Goal: Task Accomplishment & Management: Manage account settings

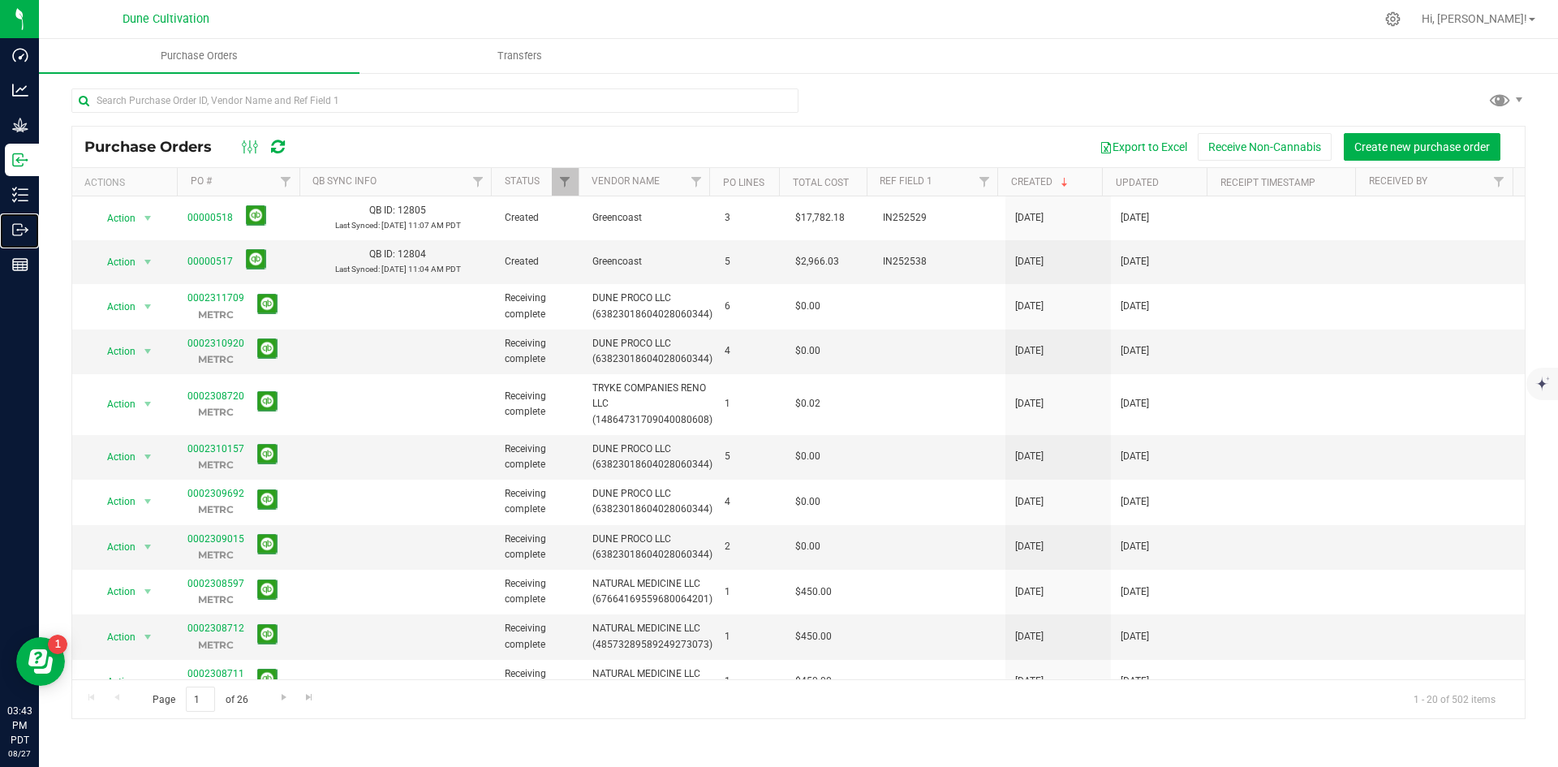
click at [0, 0] on p "Outbound" at bounding box center [0, 0] width 0 height 0
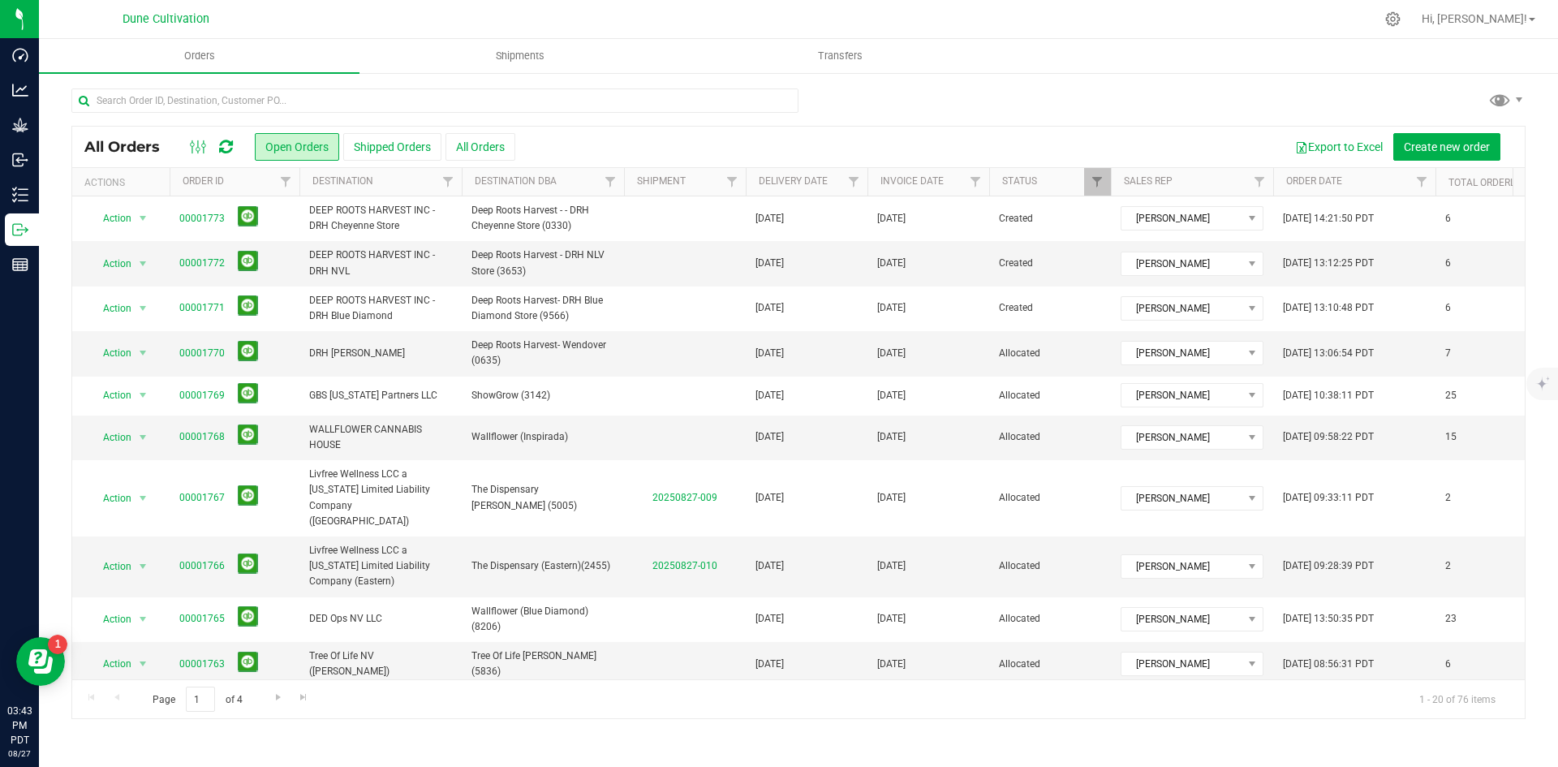
click at [458, 148] on button "All Orders" at bounding box center [481, 147] width 70 height 28
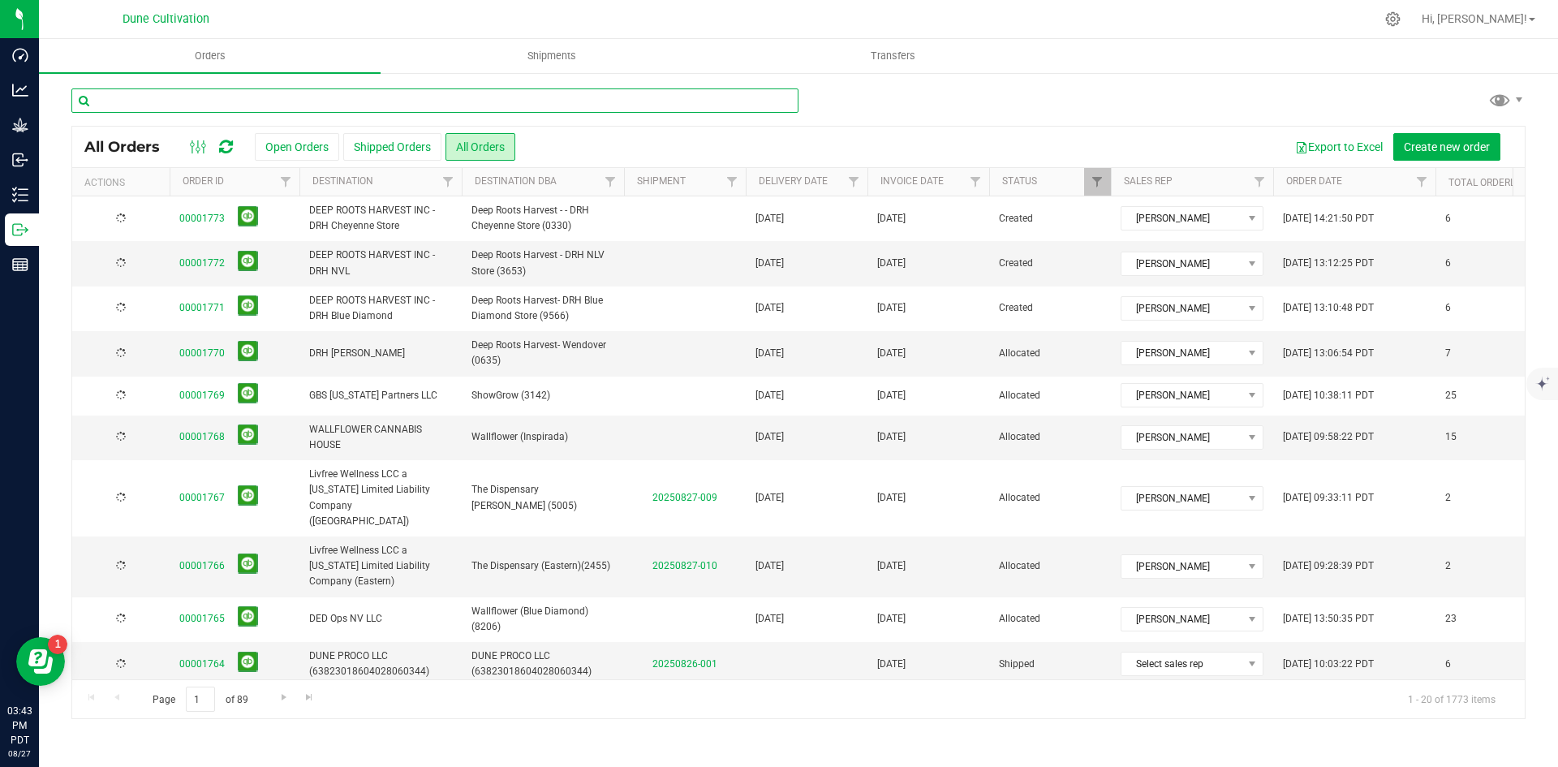
click at [273, 105] on input "text" at bounding box center [434, 100] width 727 height 24
paste input "1566"
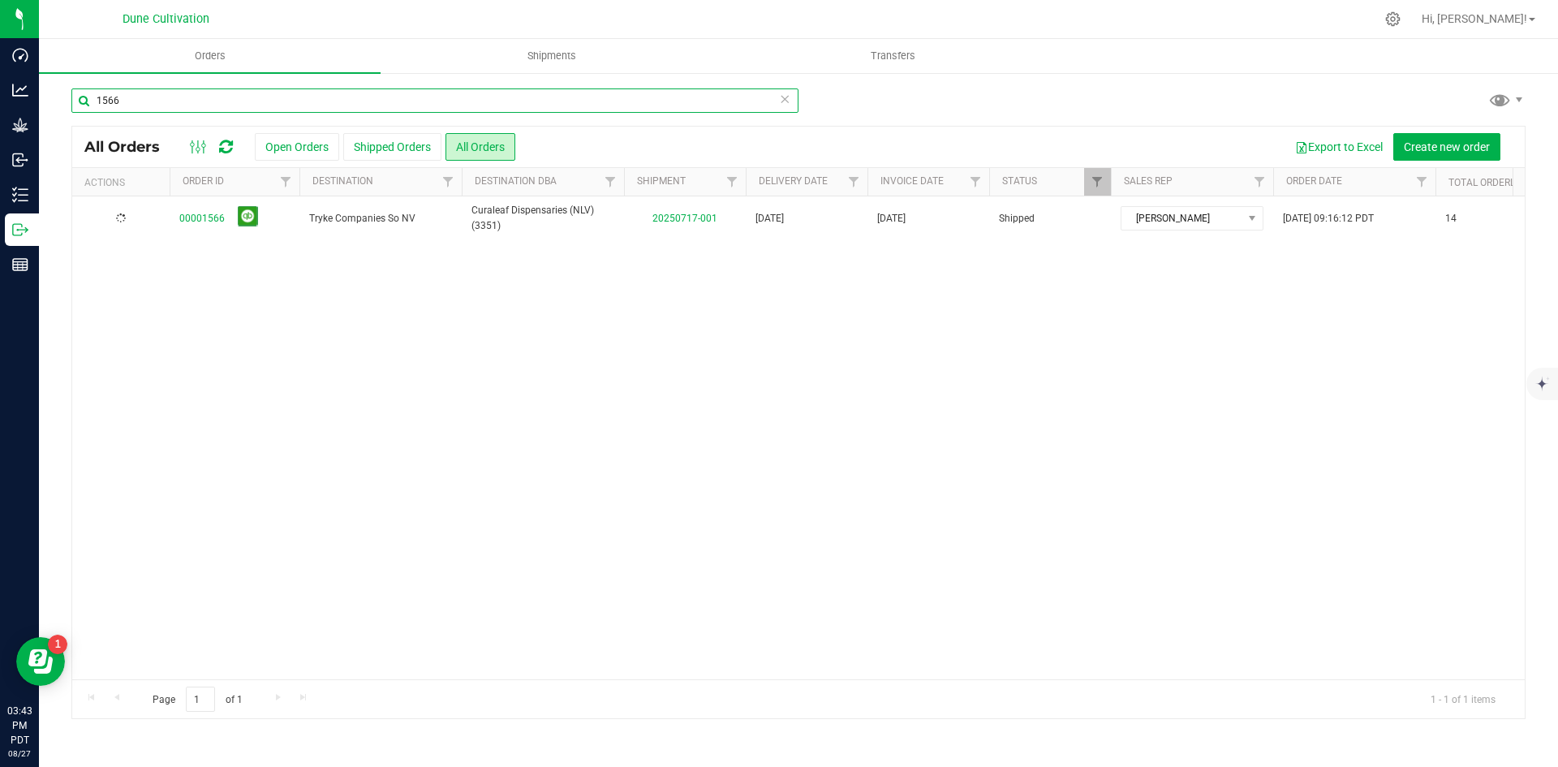
type input "1566"
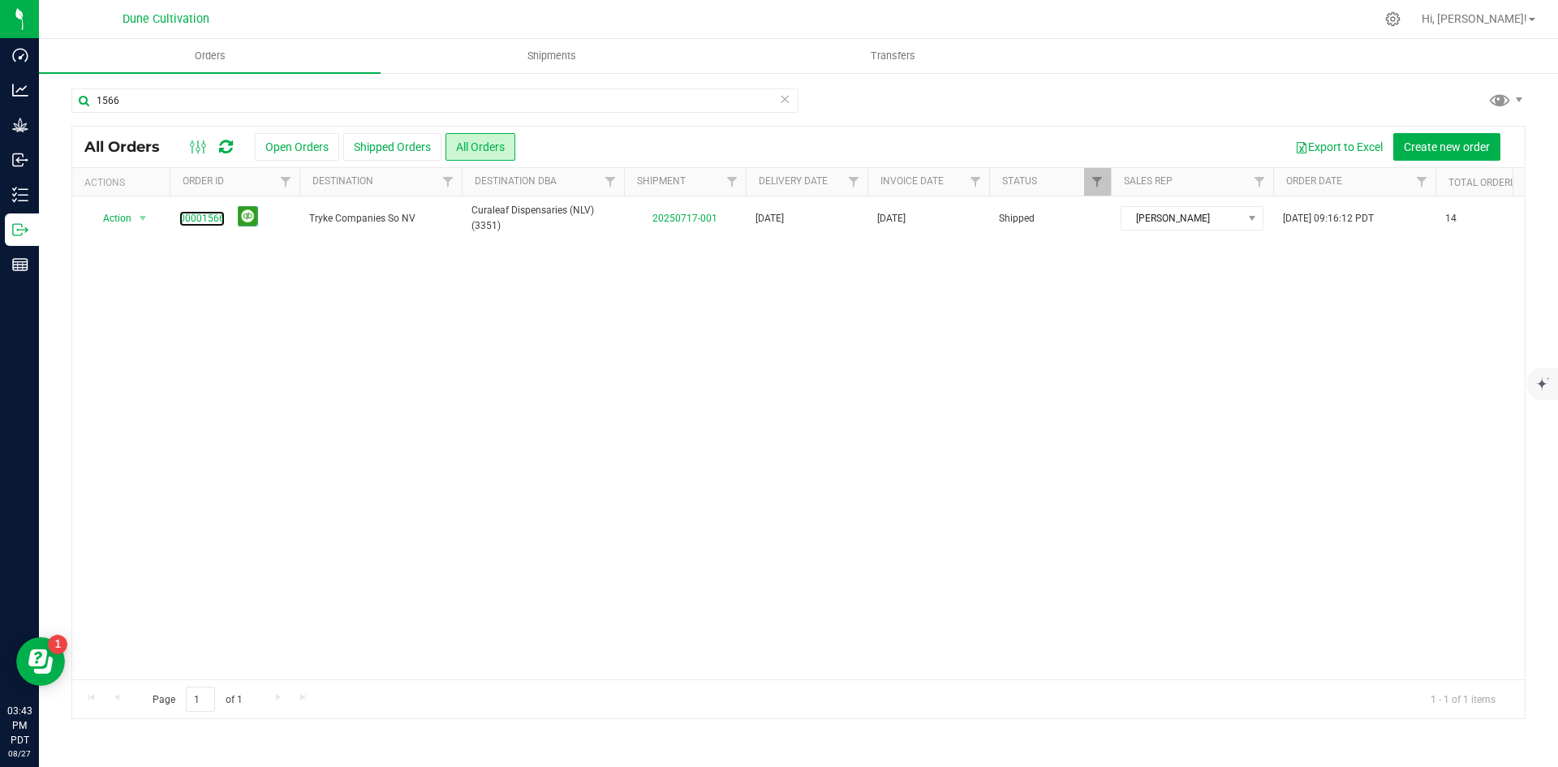
click at [205, 211] on link "00001566" at bounding box center [201, 218] width 45 height 15
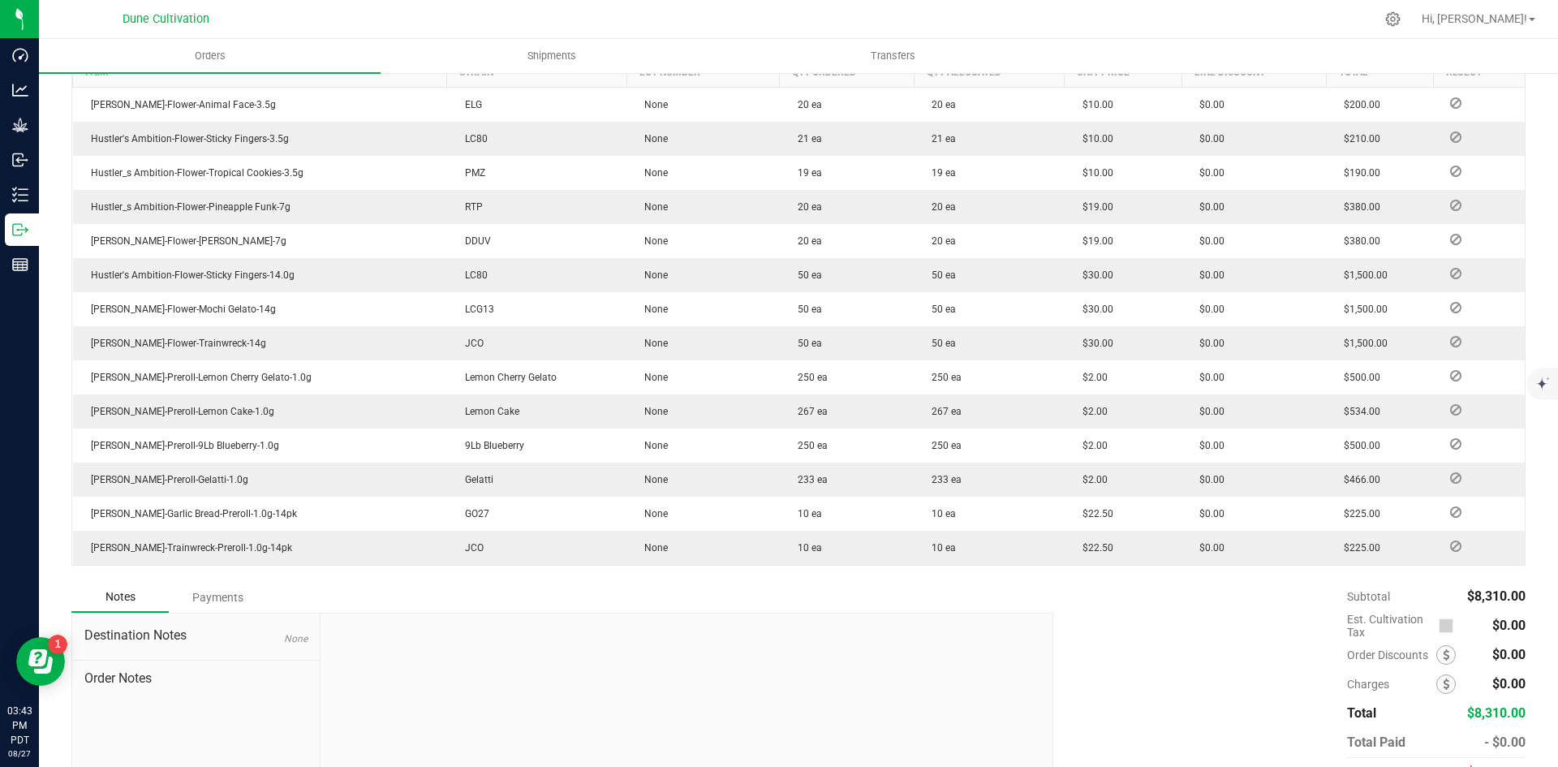
scroll to position [544, 0]
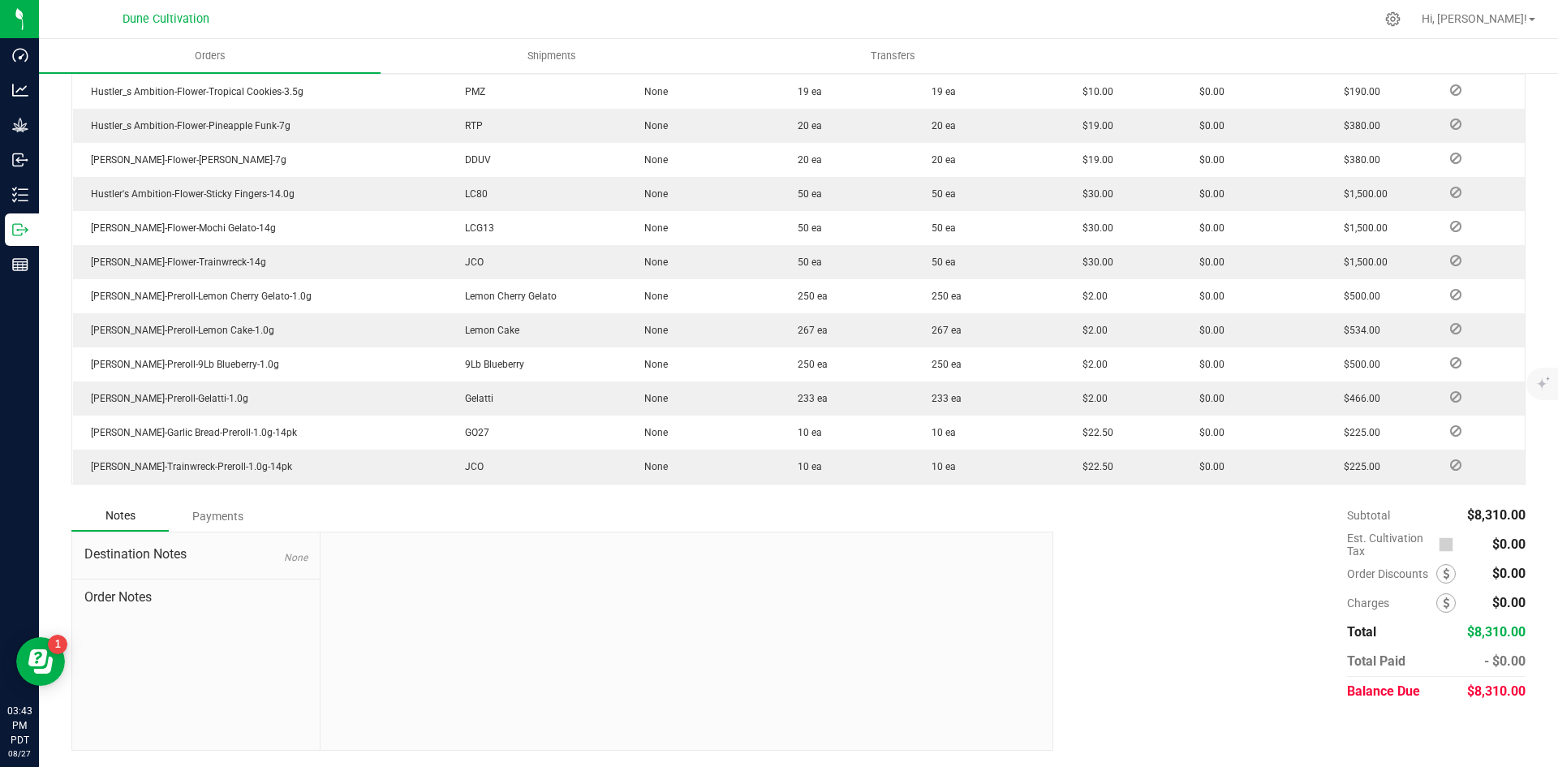
click at [1487, 701] on div "$8,310.00" at bounding box center [1495, 691] width 59 height 29
click at [1486, 687] on span "$8,310.00" at bounding box center [1496, 690] width 58 height 15
copy span "8,310.00"
click at [200, 506] on div "Payments" at bounding box center [217, 516] width 97 height 29
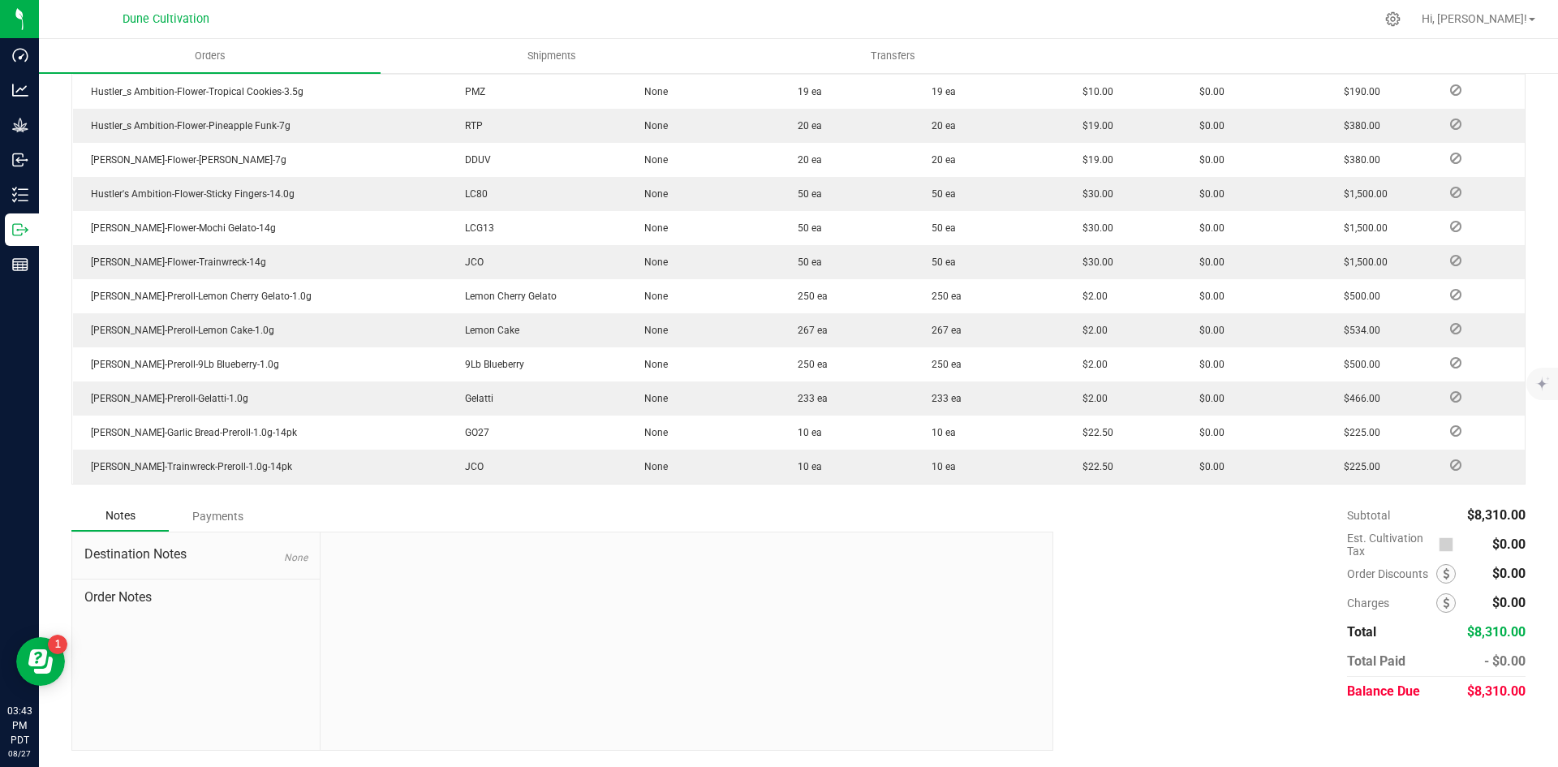
scroll to position [499, 0]
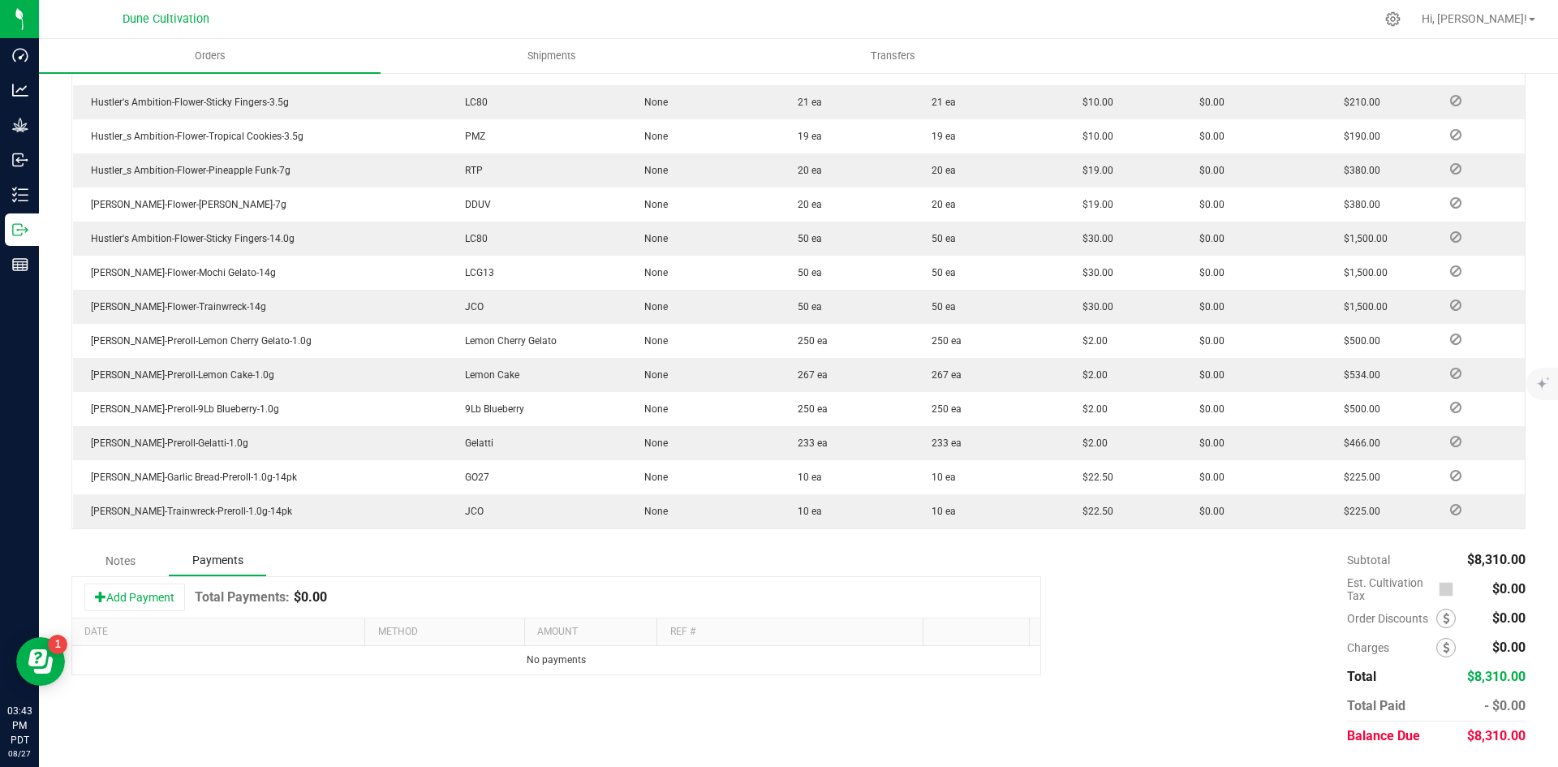
click at [148, 600] on button "Add Payment" at bounding box center [134, 597] width 101 height 28
click at [386, 674] on span "Payment Type" at bounding box center [438, 664] width 120 height 23
click at [402, 638] on li "Check" at bounding box center [440, 637] width 137 height 23
click at [513, 644] on th "Method" at bounding box center [443, 632] width 159 height 28
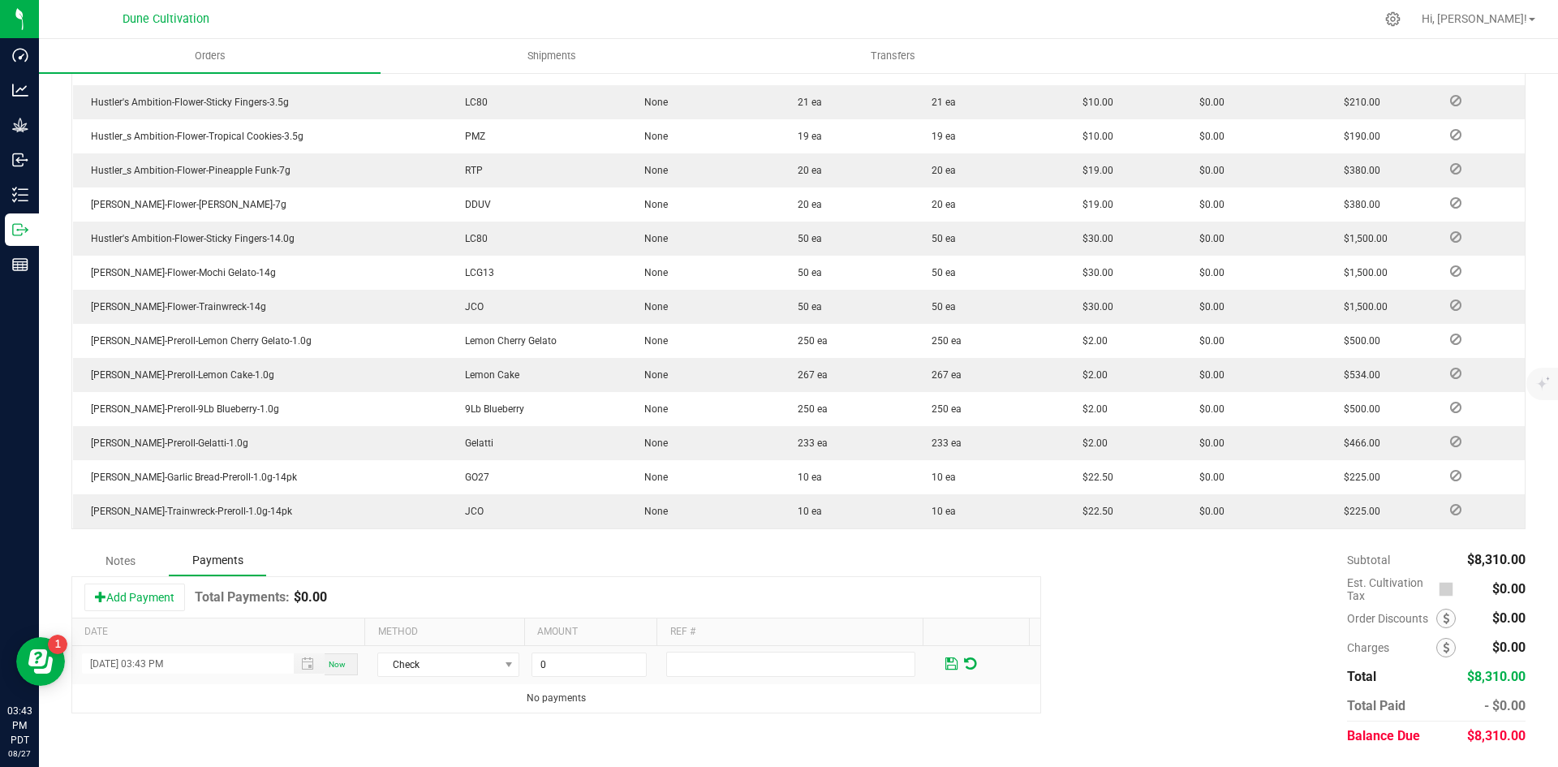
click at [582, 666] on input "0" at bounding box center [589, 664] width 114 height 23
paste input "831"
type input "$8,310.00"
click at [945, 663] on span at bounding box center [951, 664] width 12 height 15
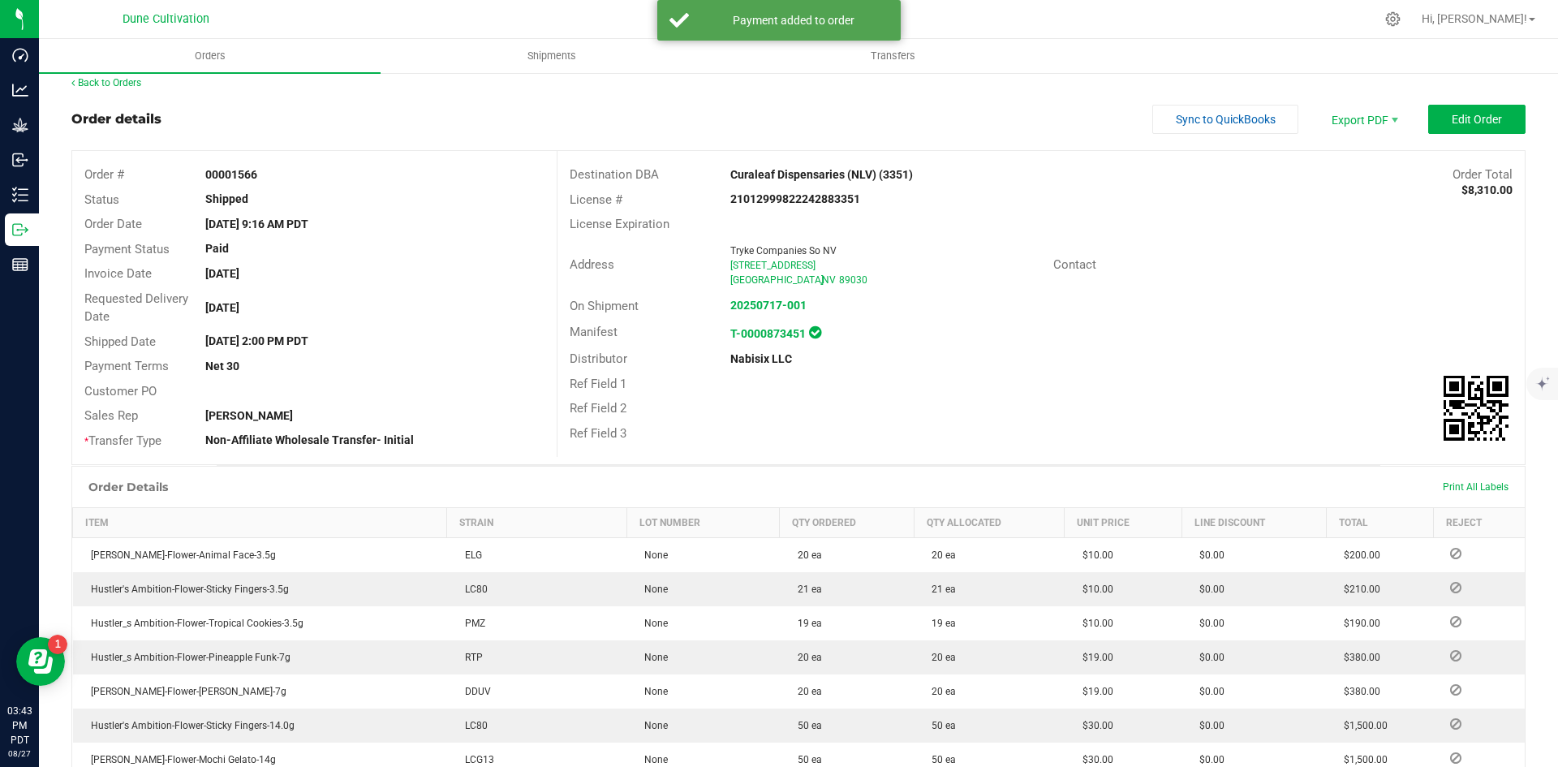
scroll to position [0, 0]
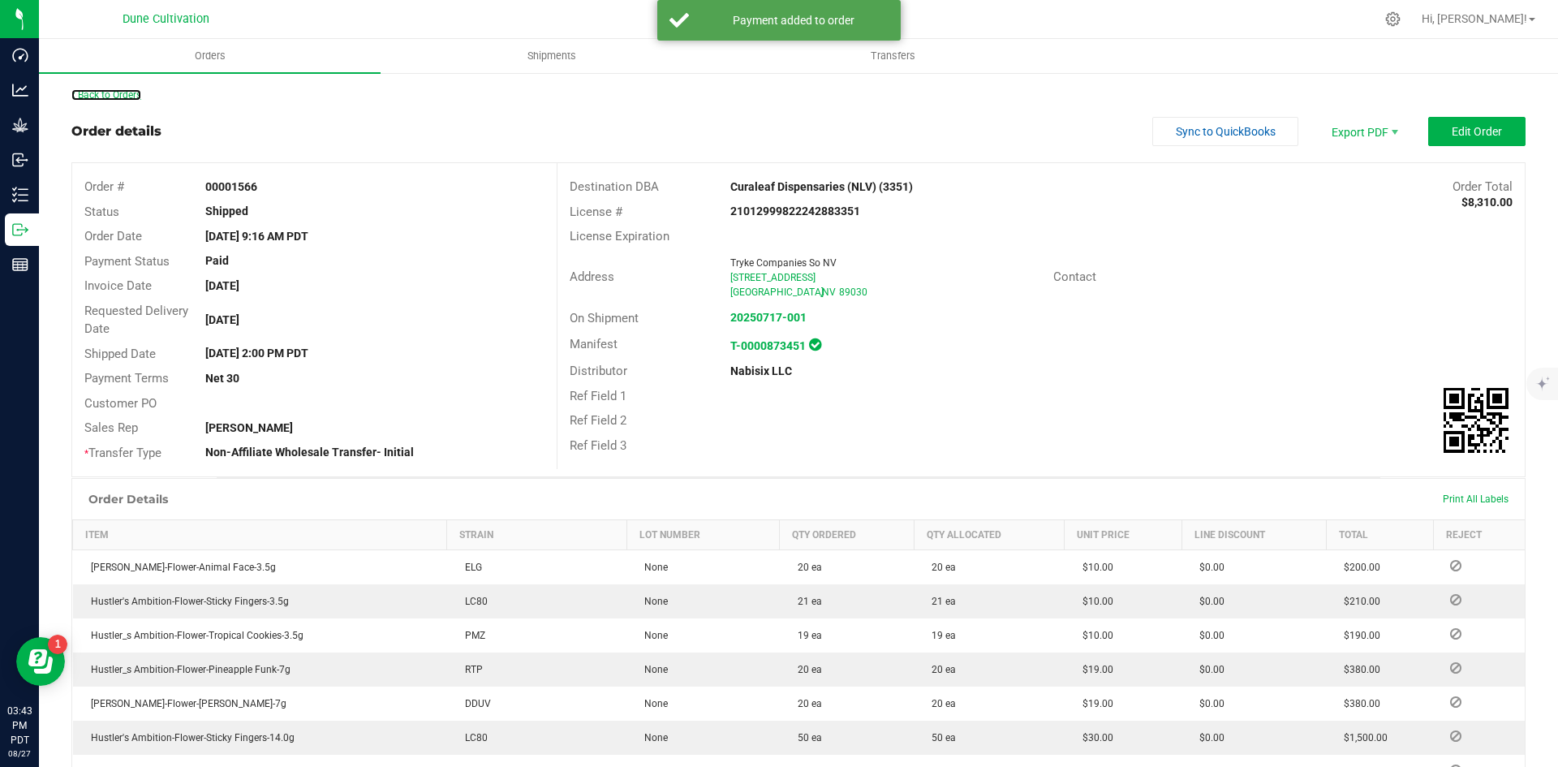
click at [93, 91] on link "Back to Orders" at bounding box center [106, 94] width 70 height 11
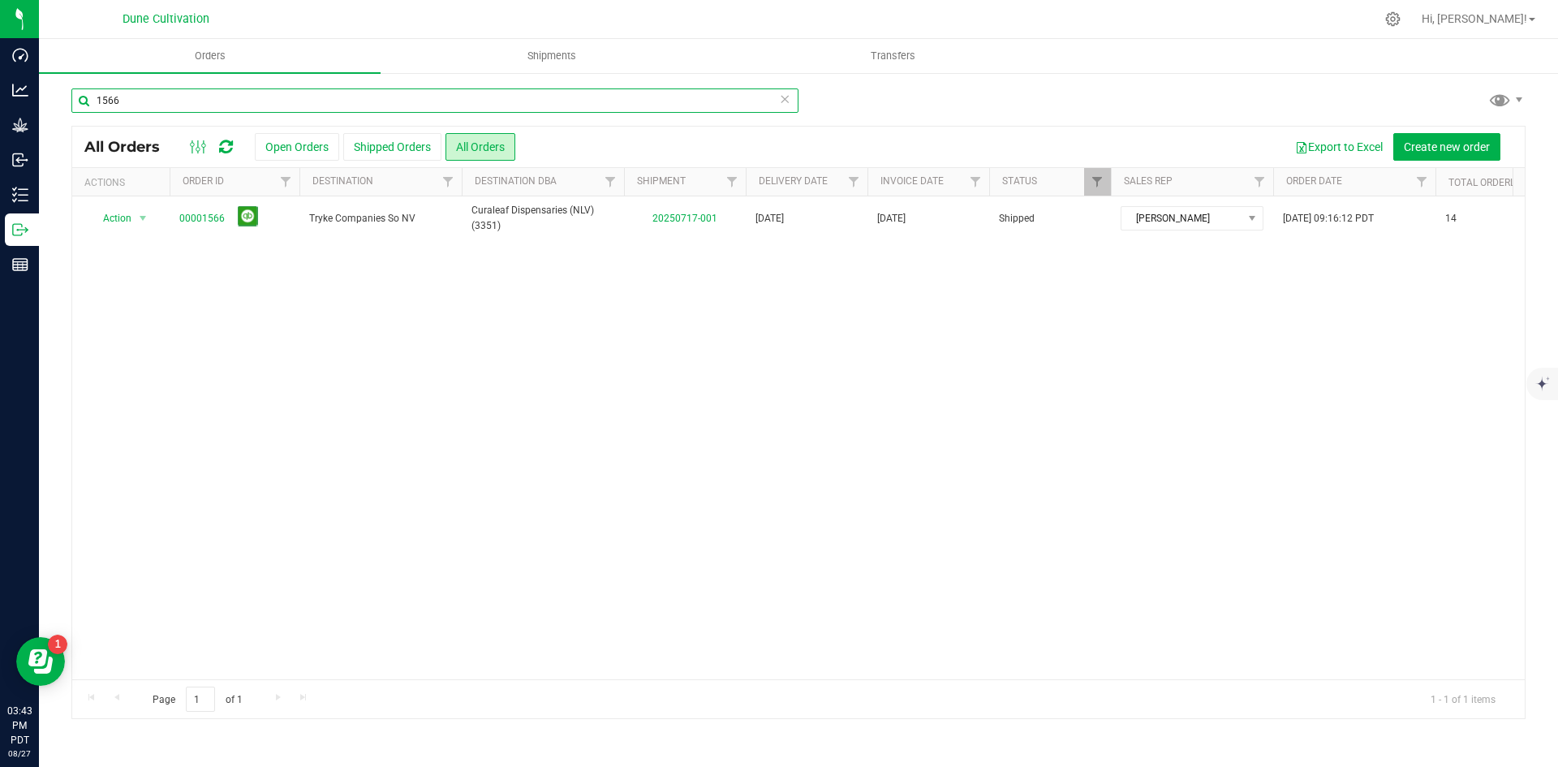
click at [509, 98] on input "1566" at bounding box center [434, 100] width 727 height 24
paste input "605"
type input "1605"
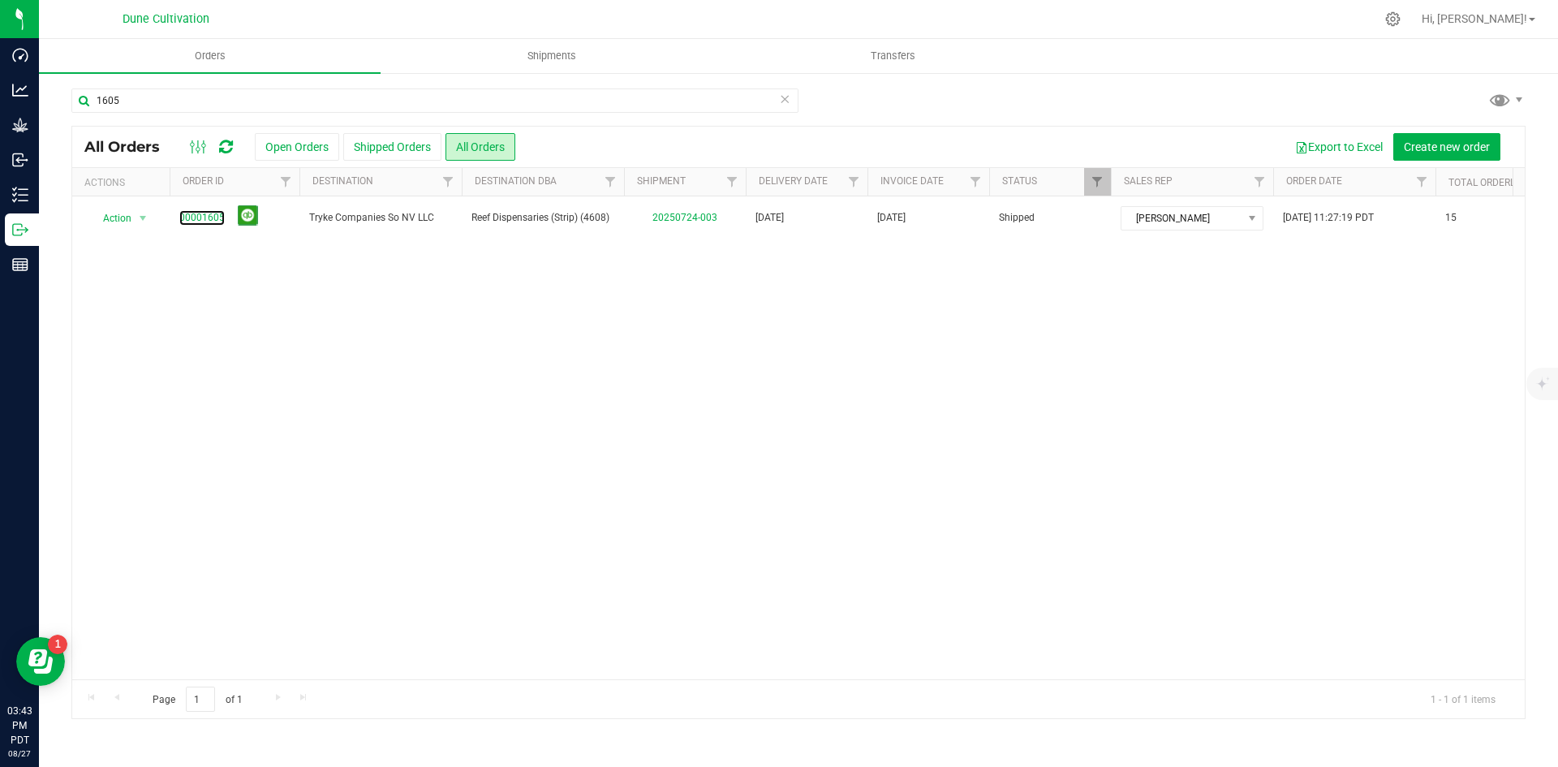
click at [215, 215] on link "00001605" at bounding box center [201, 217] width 45 height 15
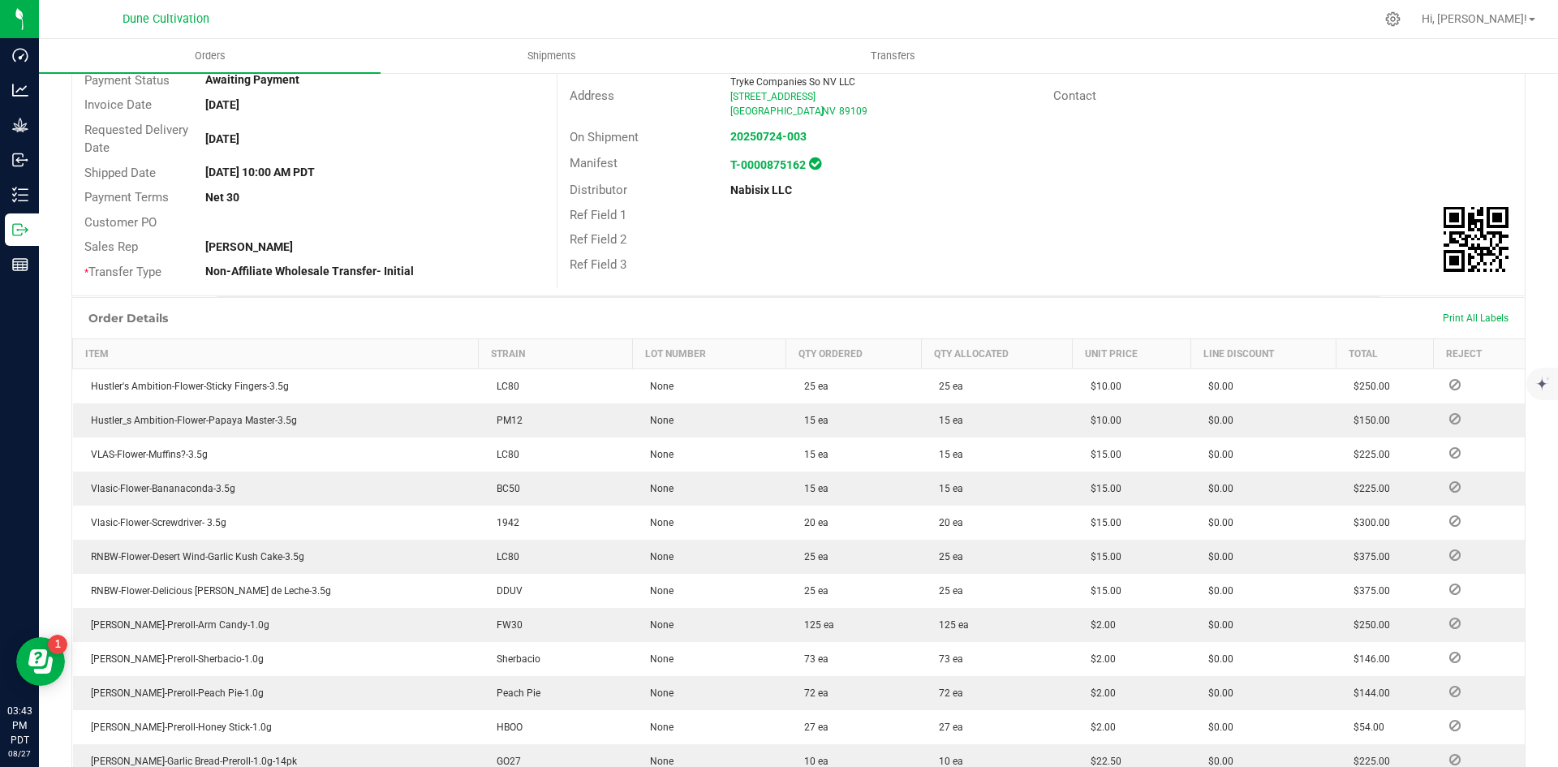
scroll to position [578, 0]
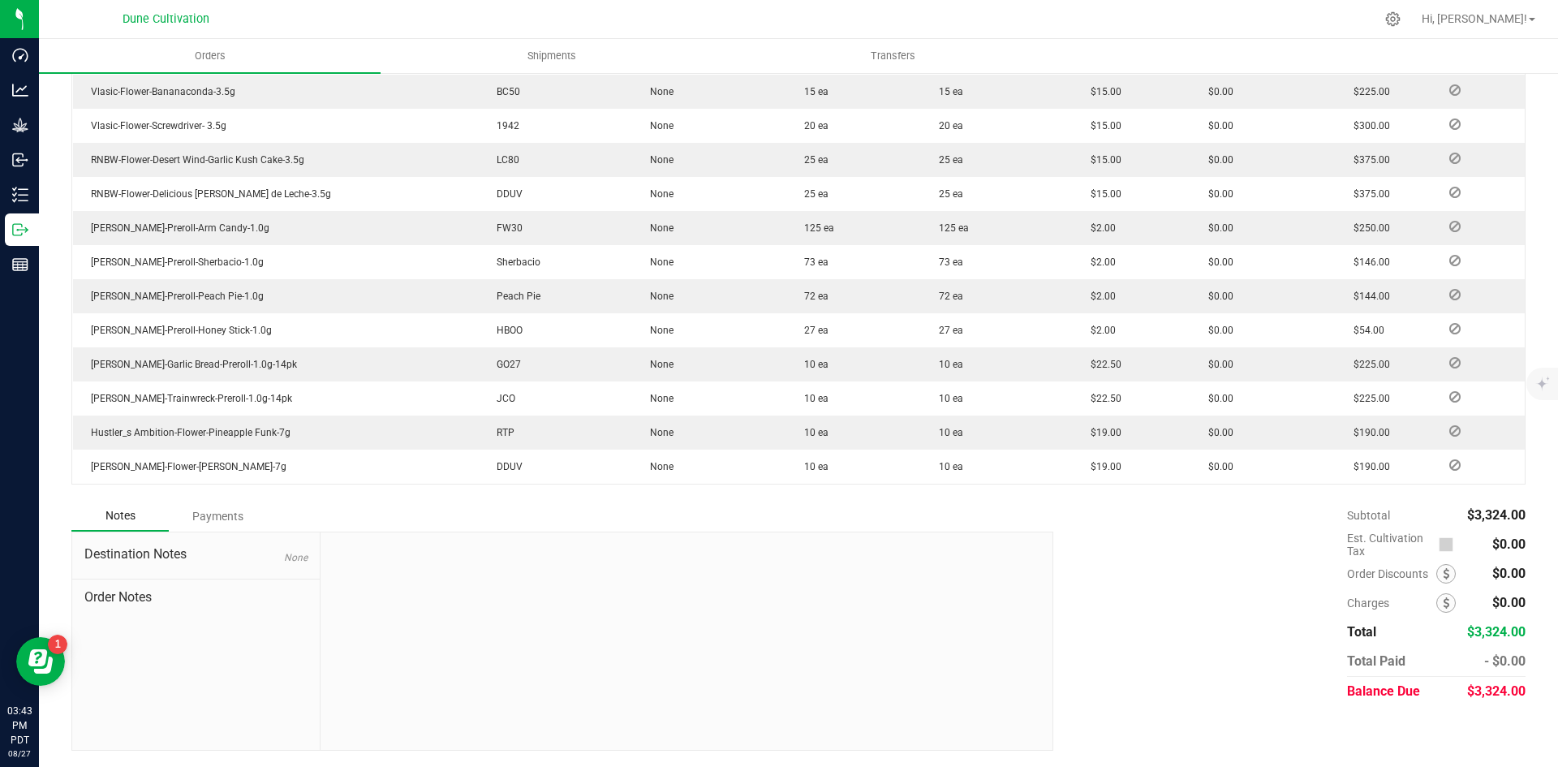
click at [1492, 690] on span "$3,324.00" at bounding box center [1496, 690] width 58 height 15
copy span "3,324.00"
click at [210, 511] on div "Payments" at bounding box center [217, 516] width 97 height 29
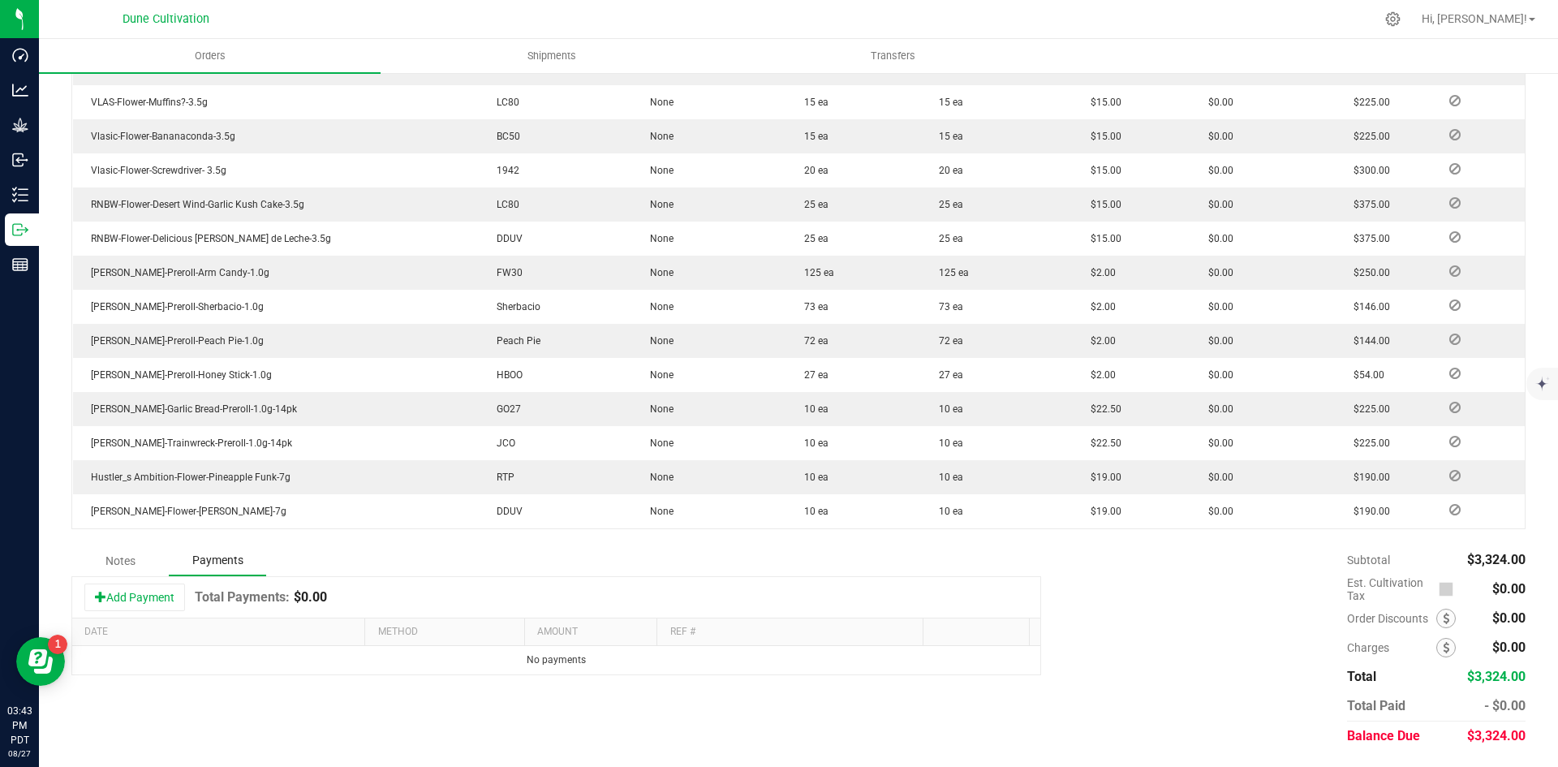
scroll to position [533, 0]
click at [124, 602] on button "Add Payment" at bounding box center [134, 597] width 101 height 28
click at [447, 654] on span "Payment Type" at bounding box center [438, 664] width 120 height 23
click at [450, 640] on li "Check" at bounding box center [440, 637] width 137 height 23
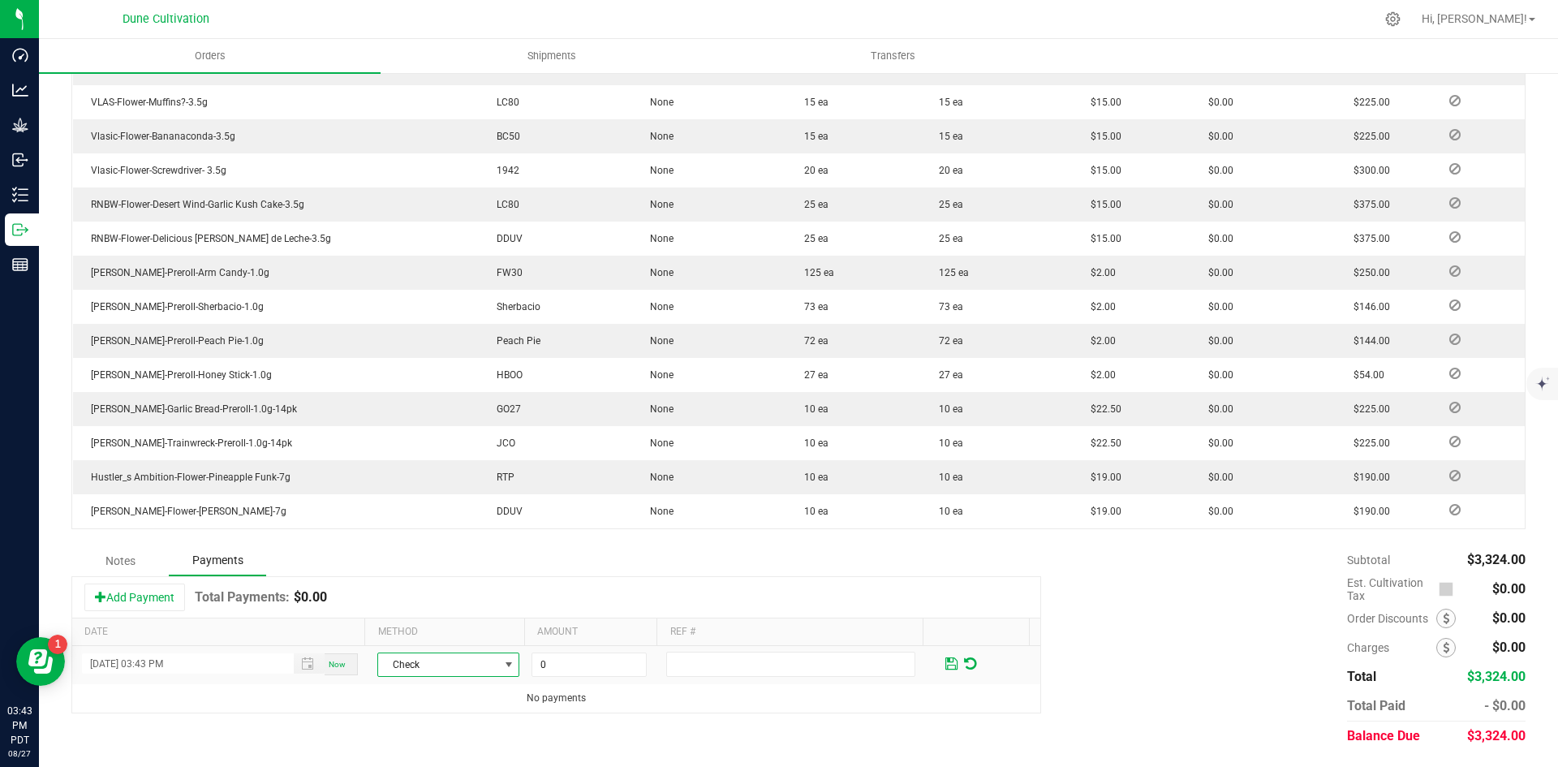
click at [600, 668] on input "0" at bounding box center [589, 664] width 114 height 23
paste input "3324"
type input "$3,324.00"
click at [892, 722] on div "Notes Payments Add Payment Total Payments: $0.00 Date Method Amount Ref # [DATE…" at bounding box center [798, 647] width 1454 height 205
click at [945, 667] on span at bounding box center [951, 664] width 12 height 15
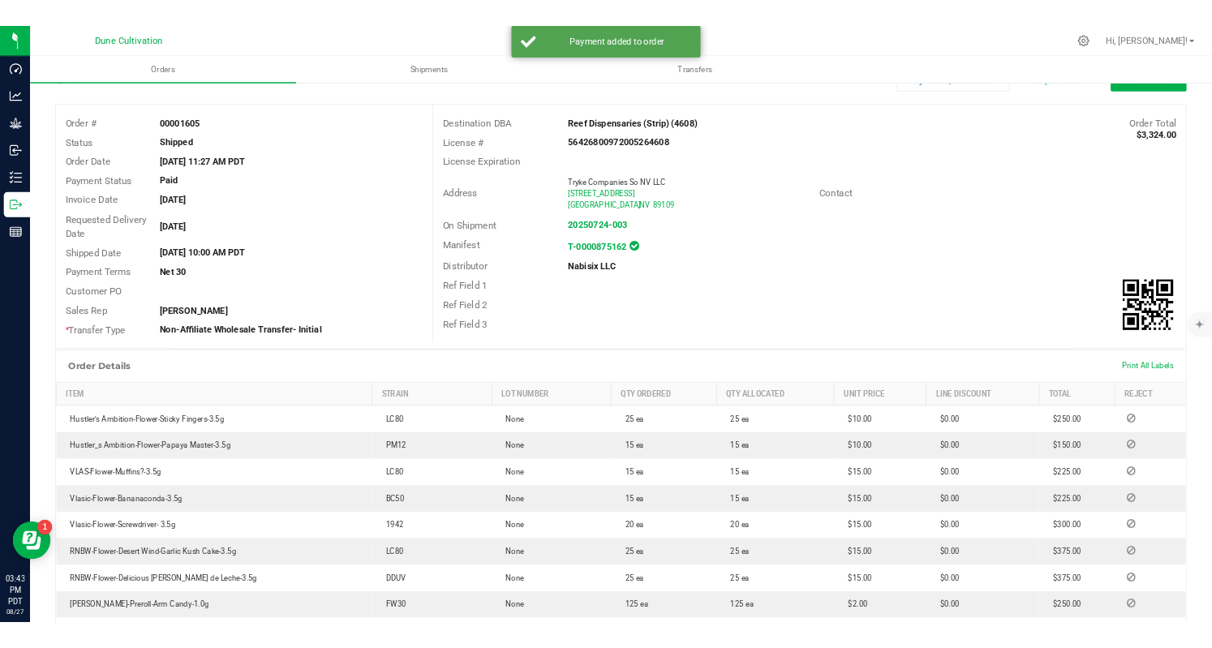
scroll to position [0, 0]
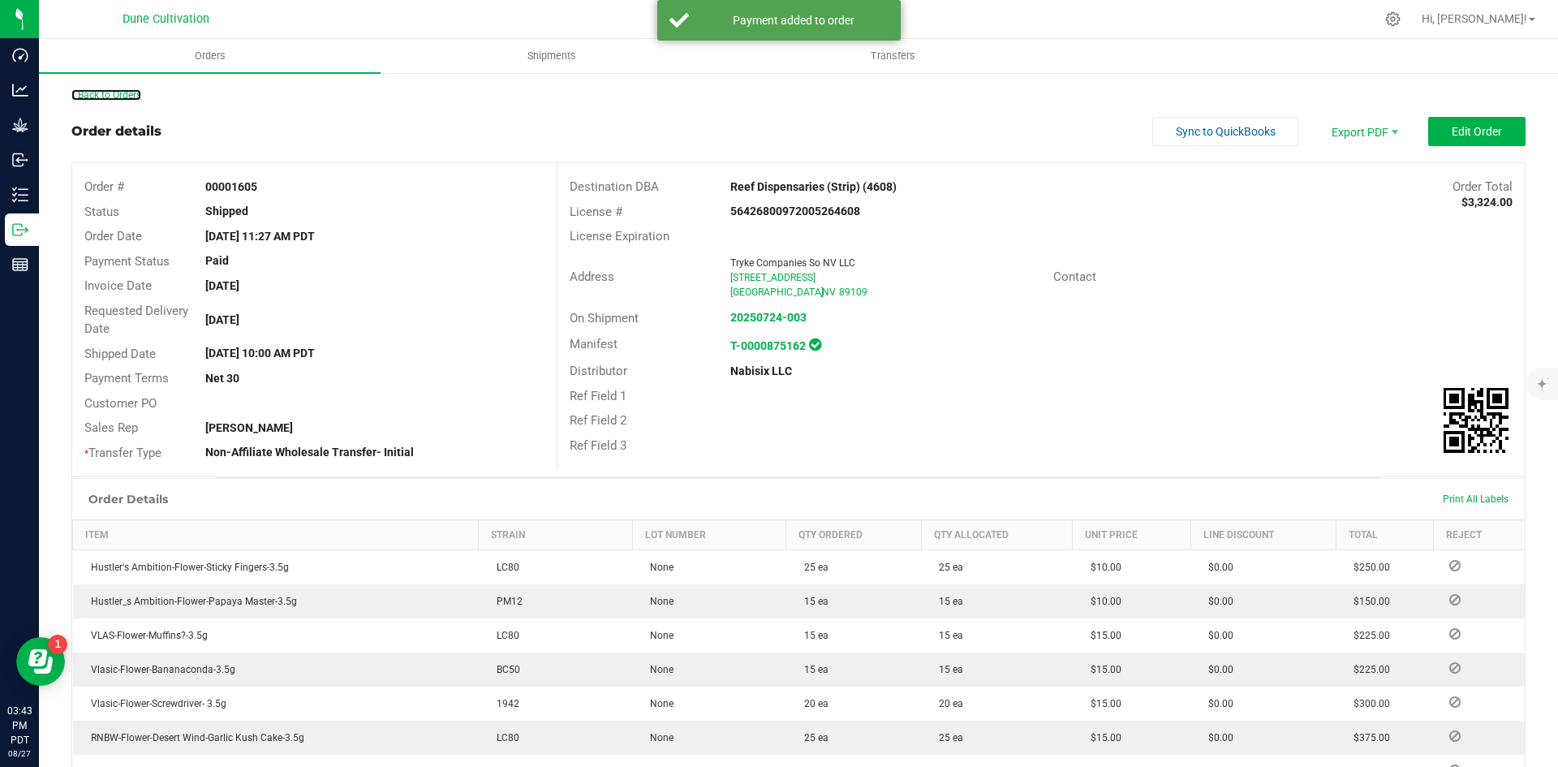
click at [123, 91] on link "Back to Orders" at bounding box center [106, 94] width 70 height 11
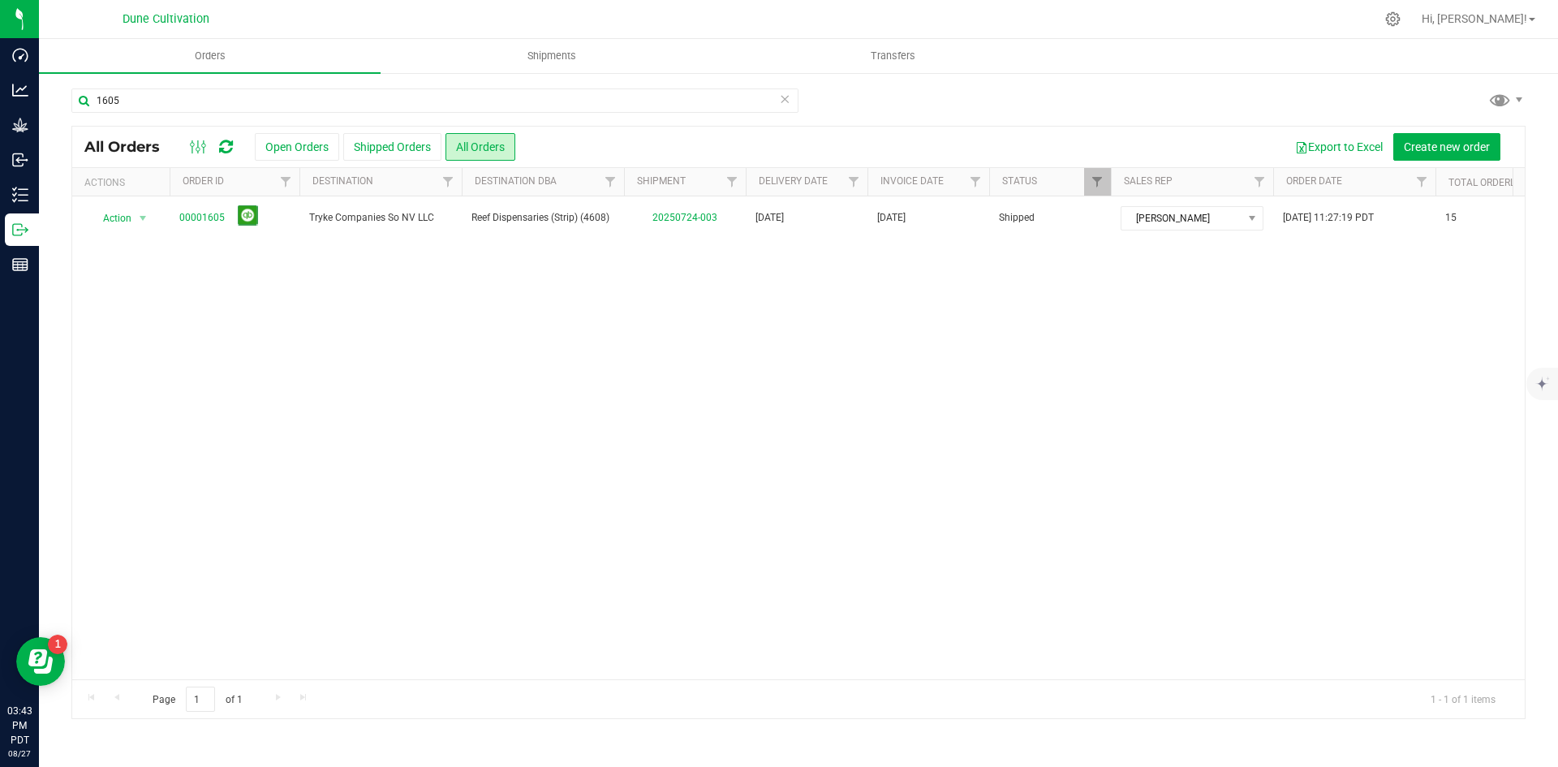
click at [781, 102] on icon at bounding box center [784, 97] width 11 height 19
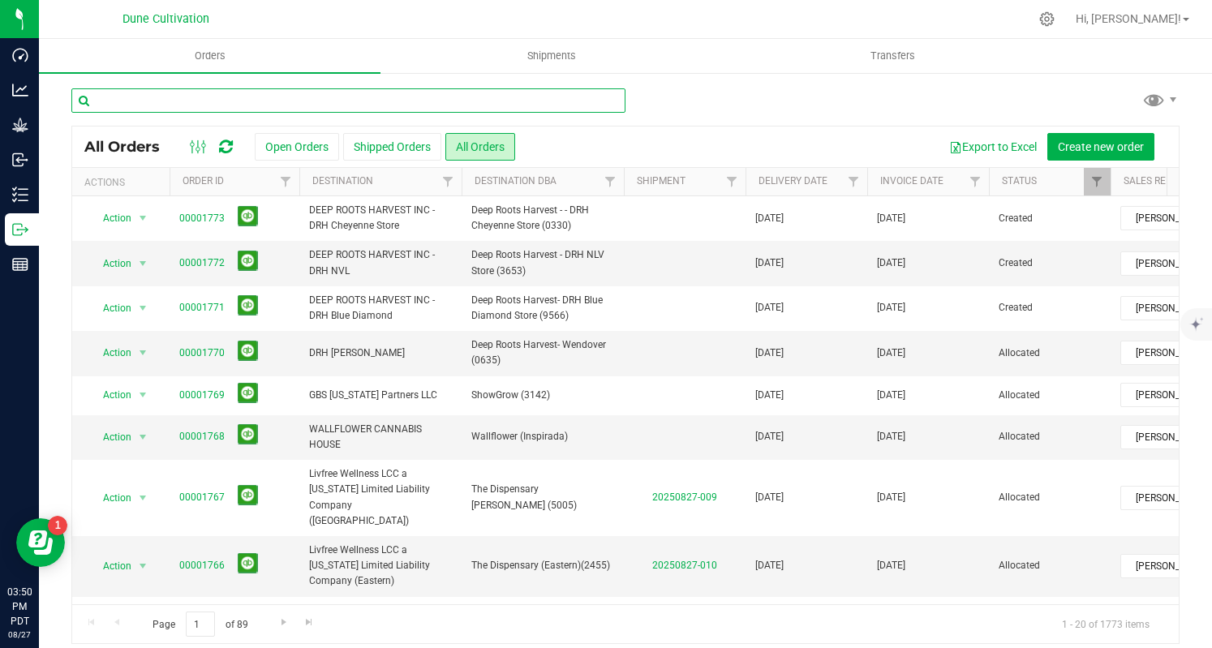
click at [360, 108] on input "text" at bounding box center [348, 100] width 554 height 24
paste input "1669"
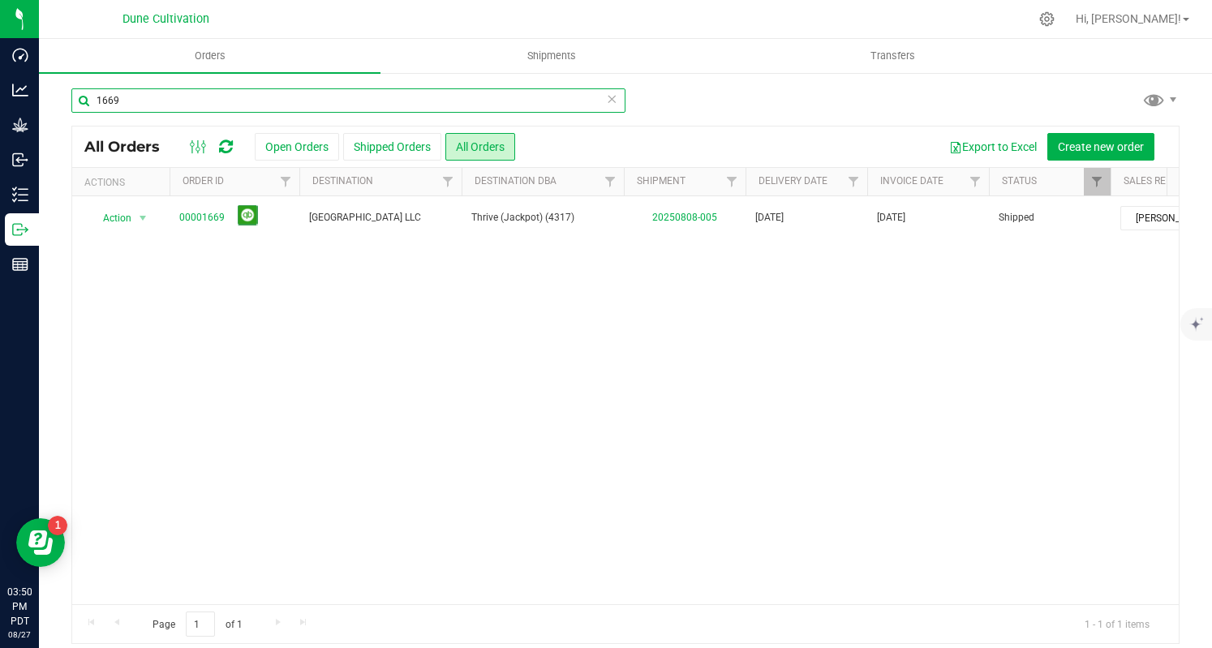
type input "1669"
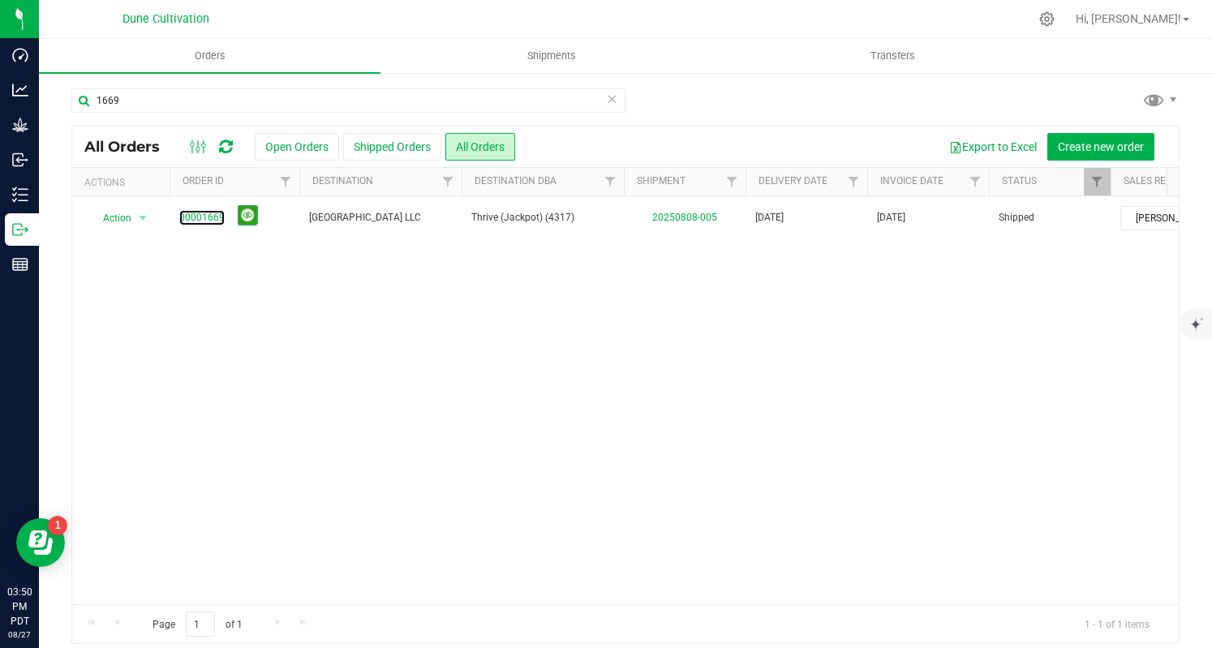
click at [201, 210] on link "00001669" at bounding box center [201, 217] width 45 height 15
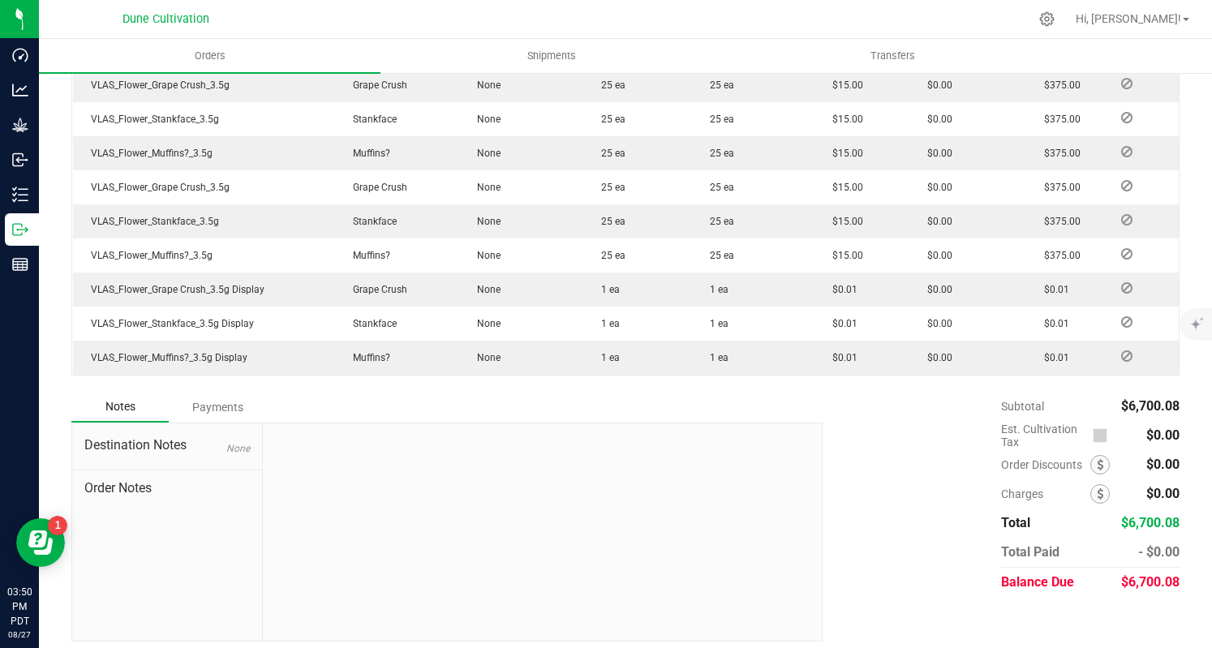
scroll to position [987, 0]
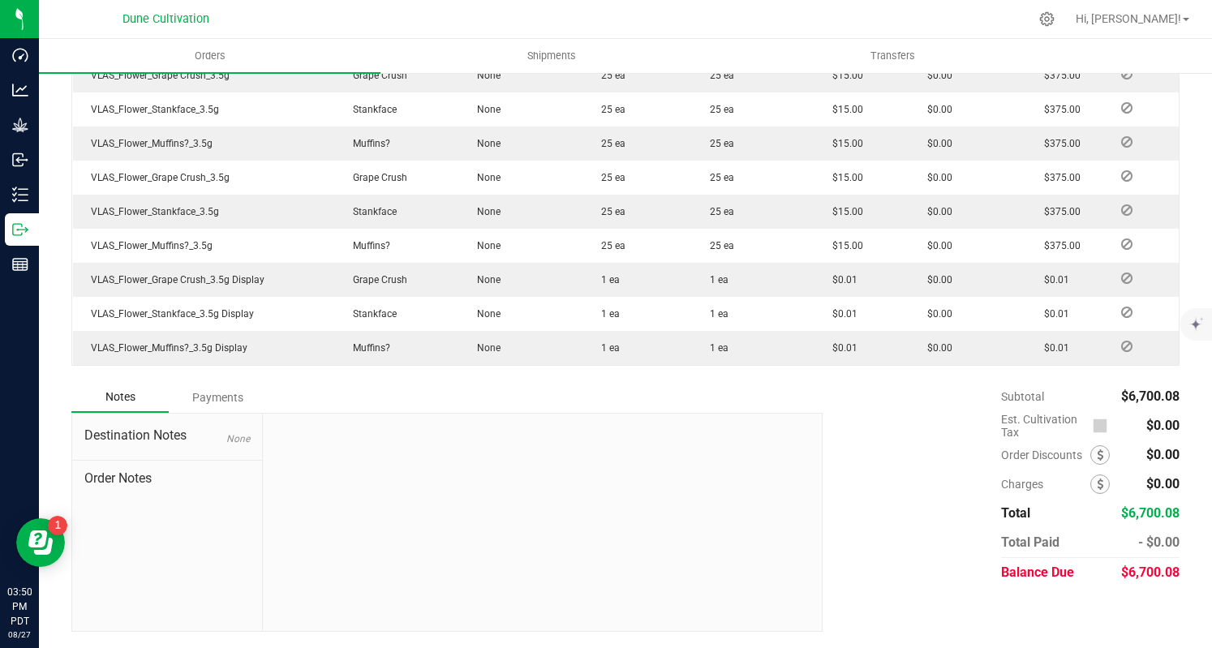
click at [1138, 578] on span "$6,700.08" at bounding box center [1151, 572] width 58 height 15
copy span "6,700.08"
click at [206, 400] on div "Payments" at bounding box center [217, 397] width 97 height 29
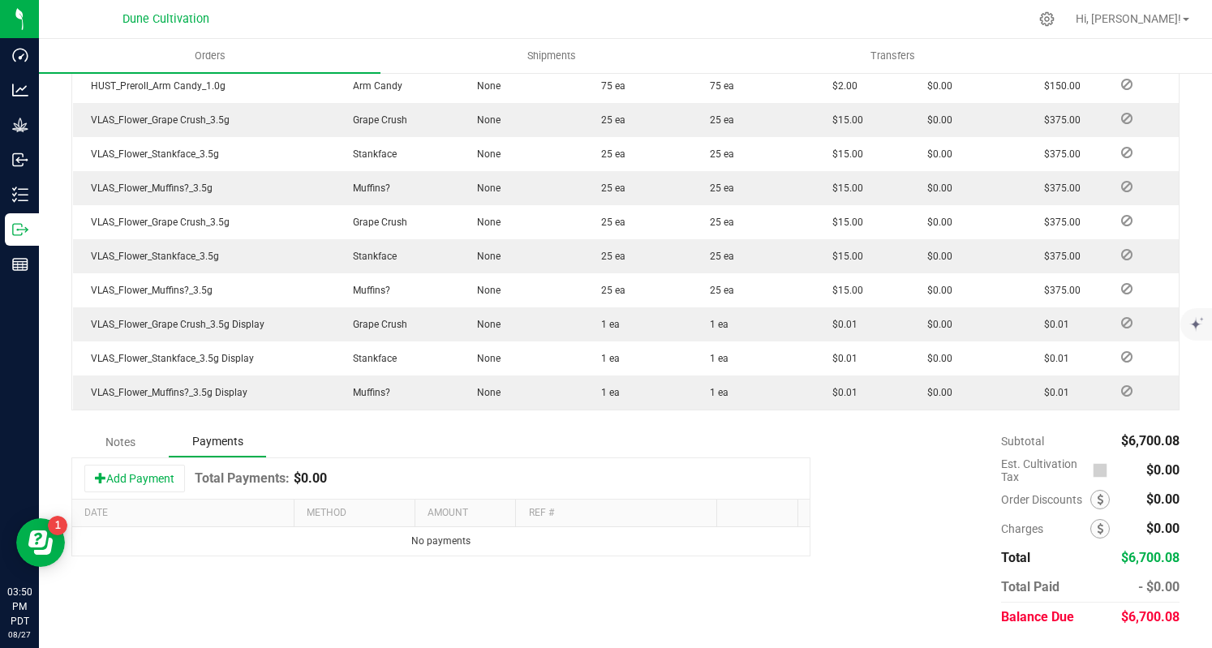
scroll to position [942, 0]
click at [141, 479] on button "Add Payment" at bounding box center [134, 479] width 101 height 28
click at [358, 551] on span "Payment Type" at bounding box center [348, 546] width 81 height 23
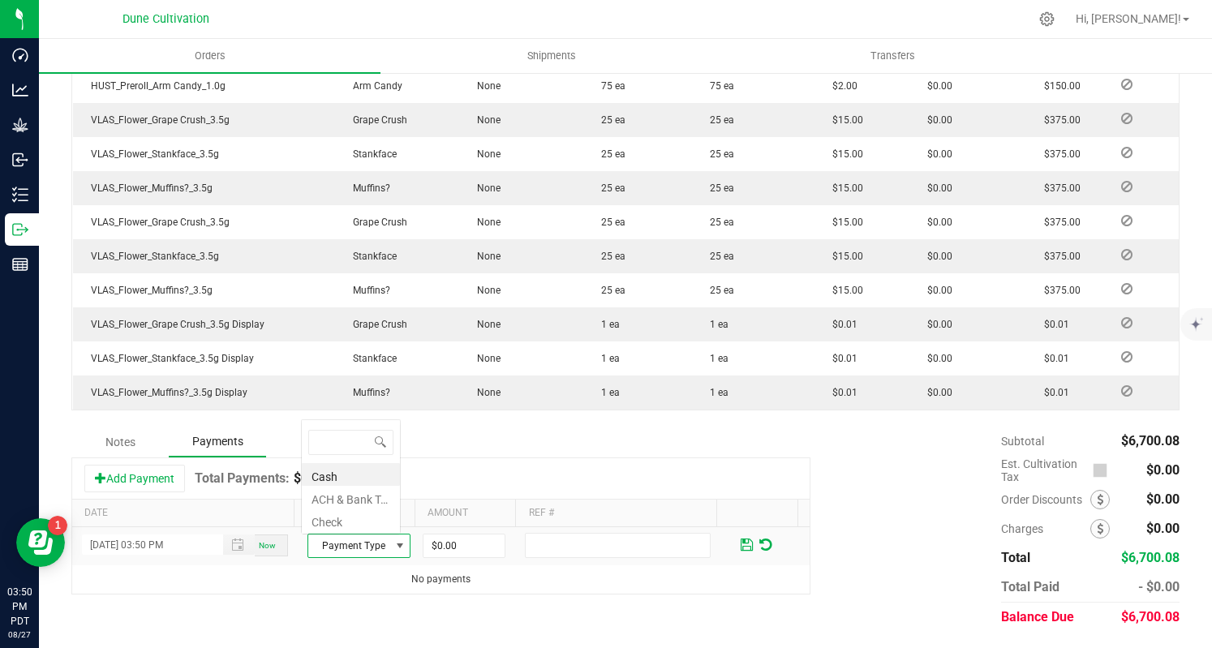
scroll to position [24, 99]
click at [364, 517] on li "Check" at bounding box center [351, 520] width 98 height 23
click at [459, 544] on input "0" at bounding box center [464, 546] width 81 height 23
paste input "6700.08"
type input "$6,700.08"
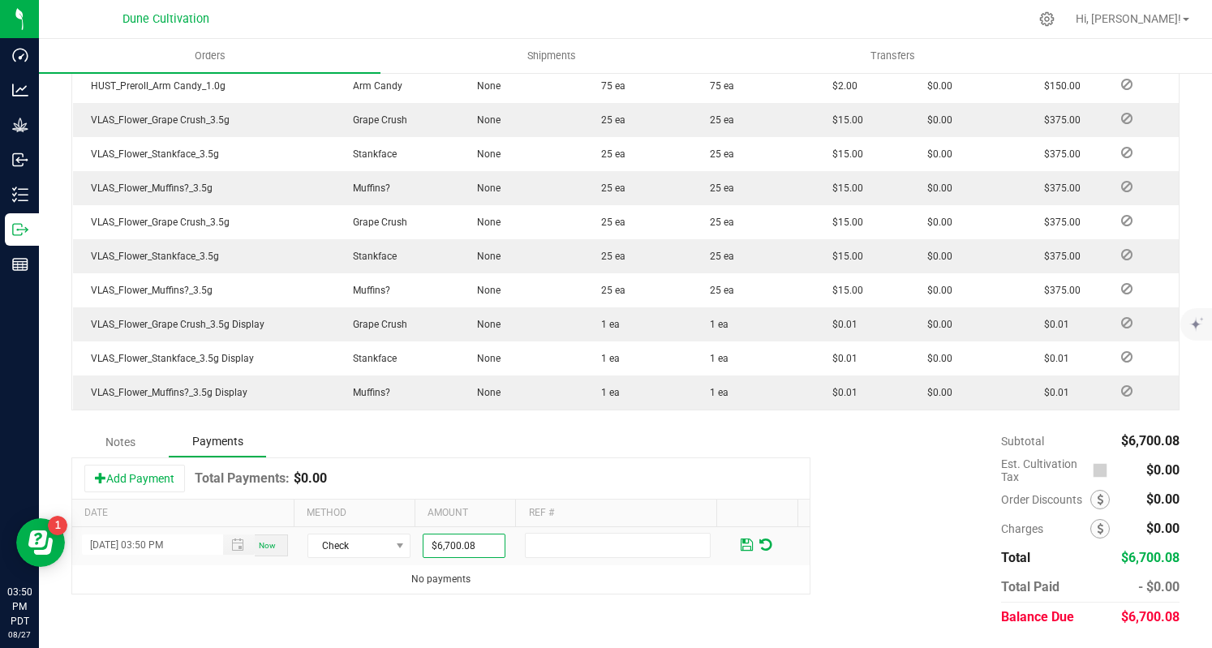
click at [741, 538] on span at bounding box center [747, 545] width 12 height 15
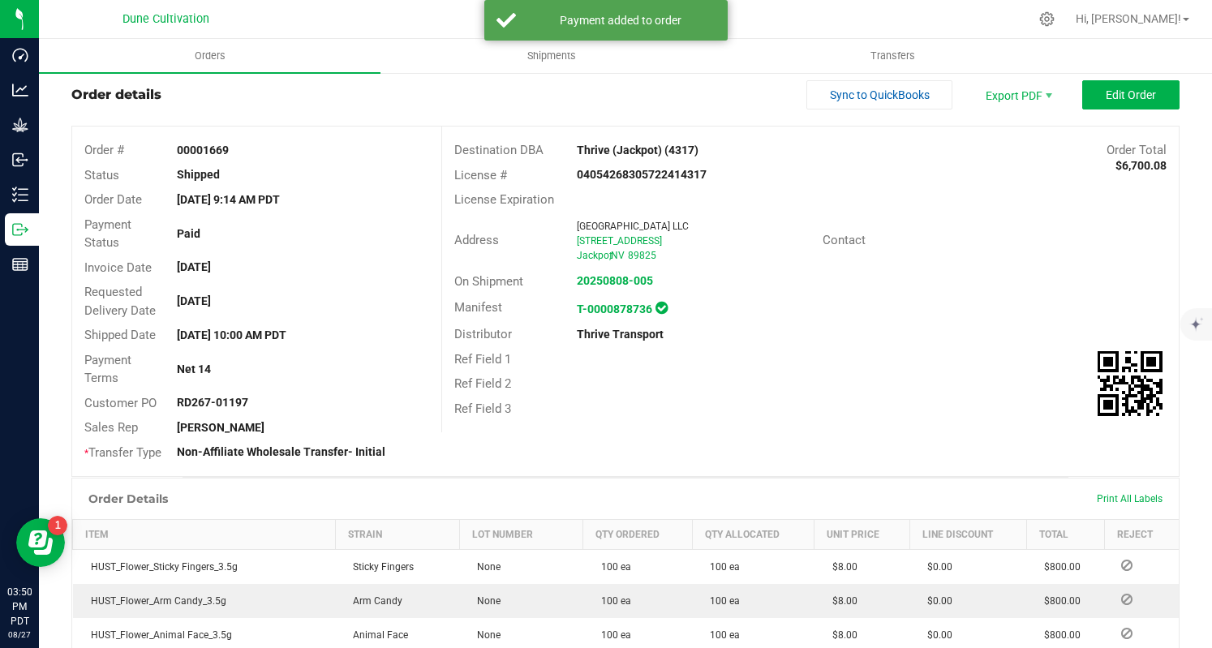
scroll to position [0, 0]
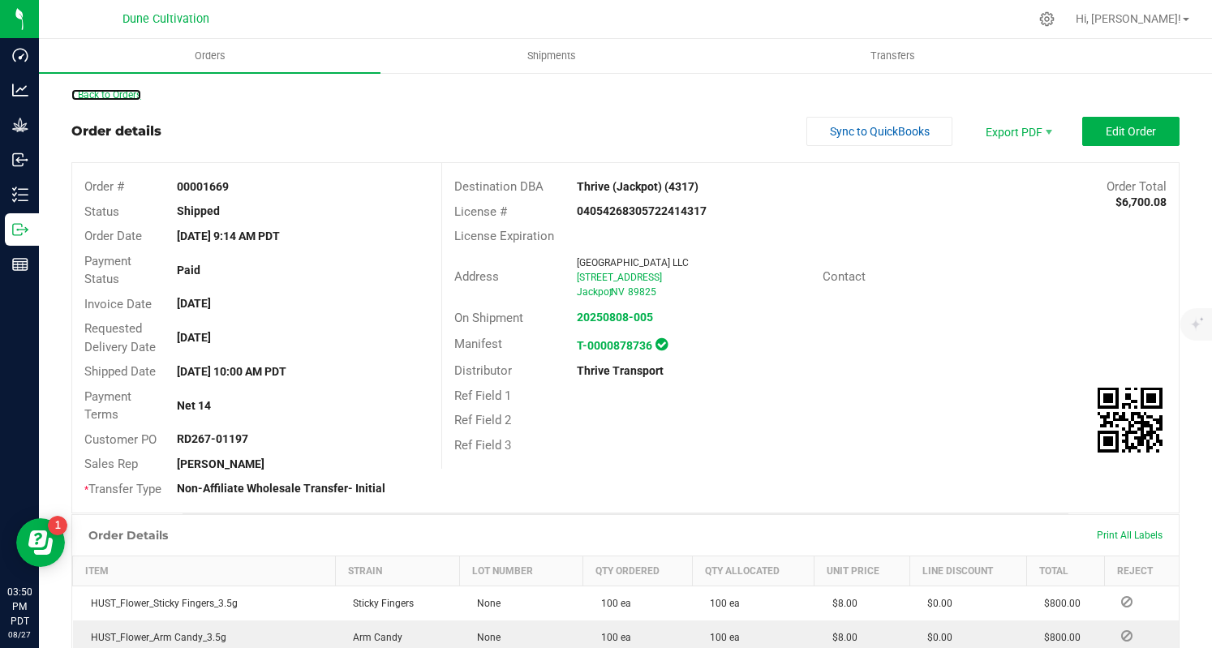
click at [123, 97] on link "Back to Orders" at bounding box center [106, 94] width 70 height 11
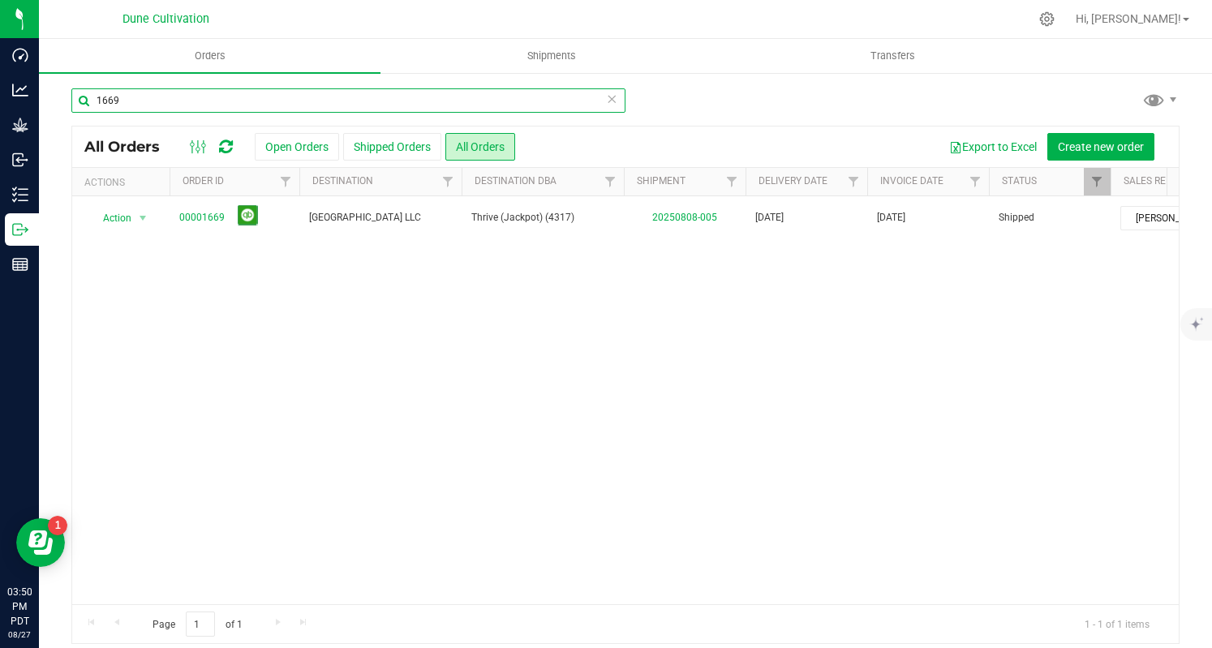
click at [271, 108] on input "1669" at bounding box center [348, 100] width 554 height 24
paste input "70"
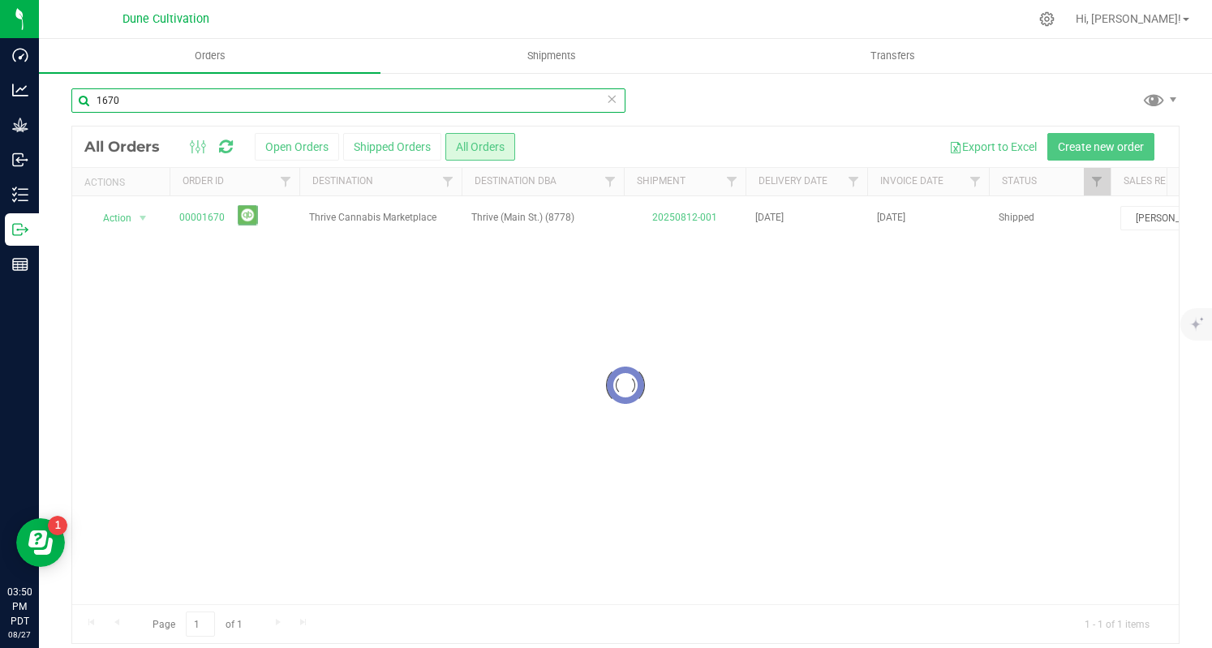
type input "1670"
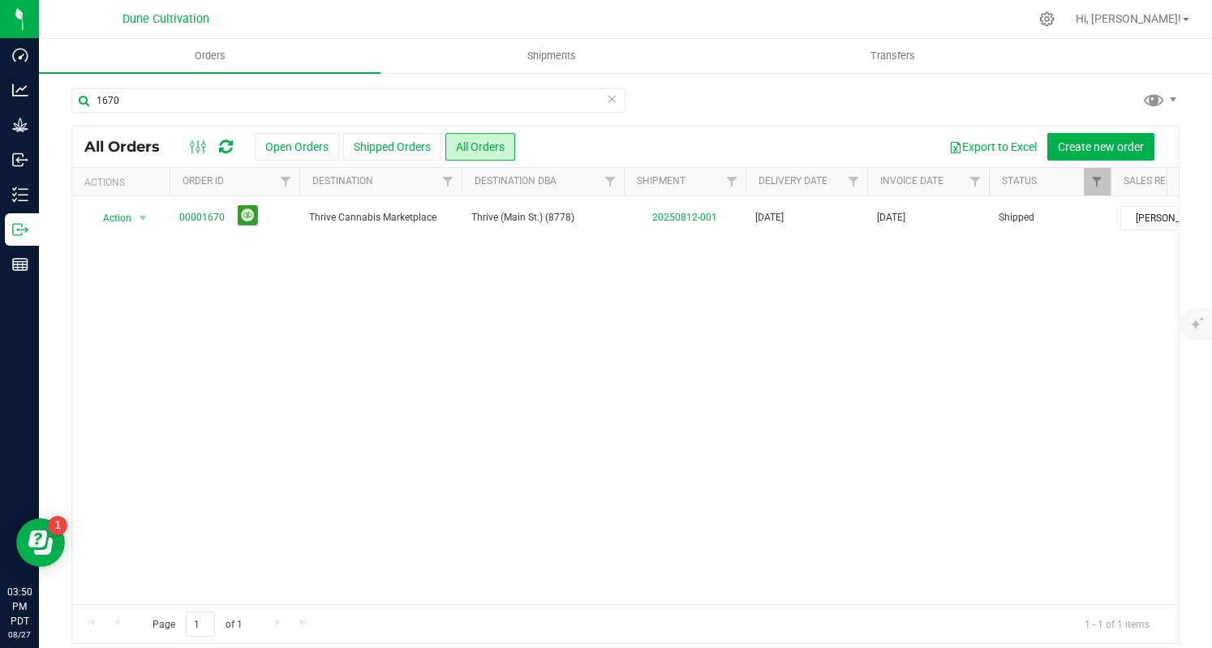
click at [207, 210] on link "00001670" at bounding box center [201, 217] width 45 height 15
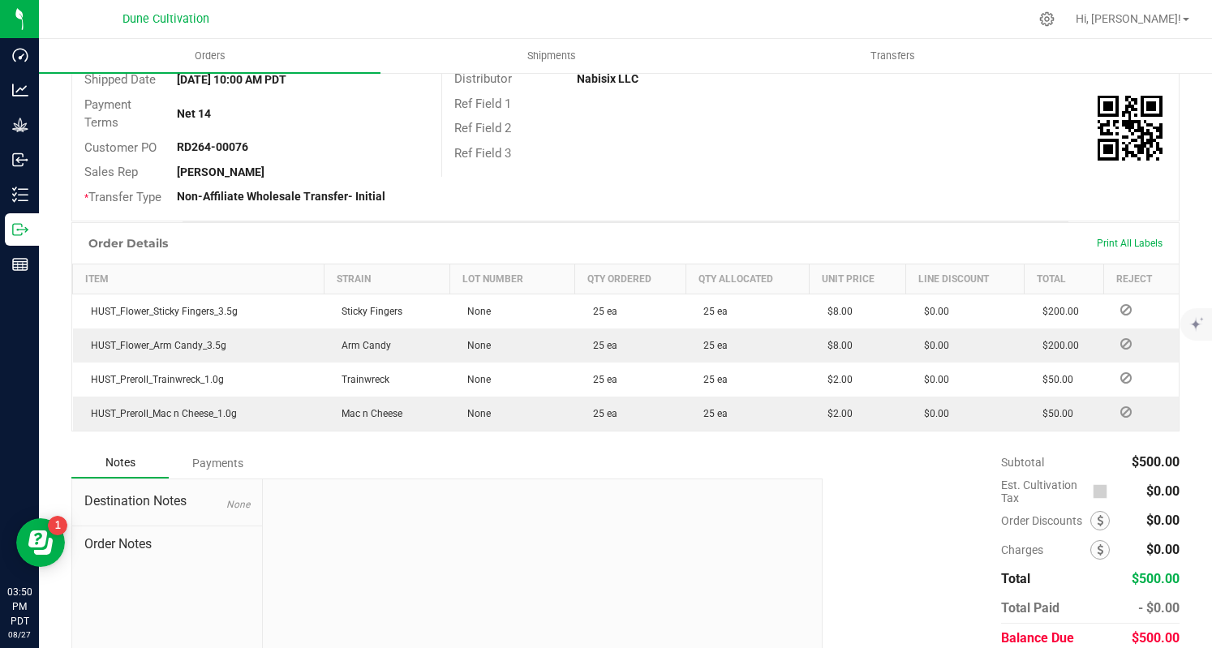
scroll to position [373, 0]
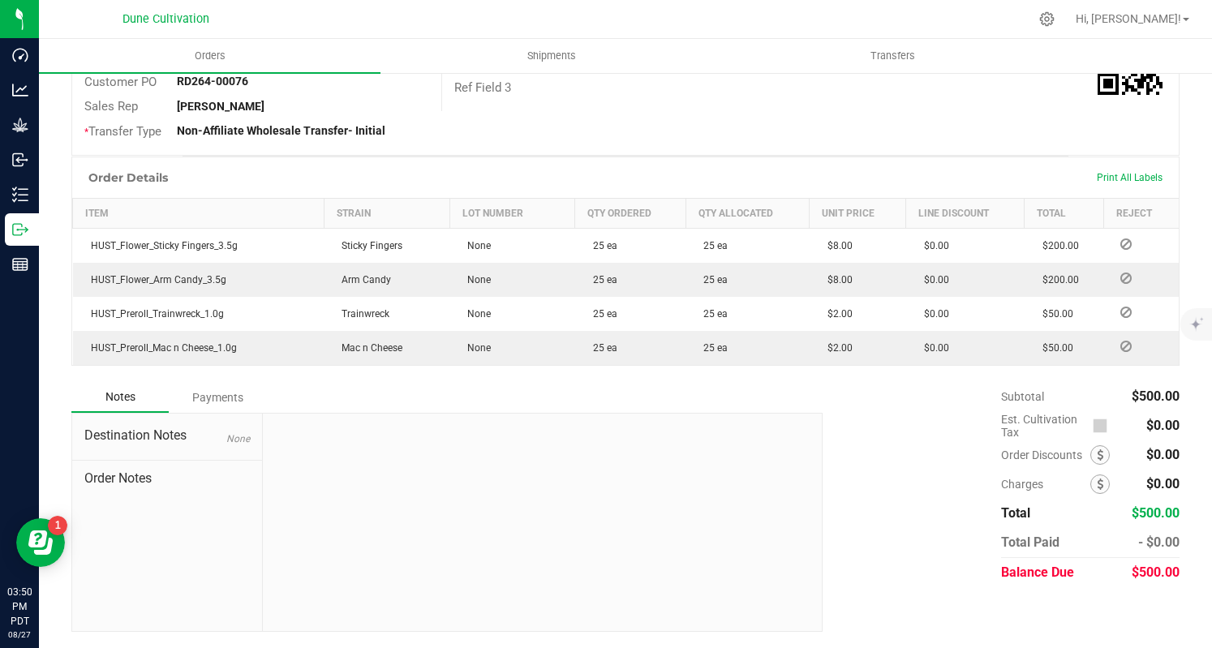
click at [1144, 575] on span "$500.00" at bounding box center [1156, 572] width 48 height 15
copy span "500.00"
click at [203, 398] on div "Payments" at bounding box center [217, 397] width 97 height 29
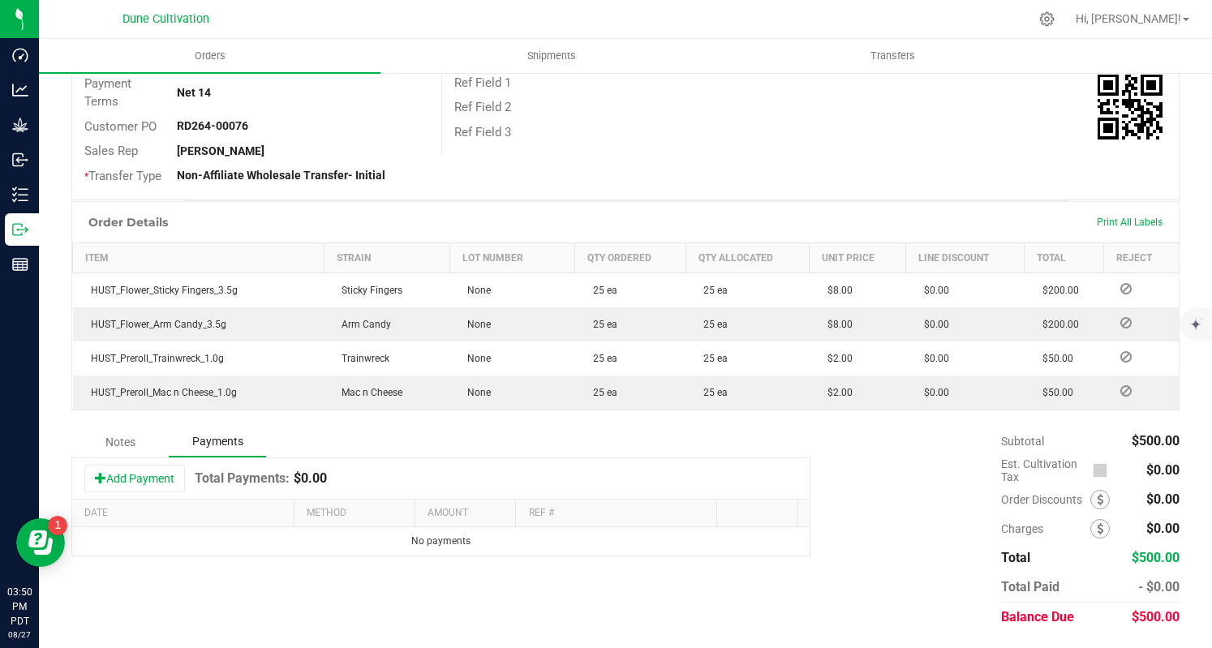
scroll to position [329, 0]
click at [125, 480] on button "Add Payment" at bounding box center [134, 479] width 101 height 28
click at [440, 550] on input "0" at bounding box center [464, 546] width 81 height 23
paste input "50"
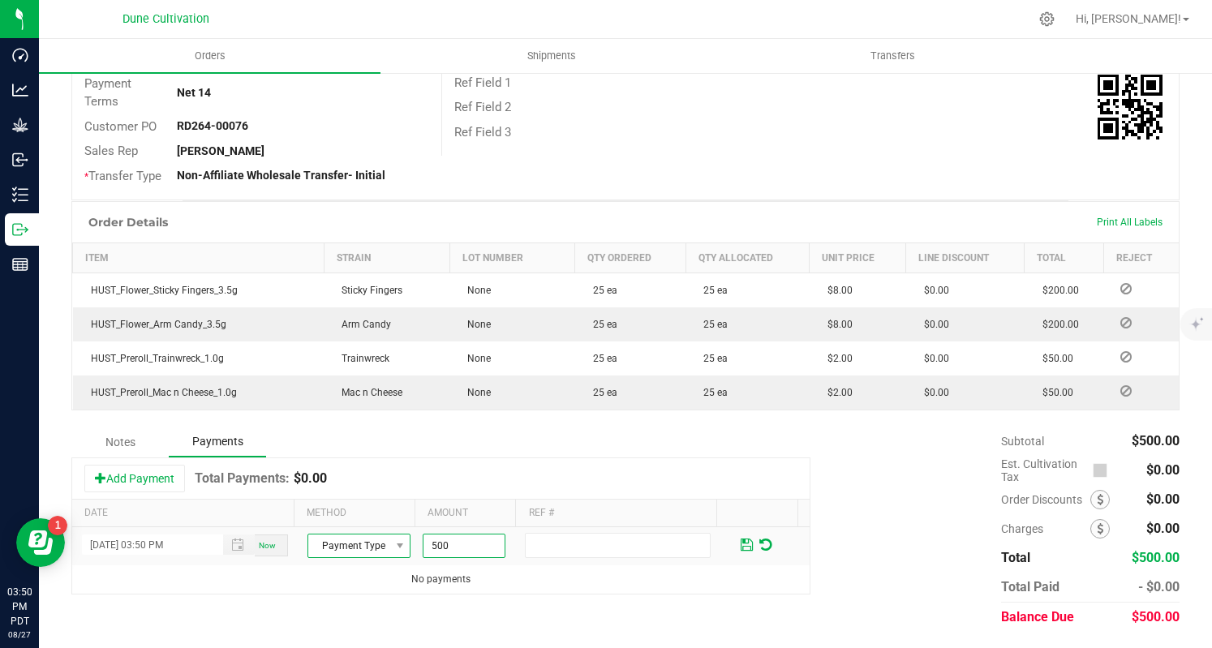
type input "$500.00"
click at [374, 547] on span "Payment Type" at bounding box center [348, 546] width 81 height 23
click at [353, 517] on li "Check" at bounding box center [351, 520] width 98 height 23
click at [741, 544] on span at bounding box center [747, 545] width 12 height 15
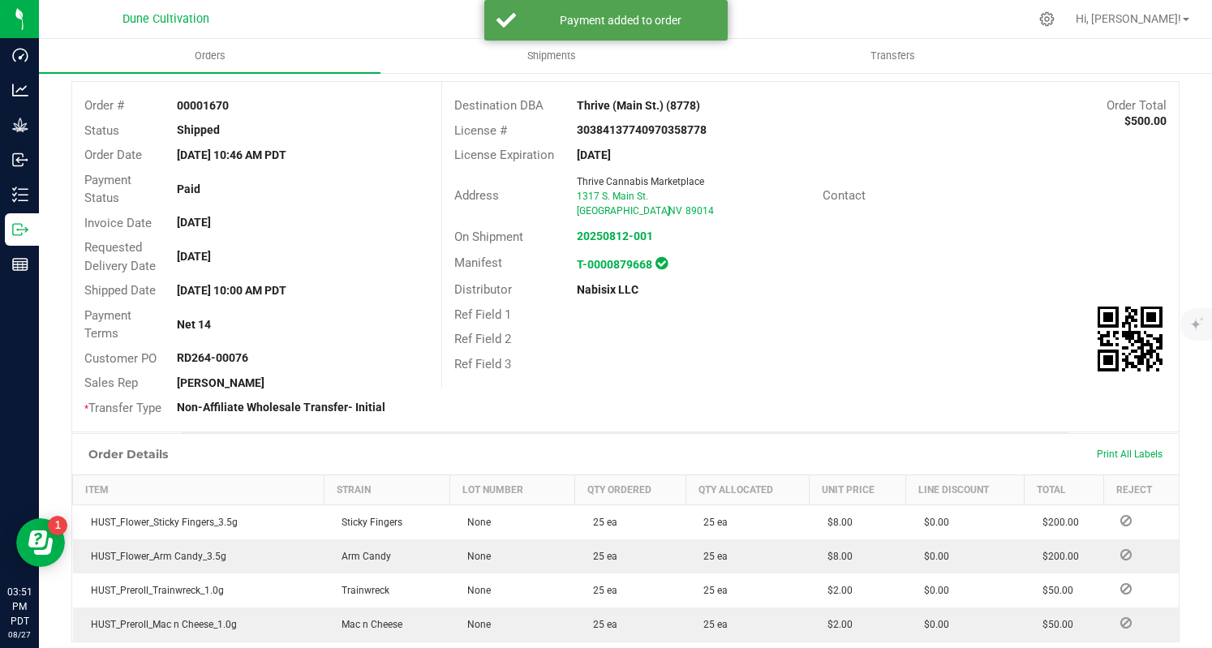
scroll to position [0, 0]
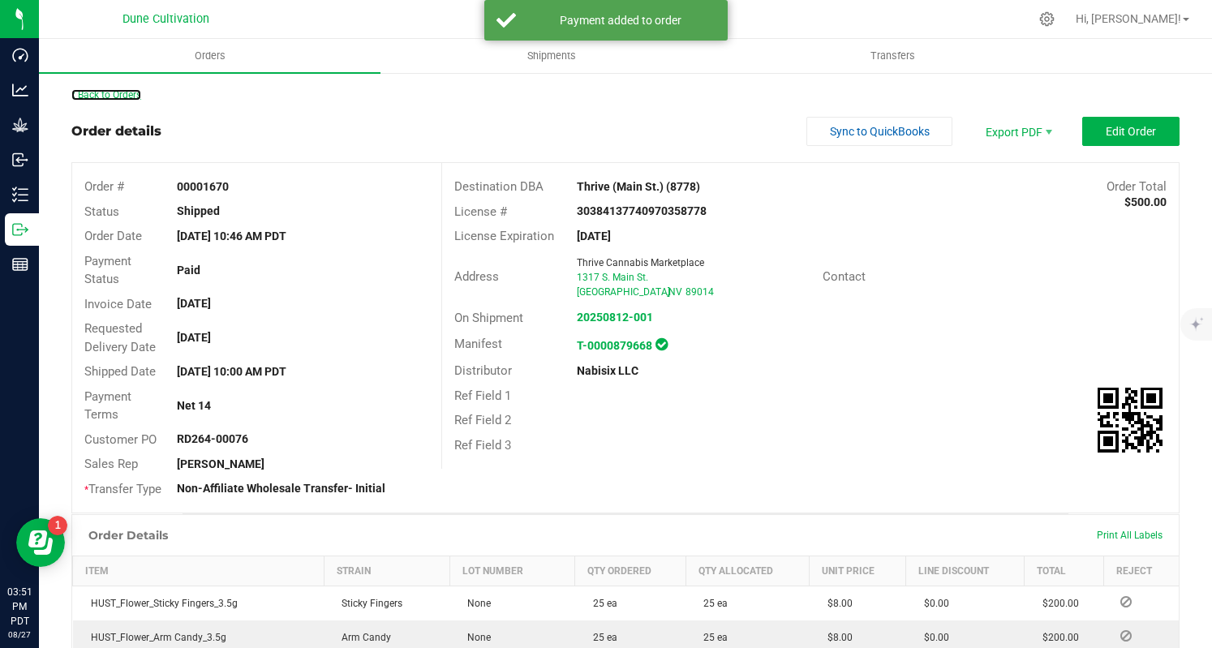
click at [140, 89] on link "Back to Orders" at bounding box center [106, 94] width 70 height 11
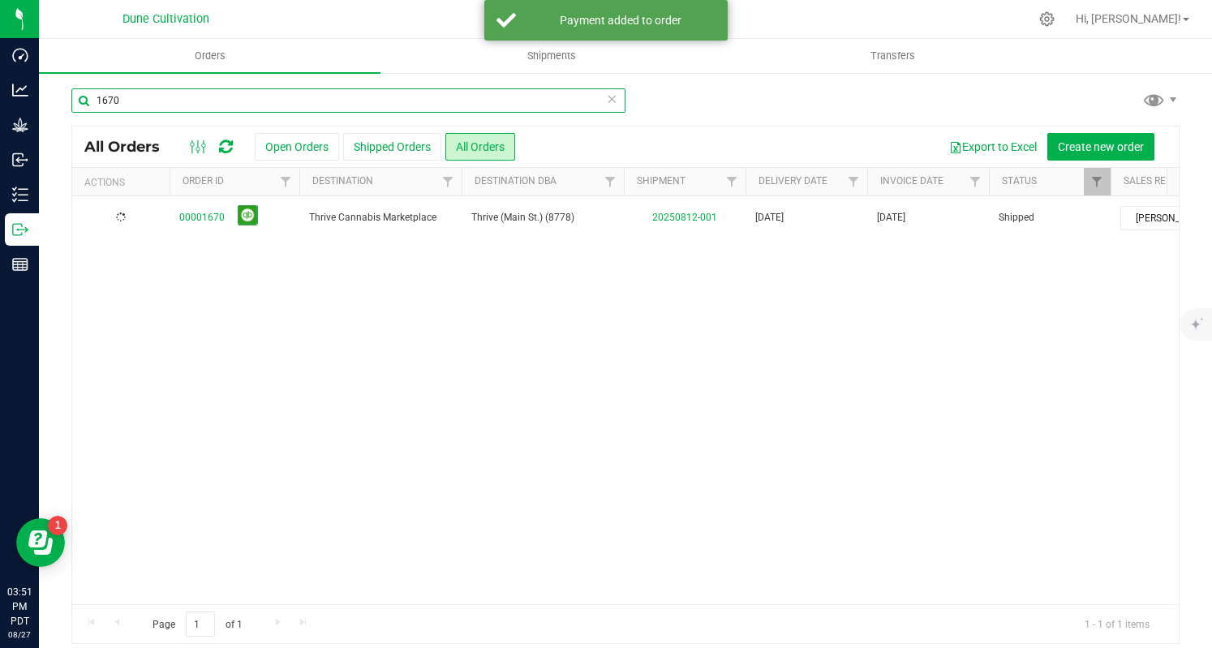
click at [394, 105] on input "1670" at bounding box center [348, 100] width 554 height 24
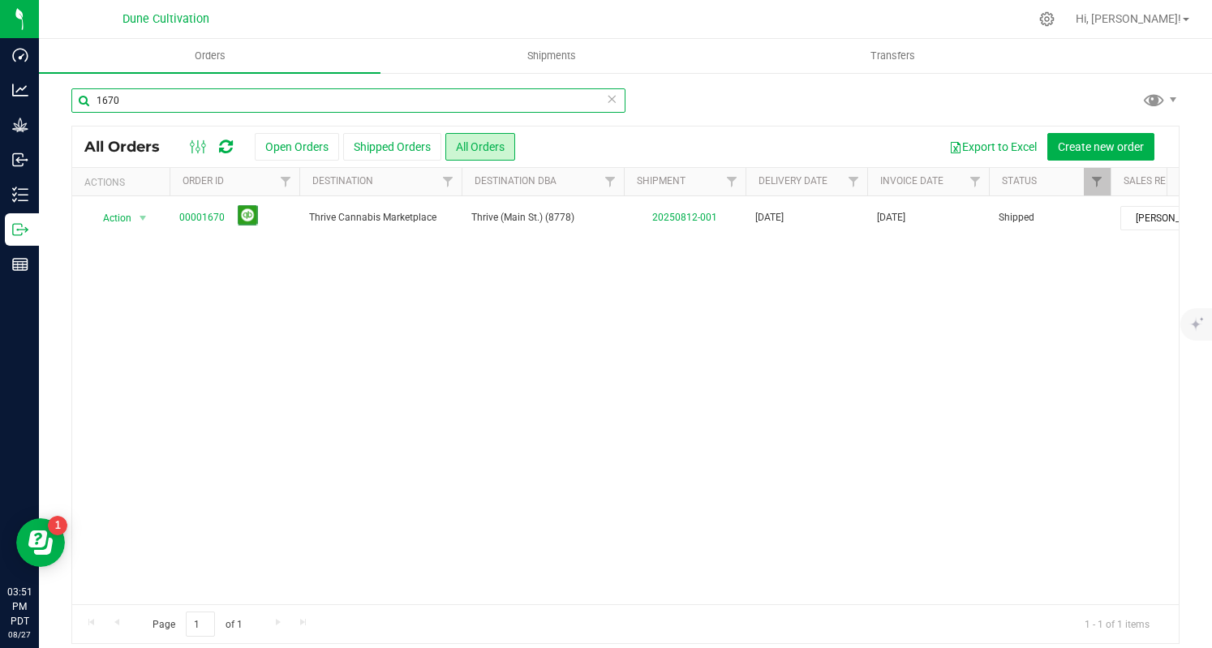
click at [394, 105] on input "1670" at bounding box center [348, 100] width 554 height 24
paste input "1"
type input "1671"
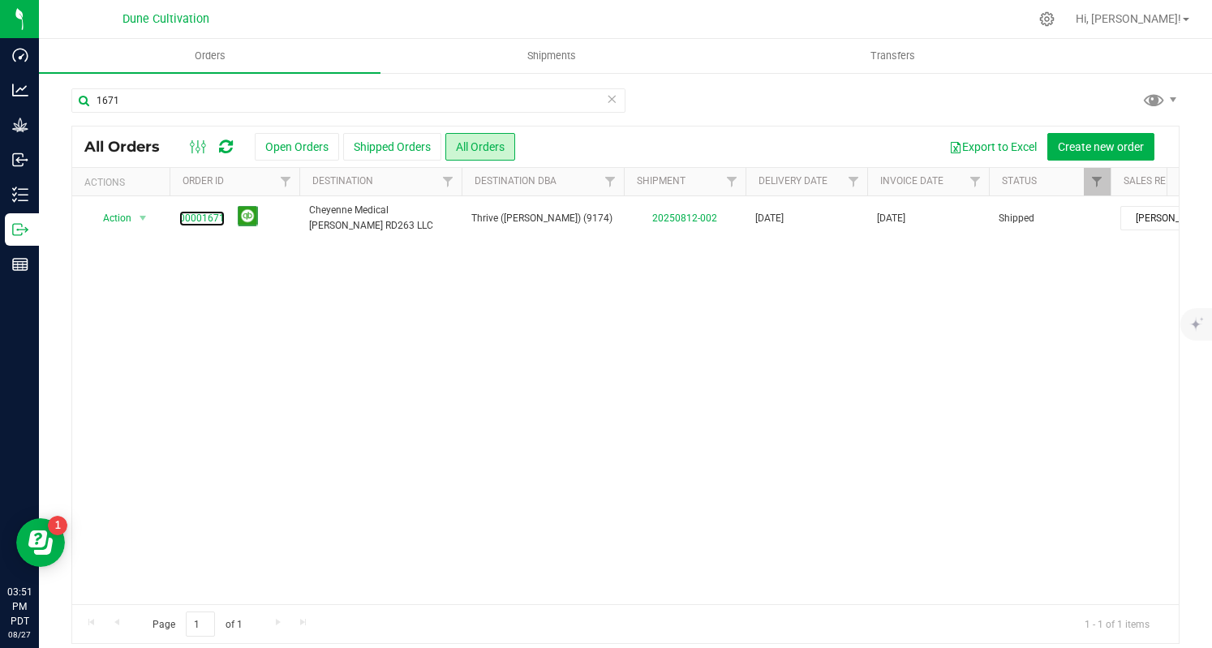
click at [202, 213] on link "00001671" at bounding box center [201, 218] width 45 height 15
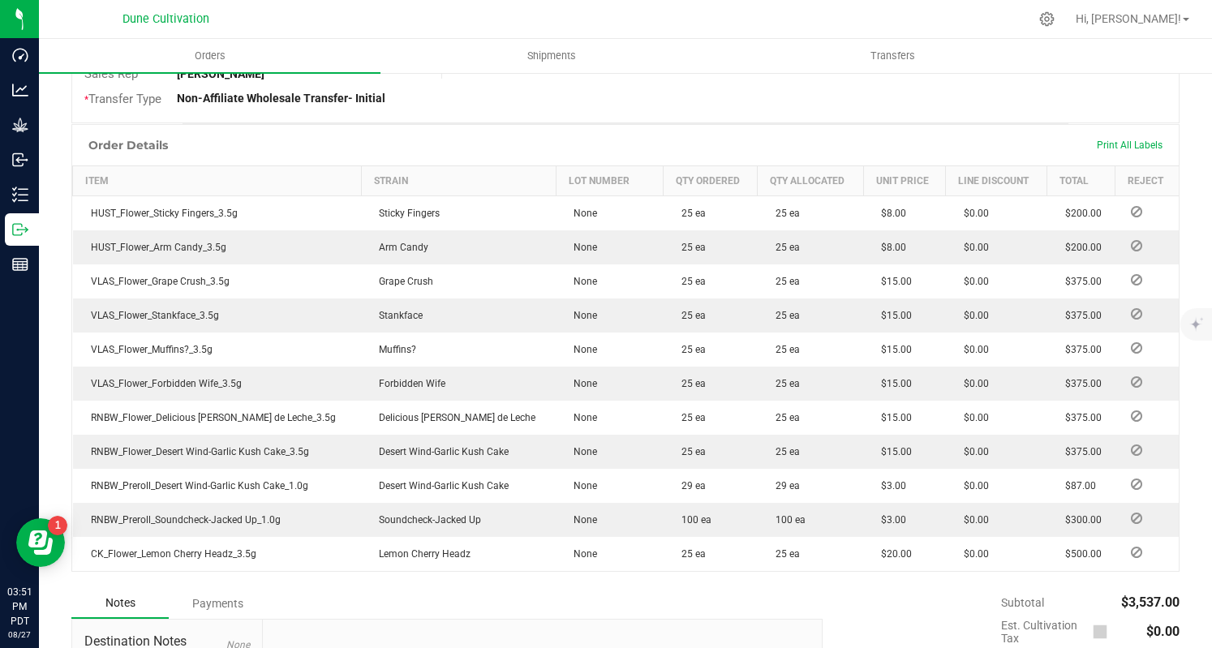
scroll to position [612, 0]
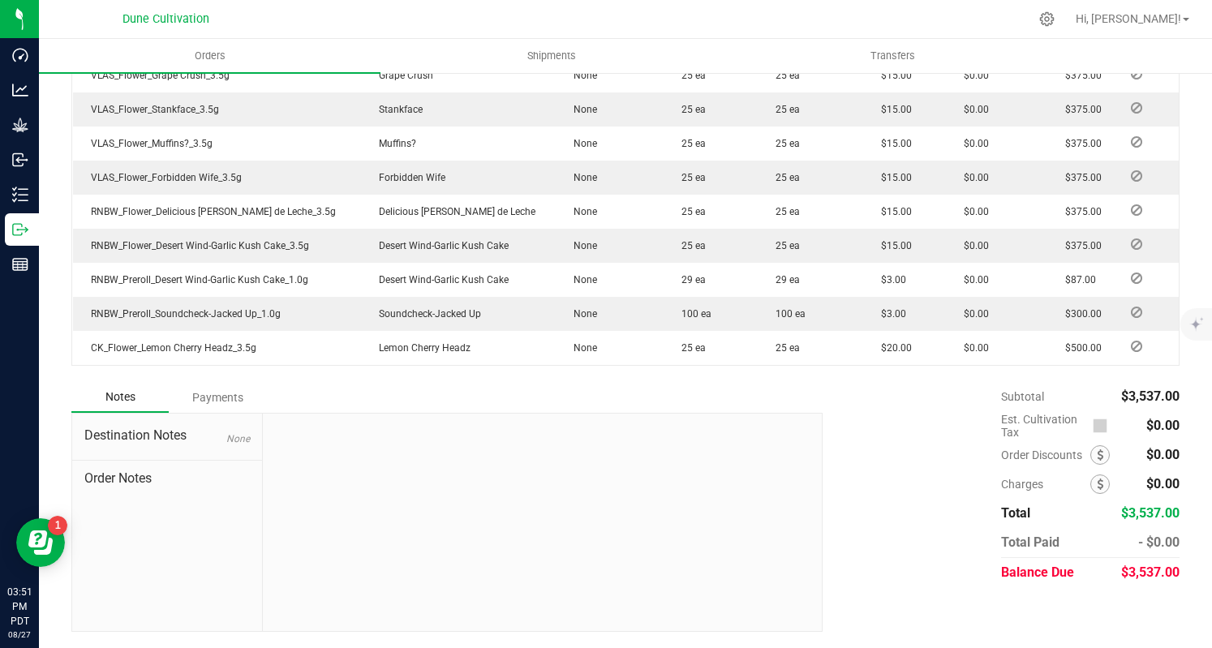
click at [1122, 575] on span "$3,537.00" at bounding box center [1151, 572] width 58 height 15
copy span "3,537.00"
click at [187, 395] on div "Payments" at bounding box center [217, 397] width 97 height 29
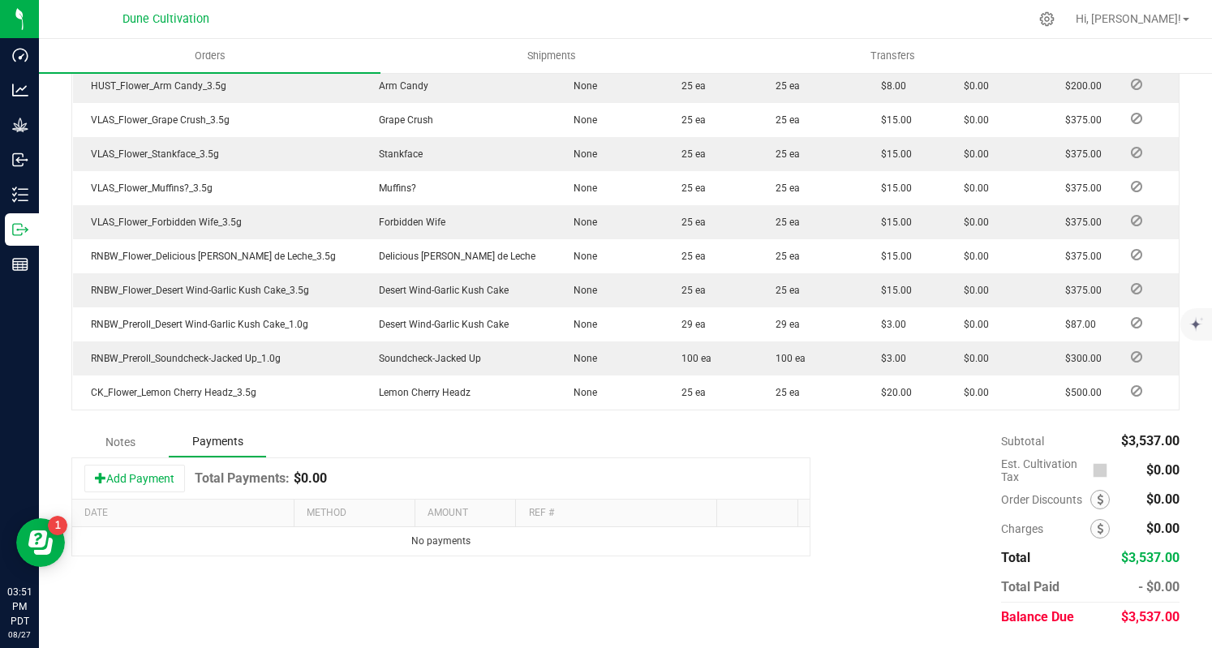
click at [145, 475] on button "Add Payment" at bounding box center [134, 479] width 101 height 28
click at [368, 535] on span "Payment Type" at bounding box center [348, 546] width 81 height 23
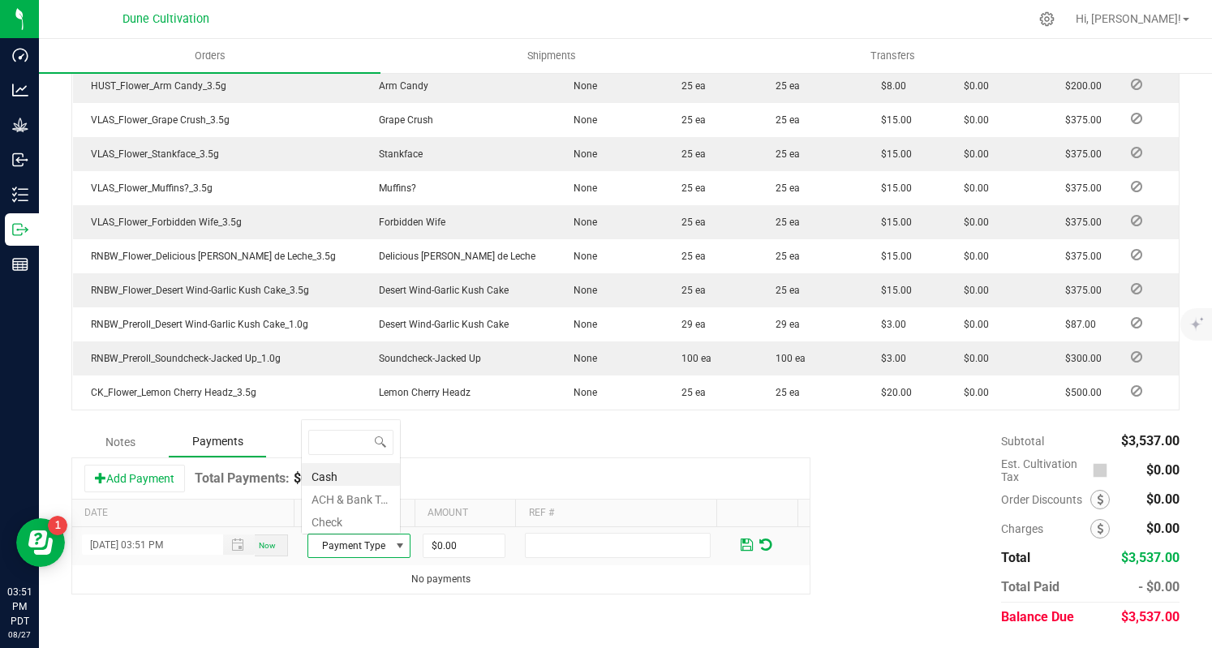
scroll to position [24, 99]
click at [364, 522] on li "Check" at bounding box center [351, 520] width 98 height 23
click at [474, 539] on input "0" at bounding box center [464, 546] width 81 height 23
paste input "3537"
type input "$3,537.00"
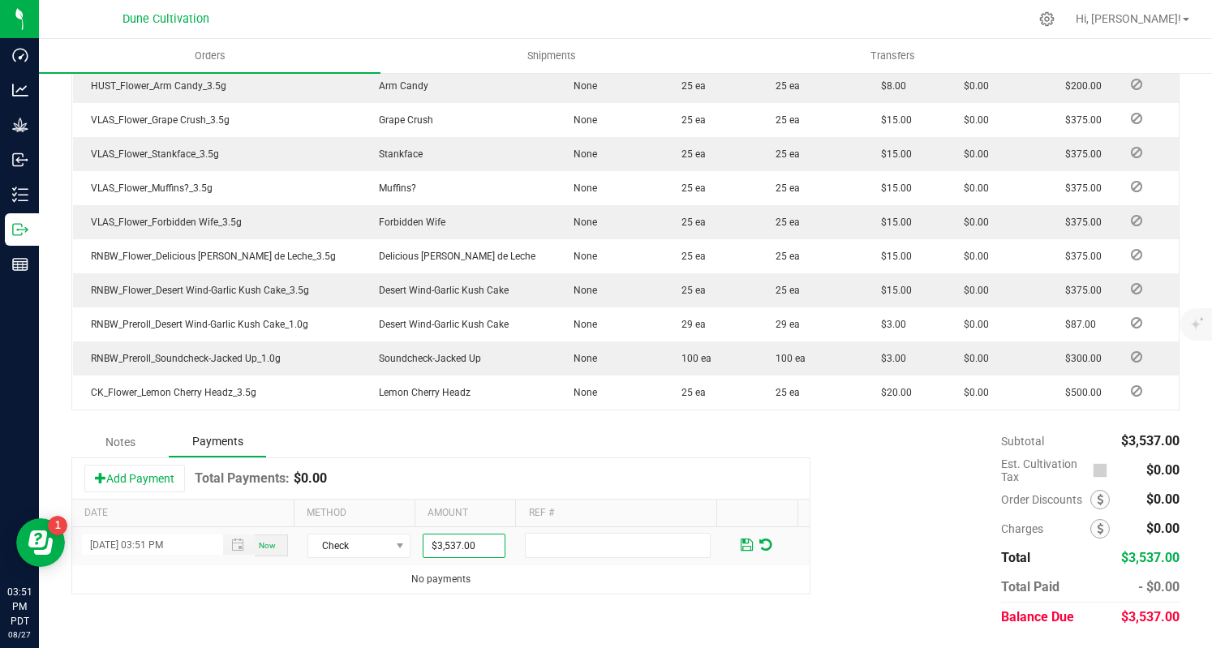
click at [738, 545] on span at bounding box center [747, 545] width 19 height 24
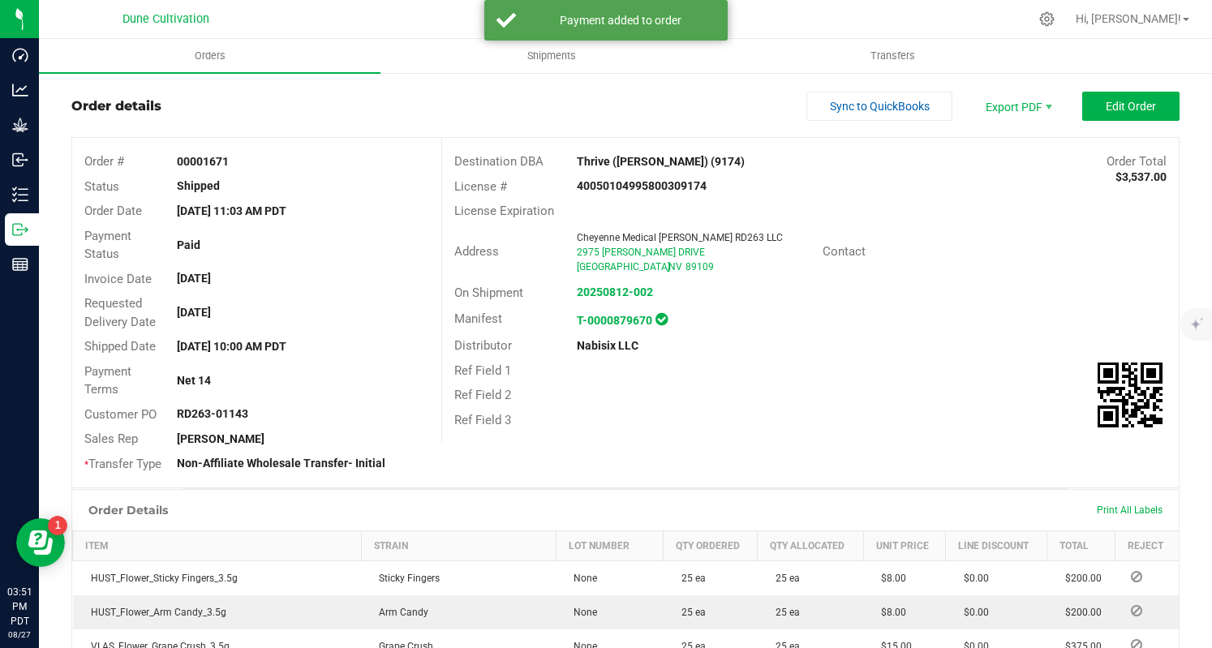
scroll to position [0, 0]
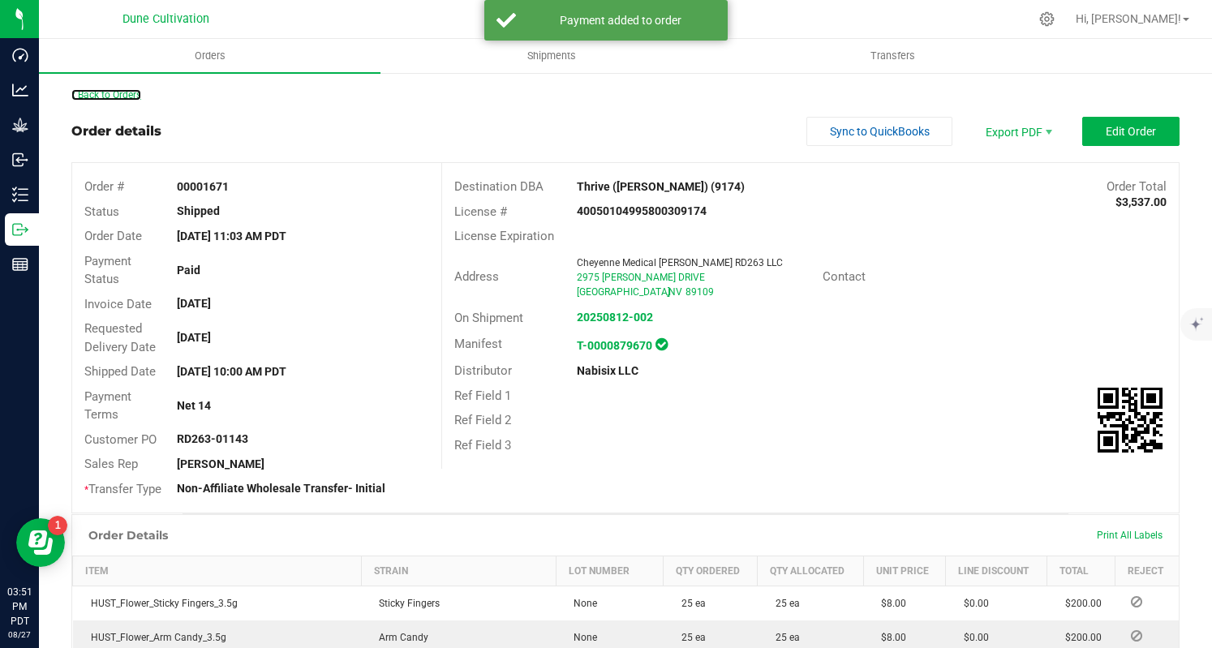
click at [107, 97] on link "Back to Orders" at bounding box center [106, 94] width 70 height 11
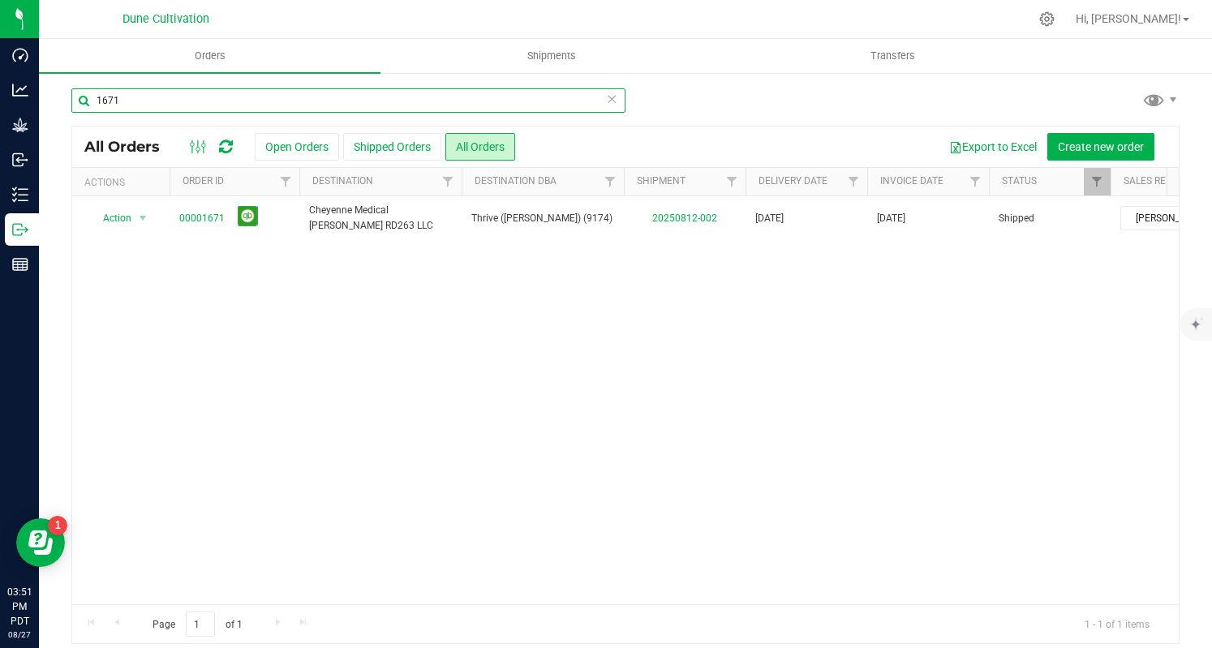
click at [195, 98] on input "1671" at bounding box center [348, 100] width 554 height 24
paste input "2"
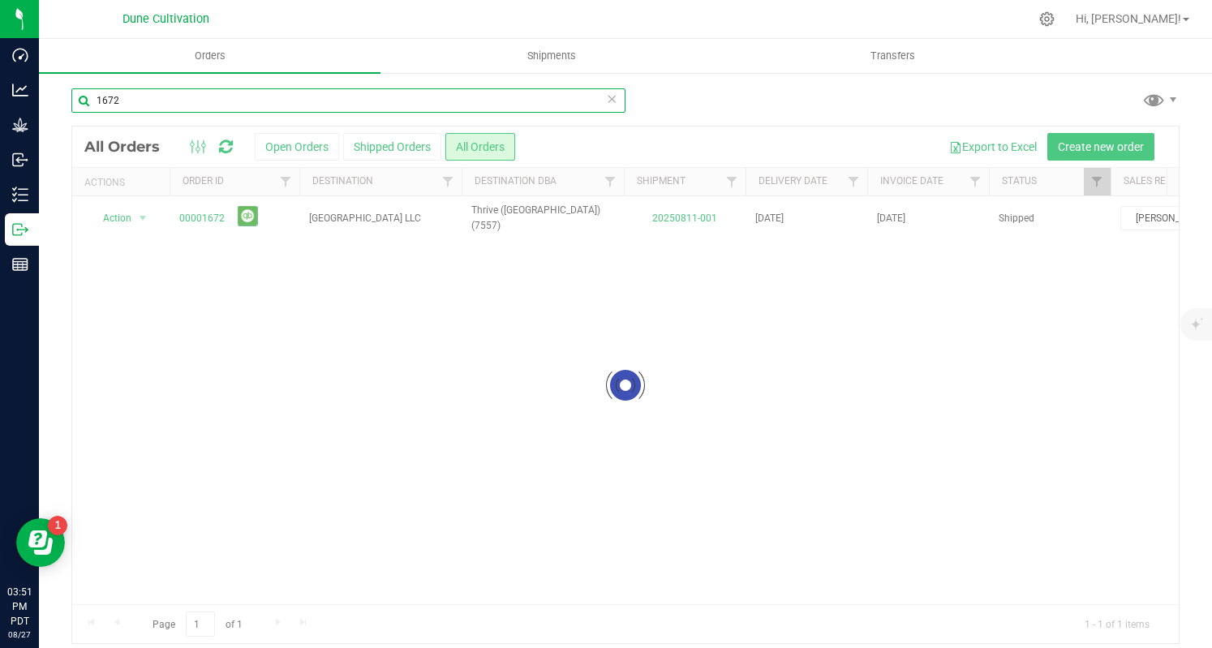
type input "1672"
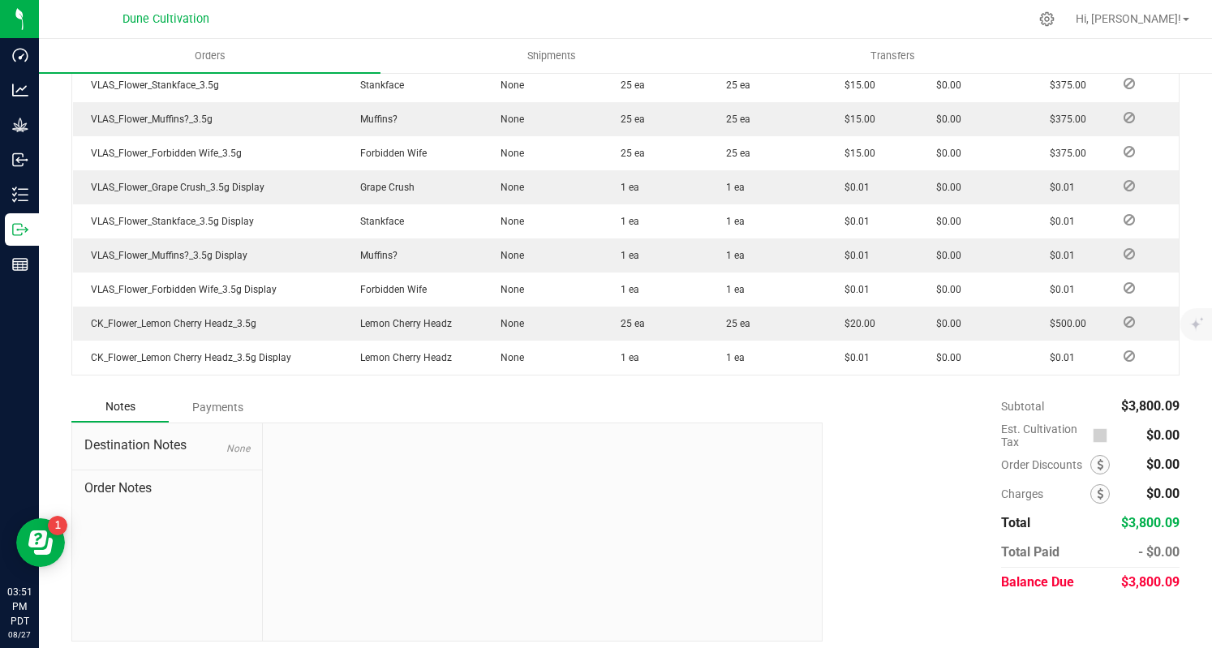
scroll to position [953, 0]
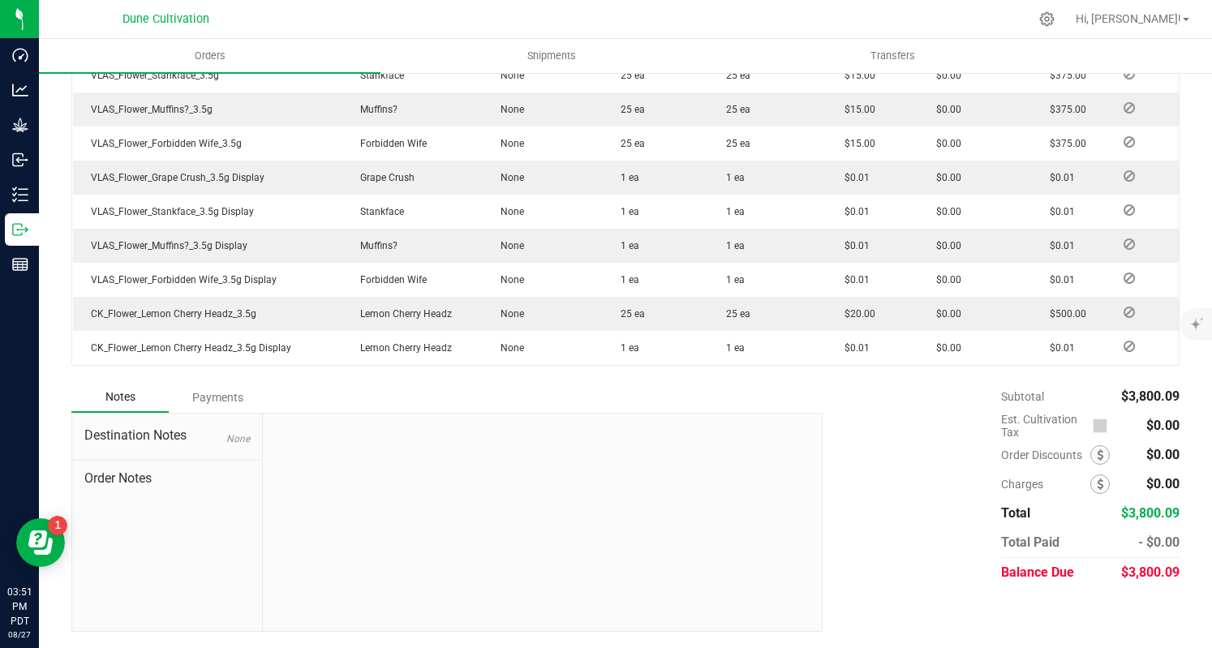
click at [1135, 572] on span "$3,800.09" at bounding box center [1151, 572] width 58 height 15
copy span "3,800.09"
click at [222, 404] on div "Payments" at bounding box center [217, 397] width 97 height 29
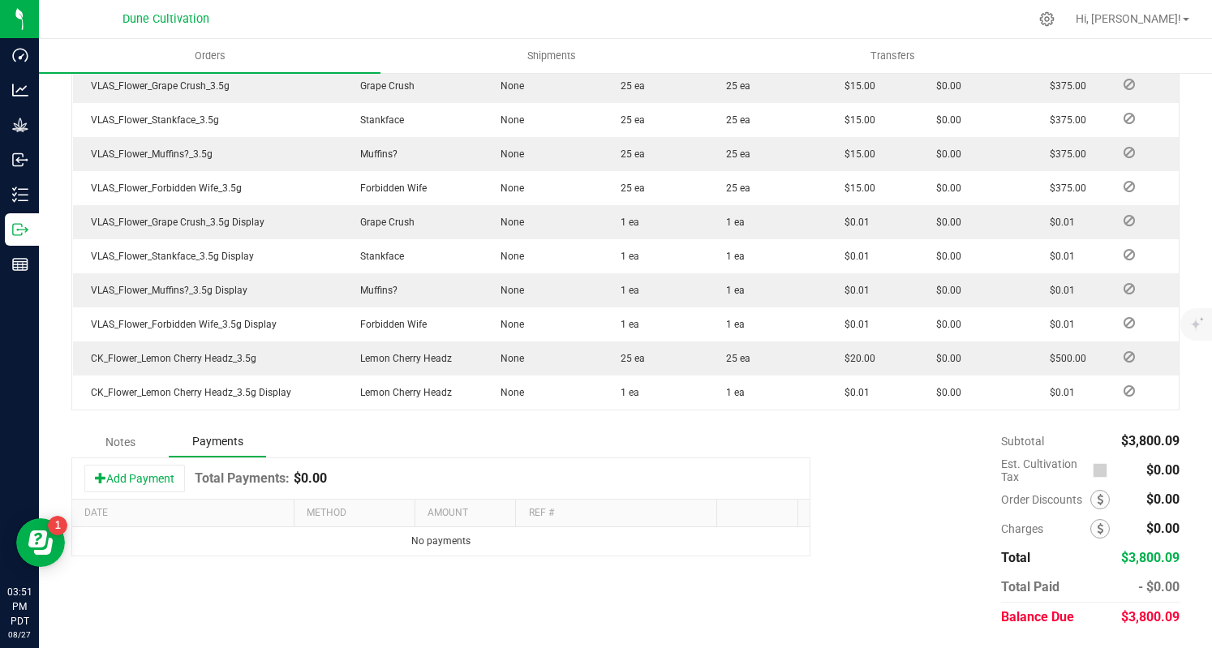
scroll to position [908, 0]
click at [168, 481] on button "Add Payment" at bounding box center [134, 479] width 101 height 28
drag, startPoint x: 380, startPoint y: 546, endPoint x: 373, endPoint y: 538, distance: 10.4
click at [379, 546] on span "Payment Type" at bounding box center [359, 546] width 103 height 24
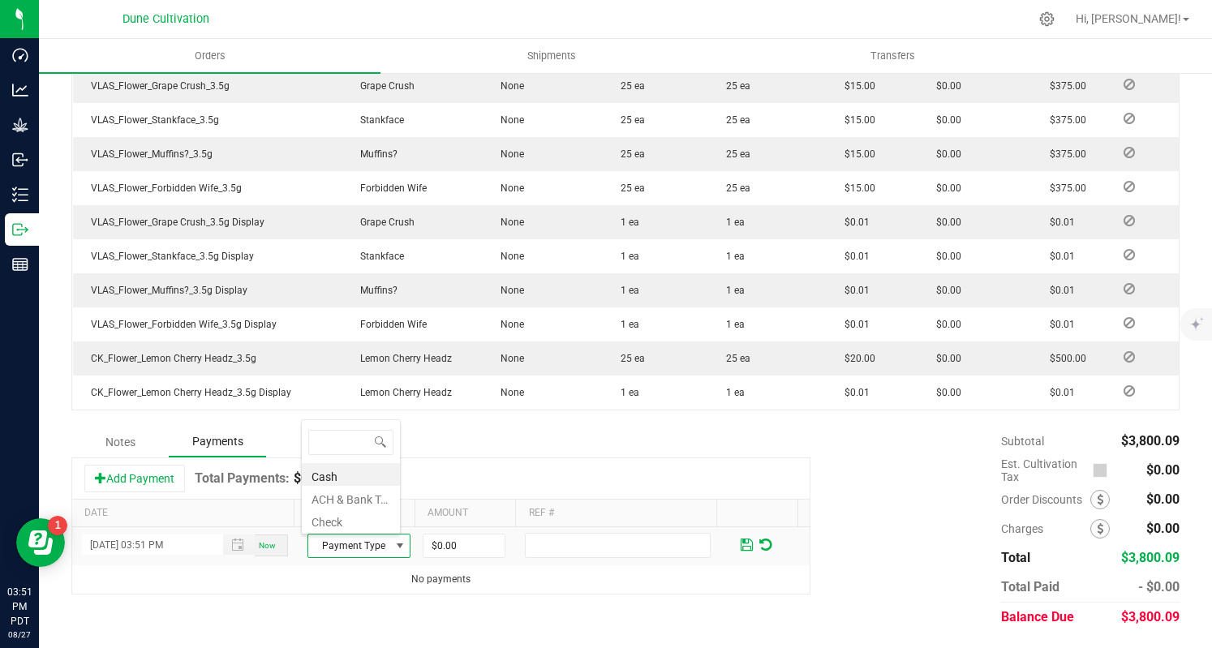
scroll to position [24, 99]
click at [372, 524] on li "Check" at bounding box center [351, 520] width 98 height 23
click at [451, 553] on input "0" at bounding box center [464, 546] width 81 height 23
paste input "3800.09"
type input "$3,800.09"
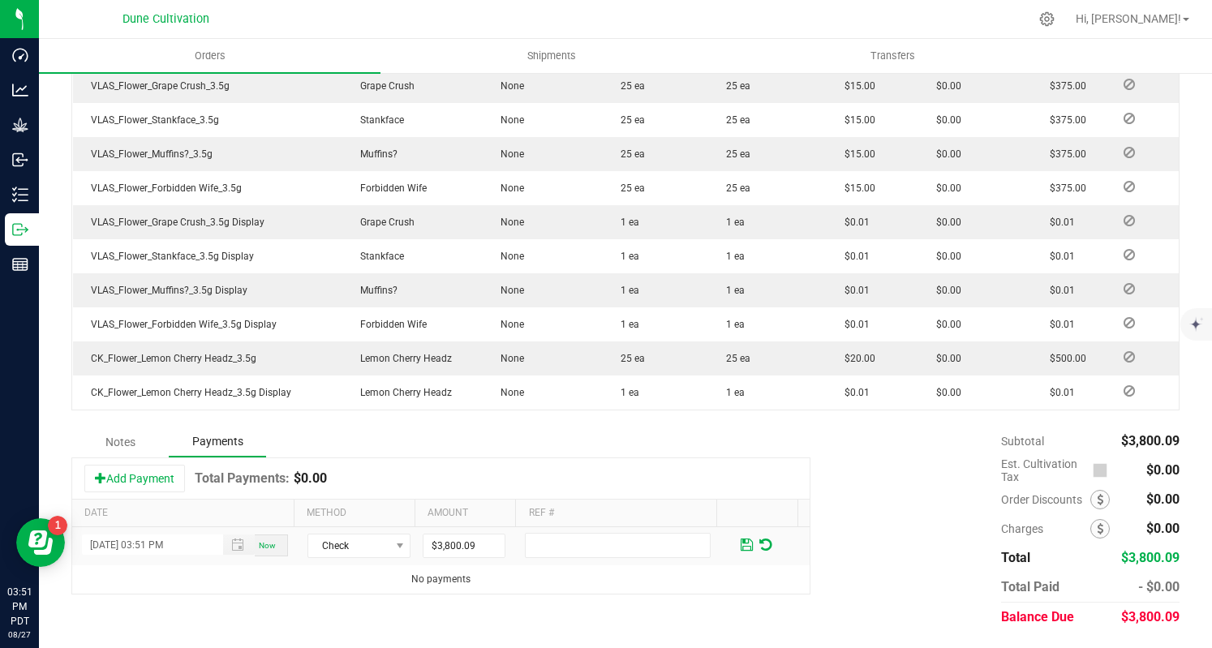
click at [741, 547] on span at bounding box center [747, 545] width 12 height 15
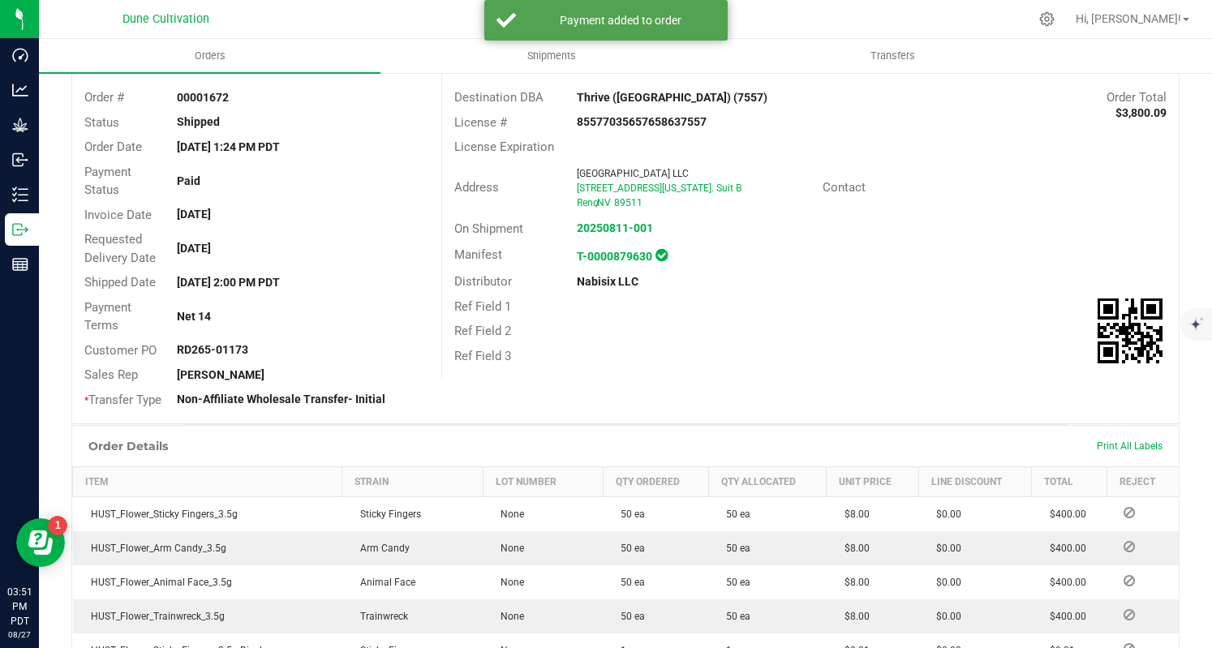
scroll to position [0, 0]
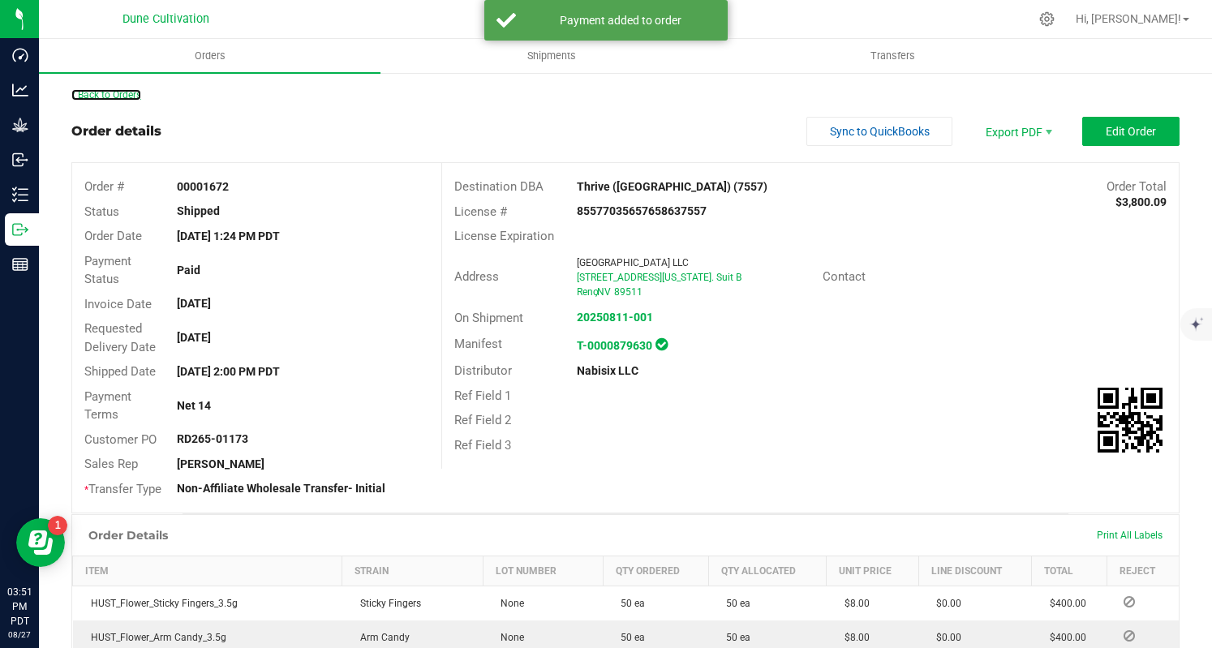
click at [131, 99] on link "Back to Orders" at bounding box center [106, 94] width 70 height 11
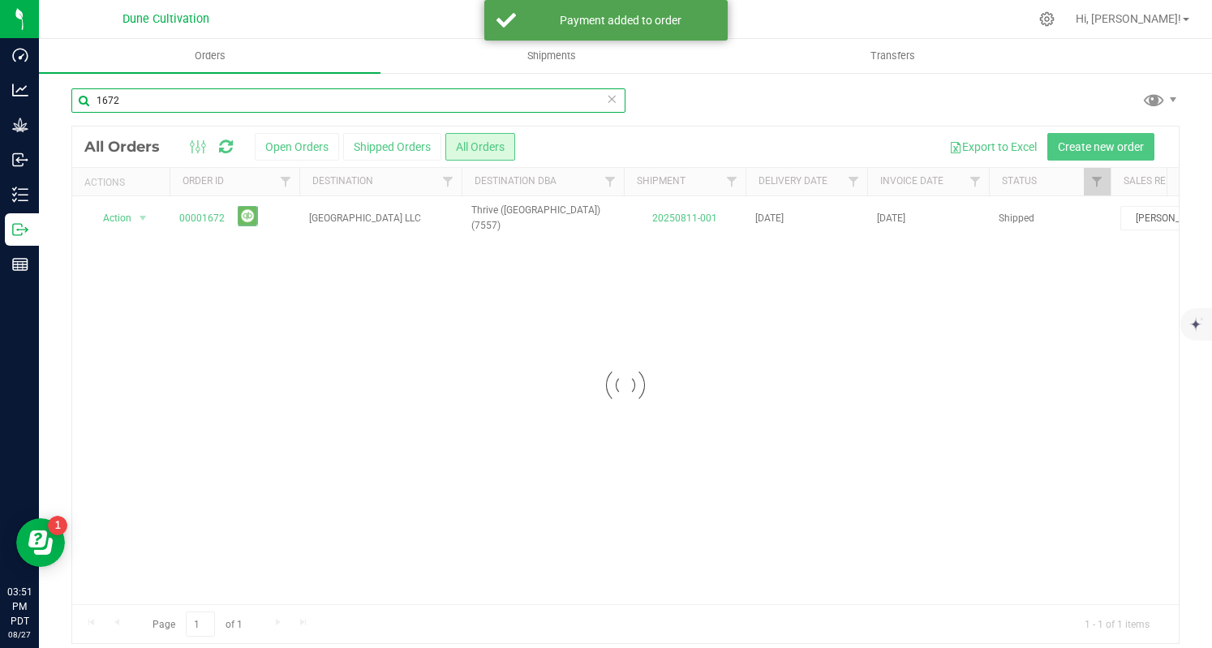
click at [302, 92] on input "1672" at bounding box center [348, 100] width 554 height 24
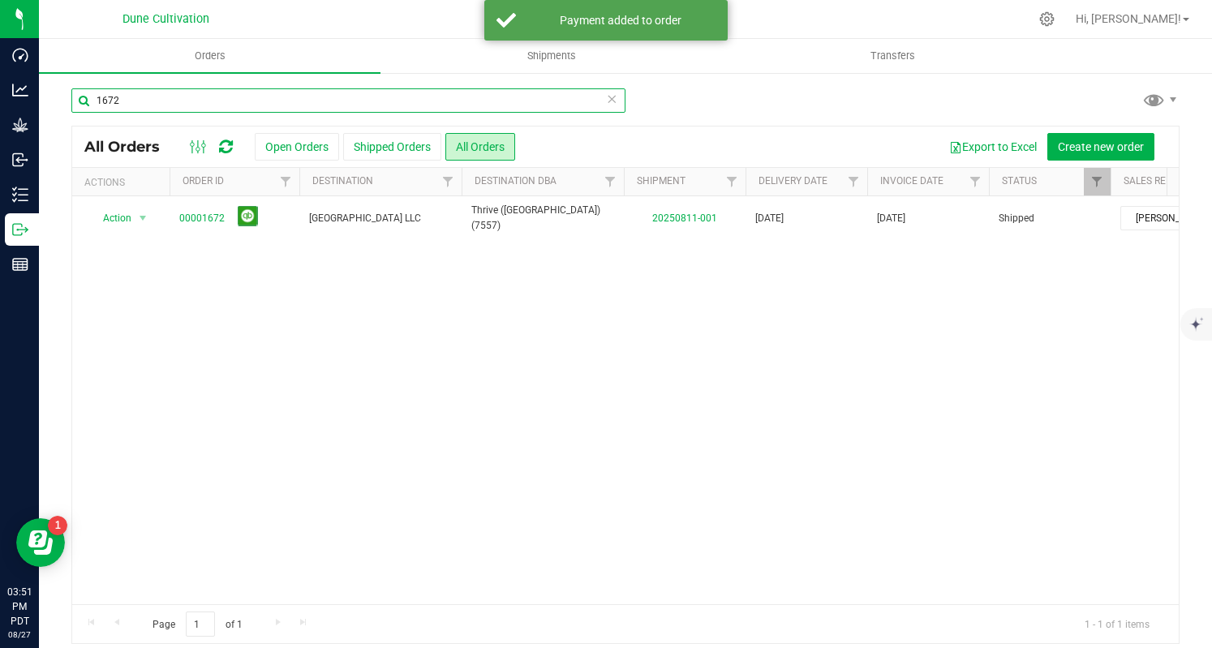
click at [302, 92] on input "1672" at bounding box center [348, 100] width 554 height 24
paste input "3"
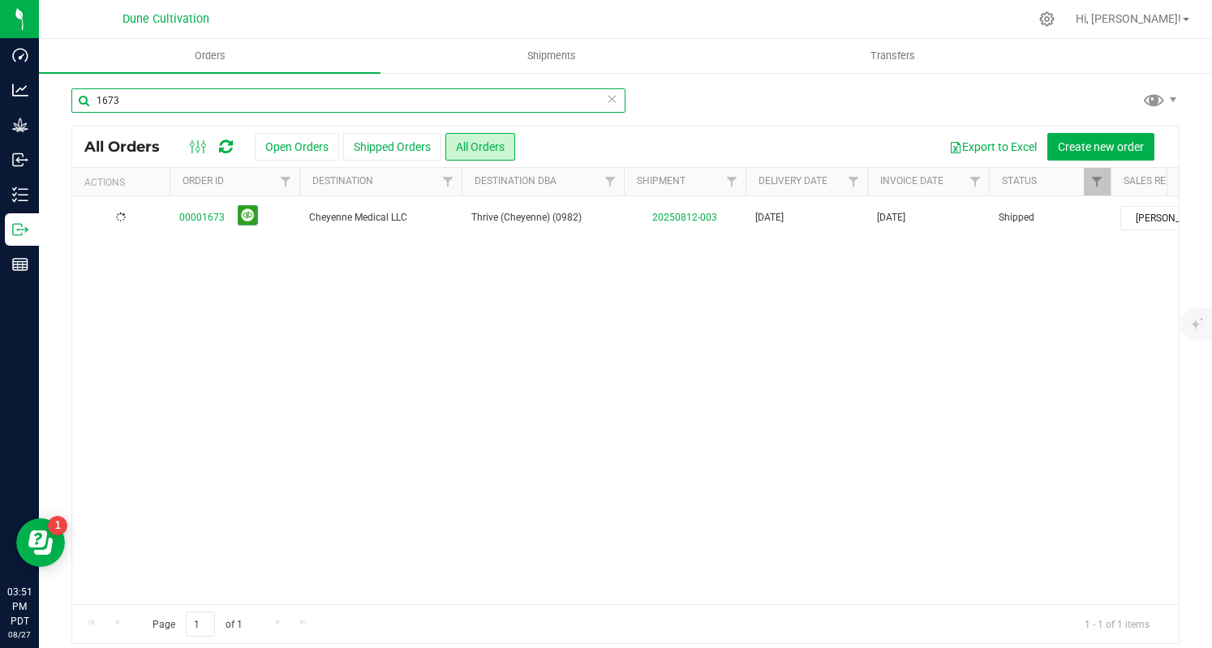
type input "1673"
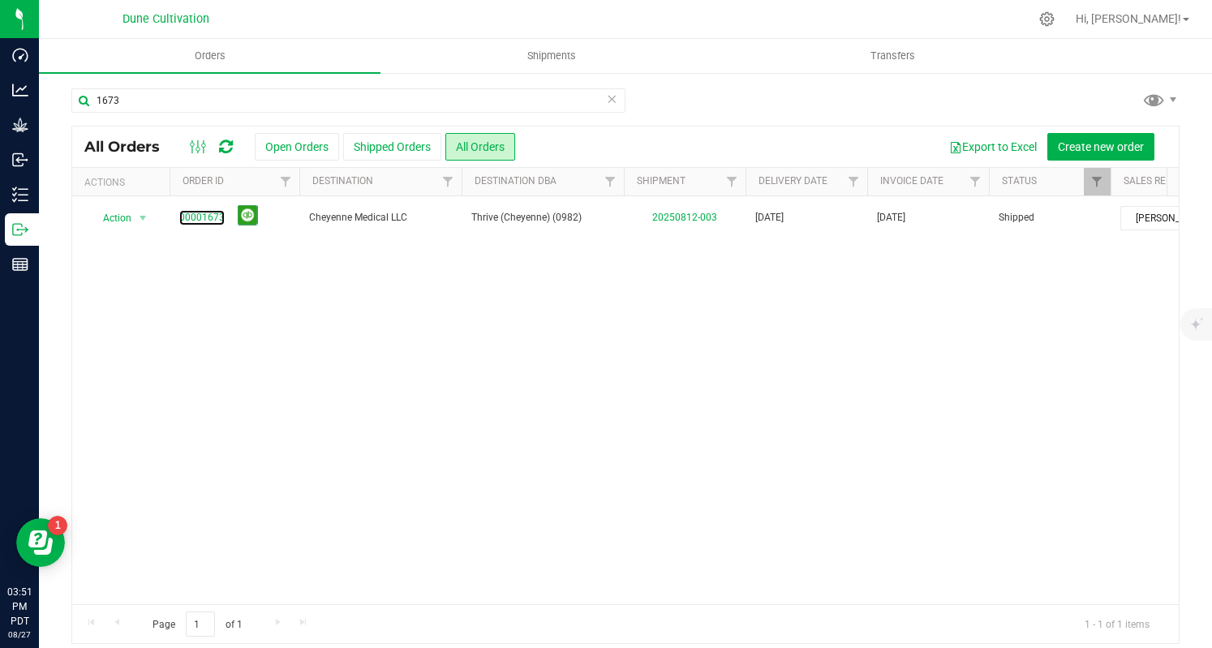
click at [207, 218] on link "00001673" at bounding box center [201, 217] width 45 height 15
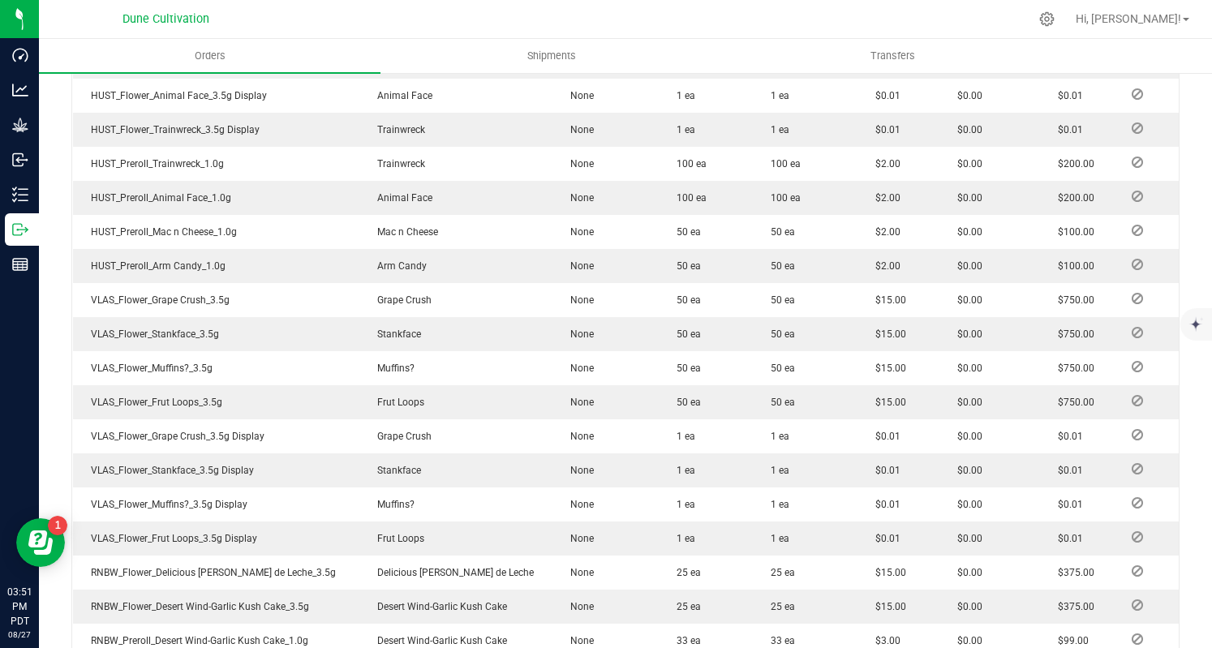
scroll to position [1123, 0]
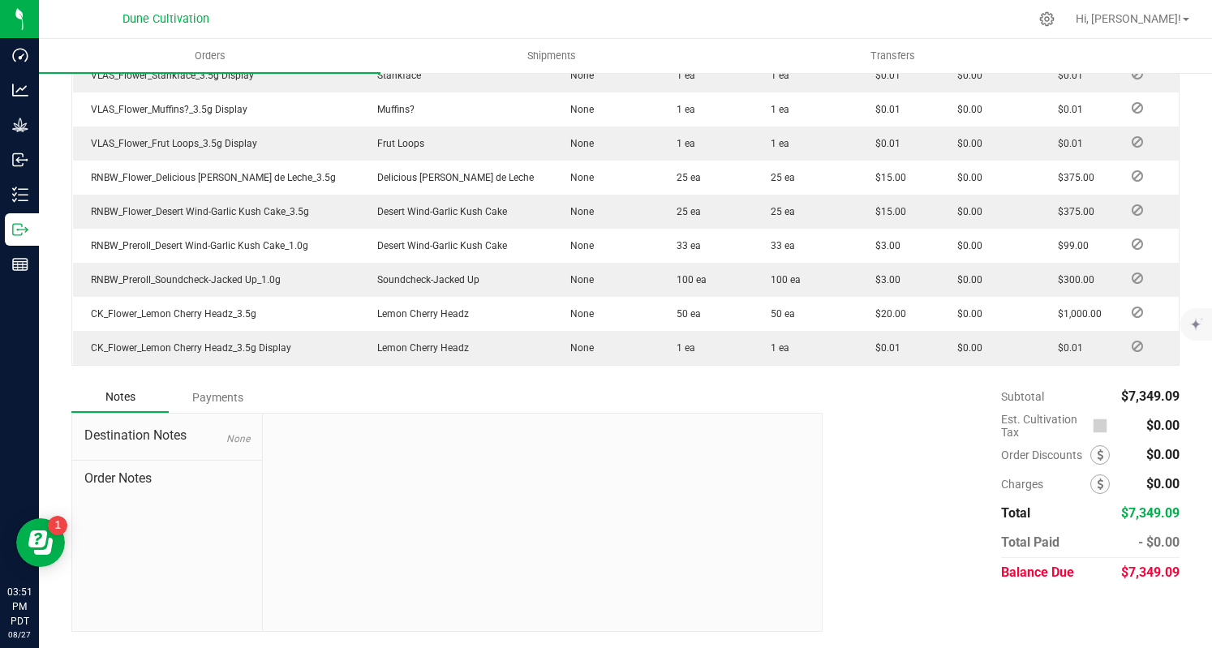
click at [1123, 578] on span "$7,349.09" at bounding box center [1151, 572] width 58 height 15
click at [1123, 577] on span "$7,349.09" at bounding box center [1151, 572] width 58 height 15
copy span "7,349.09"
click at [226, 395] on div "Payments" at bounding box center [217, 397] width 97 height 29
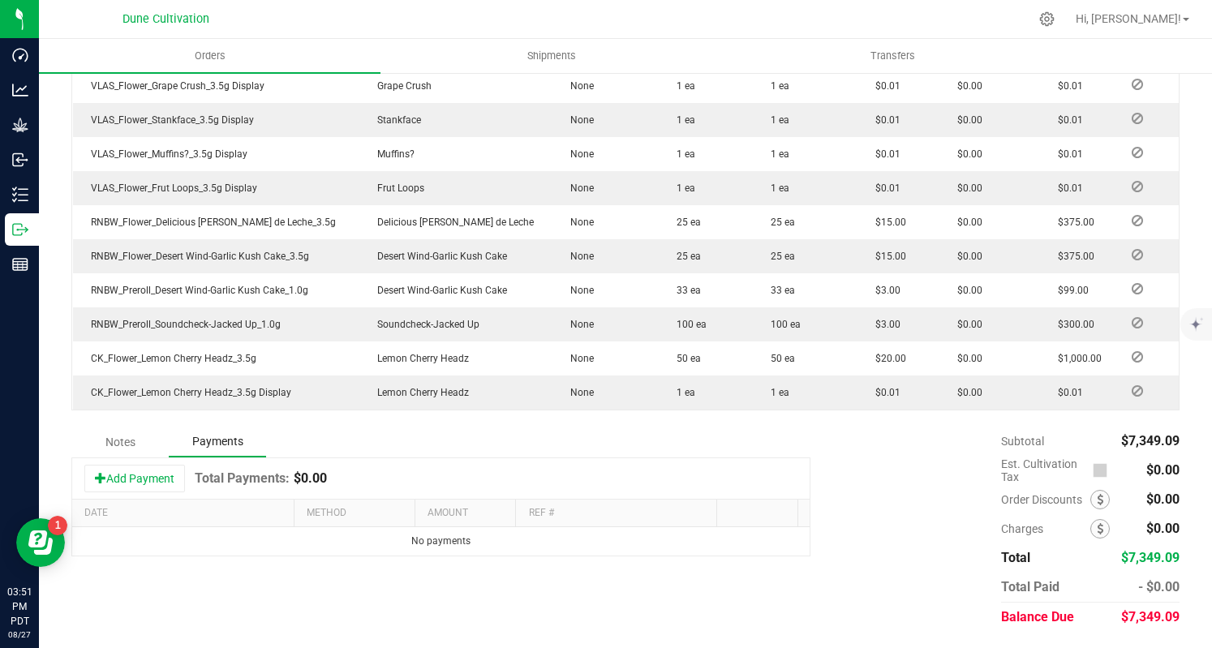
scroll to position [1079, 0]
click at [161, 475] on button "Add Payment" at bounding box center [134, 479] width 101 height 28
click at [330, 554] on span "Payment Type" at bounding box center [348, 546] width 81 height 23
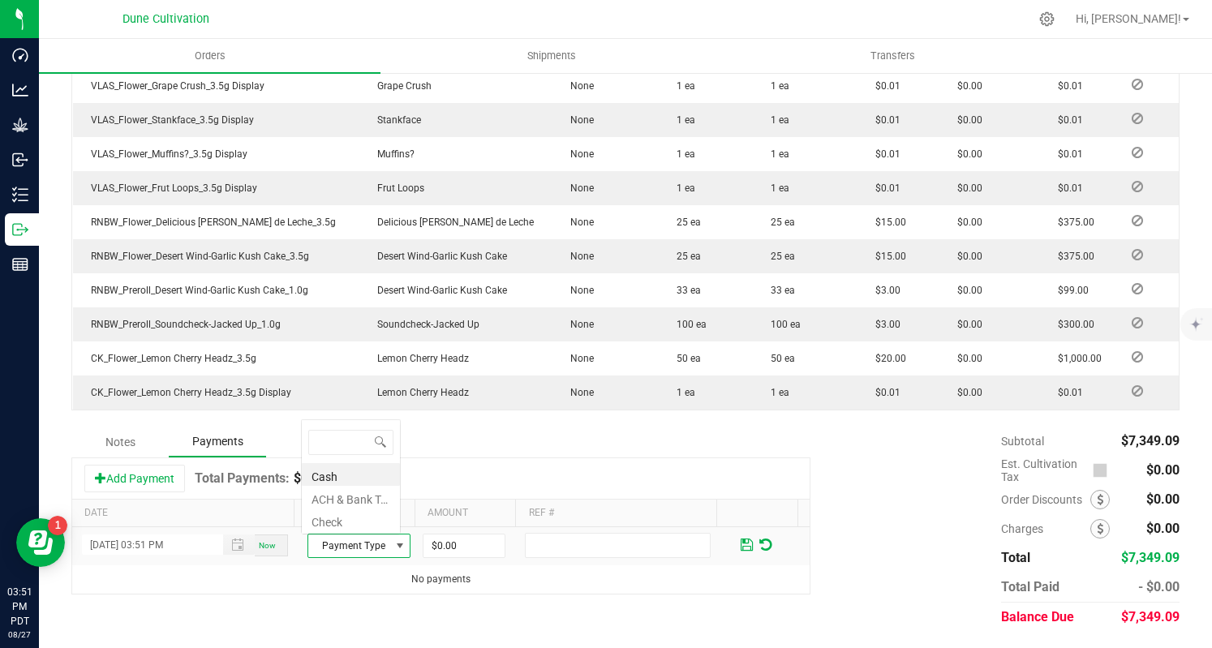
scroll to position [0, 0]
drag, startPoint x: 347, startPoint y: 523, endPoint x: 469, endPoint y: 533, distance: 122.9
click at [347, 523] on li "Check" at bounding box center [351, 520] width 98 height 23
click at [469, 534] on span "$0.00" at bounding box center [464, 546] width 83 height 24
click at [471, 540] on input "0" at bounding box center [464, 546] width 81 height 23
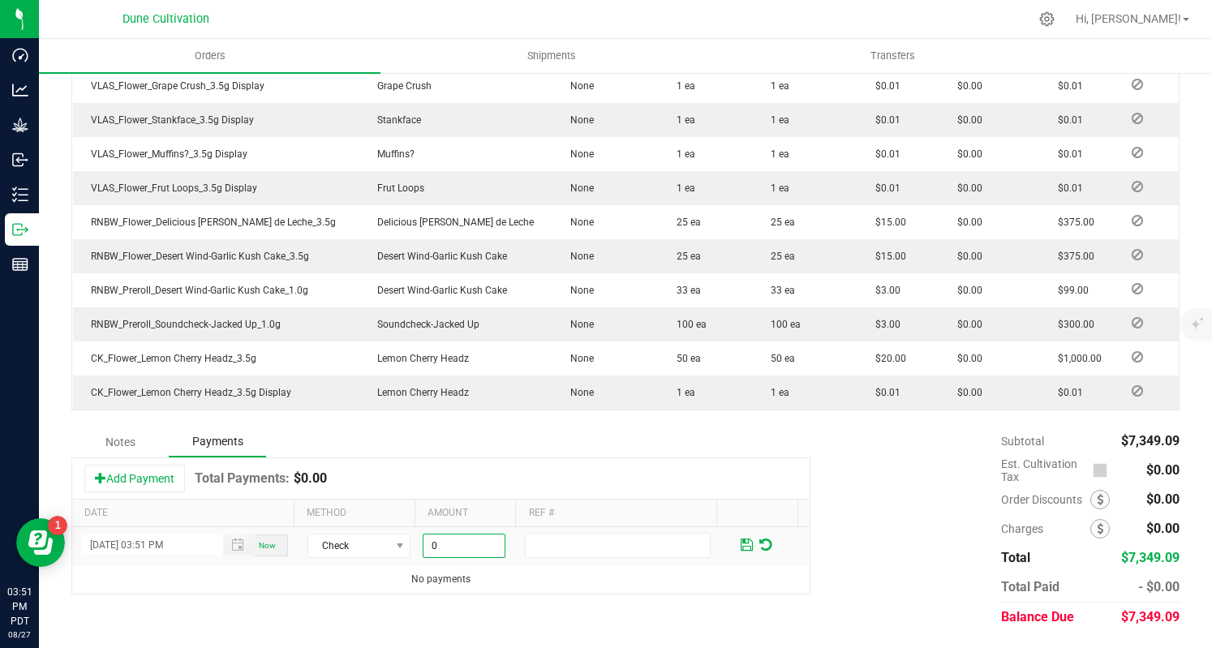
paste input "7349.09"
type input "$7,349.09"
click at [741, 538] on span at bounding box center [747, 545] width 12 height 15
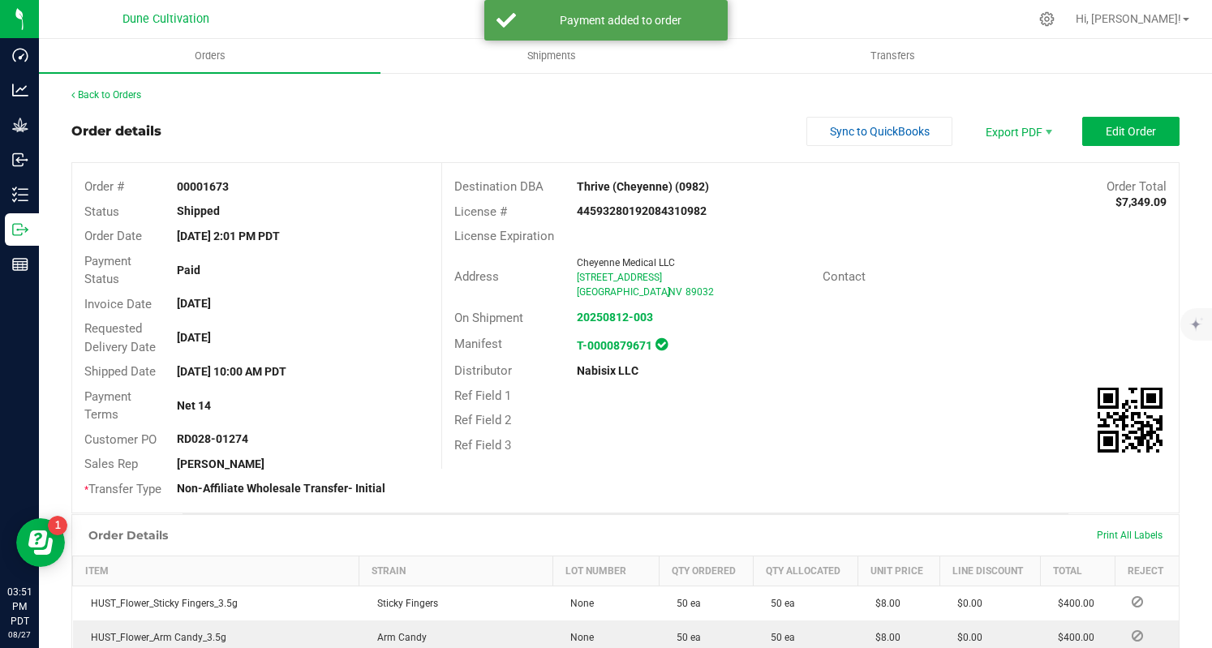
click at [140, 95] on link "Back to Orders" at bounding box center [106, 94] width 70 height 11
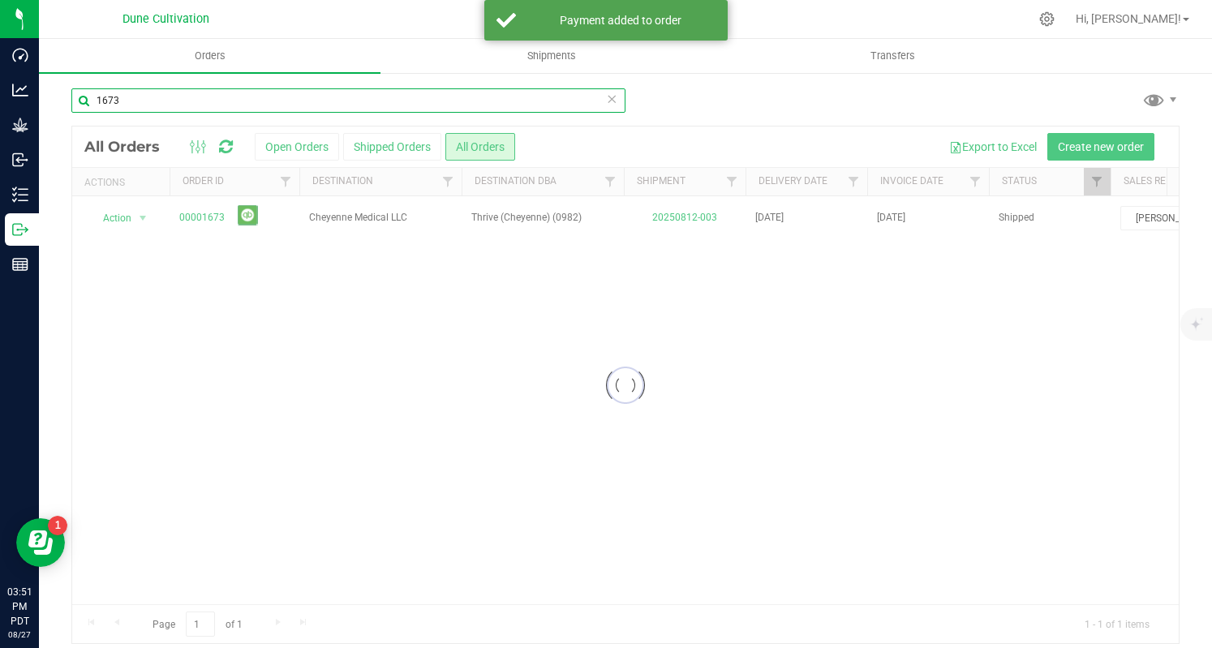
click at [229, 105] on input "1673" at bounding box center [348, 100] width 554 height 24
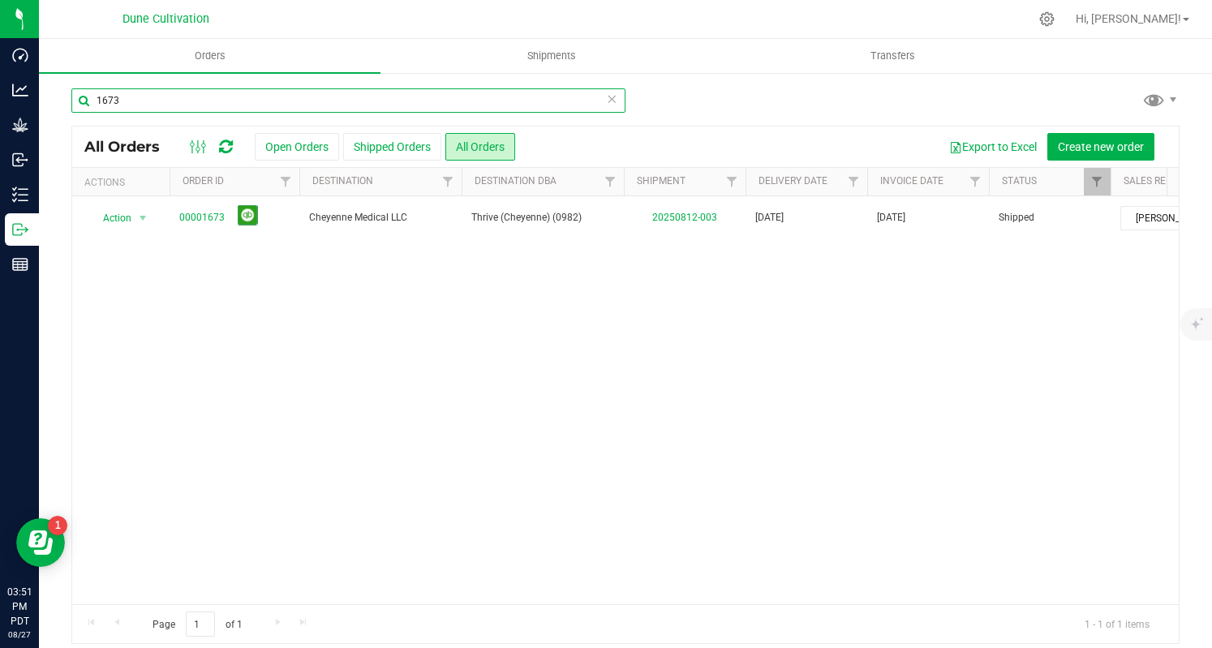
click at [229, 105] on input "1673" at bounding box center [348, 100] width 554 height 24
paste input "4"
type input "1674"
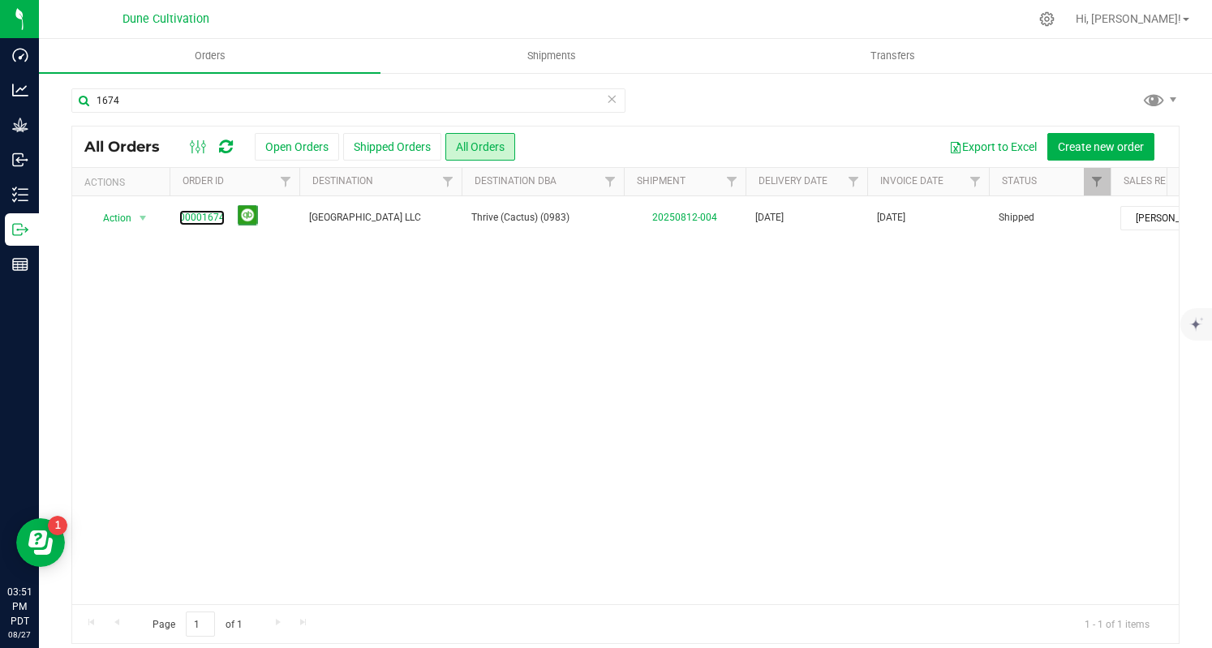
click at [219, 217] on link "00001674" at bounding box center [201, 217] width 45 height 15
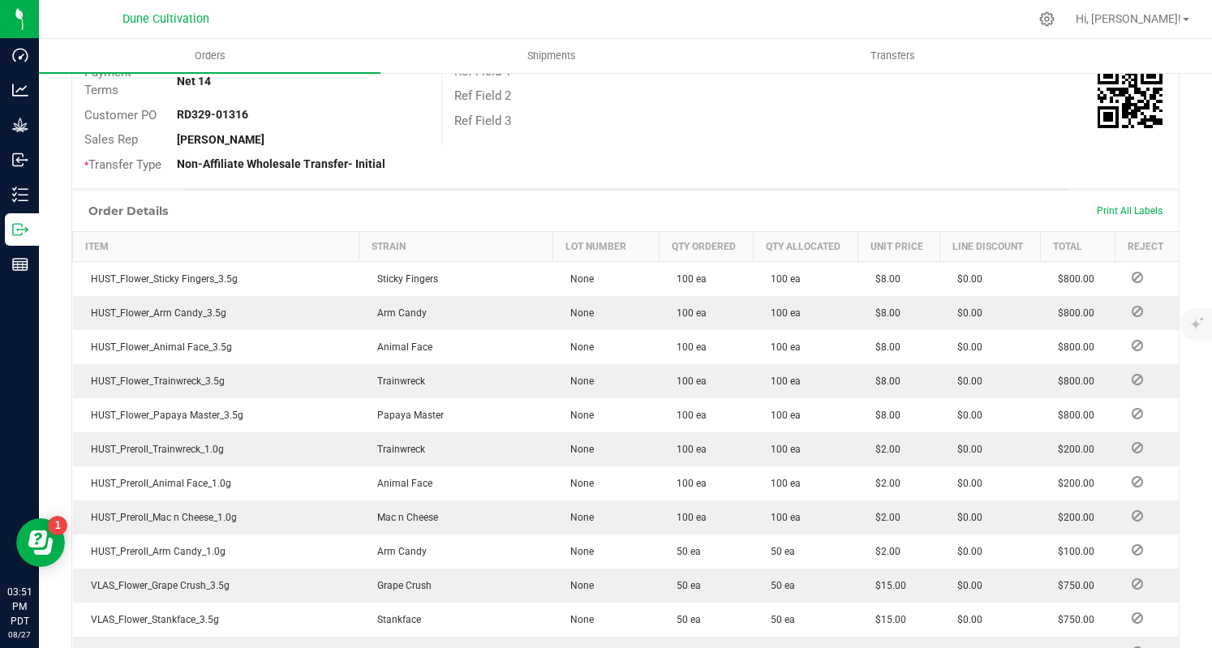
scroll to position [850, 0]
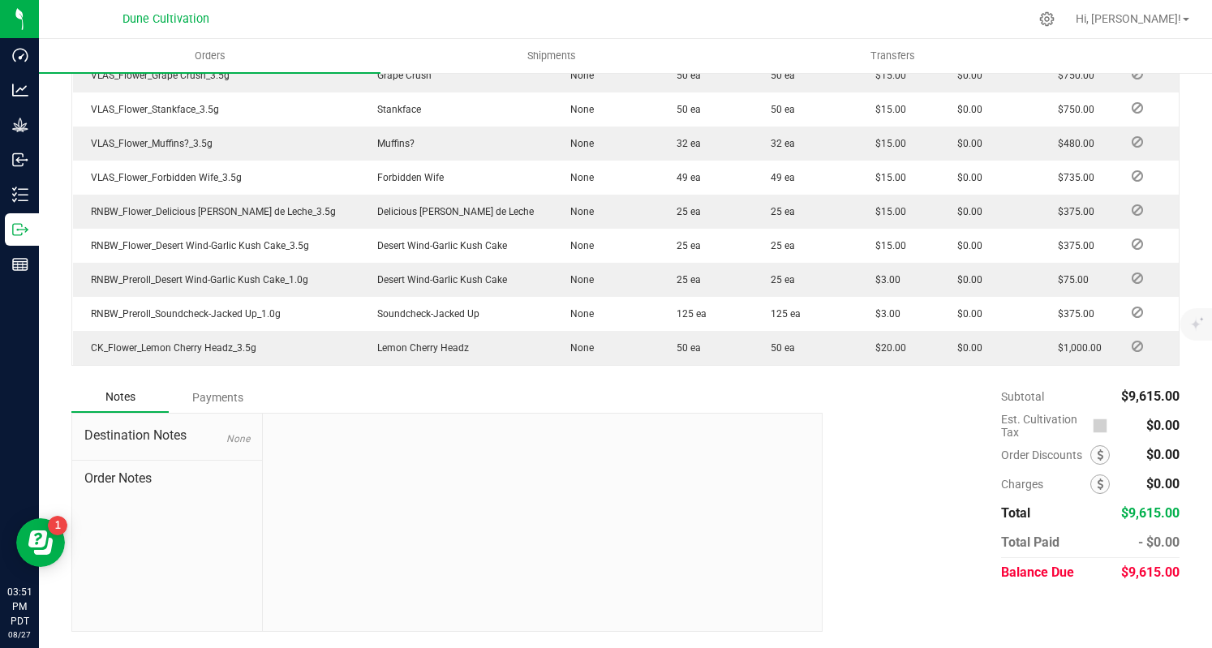
click at [1124, 567] on span "$9,615.00" at bounding box center [1151, 572] width 58 height 15
copy span "9,615.00"
click at [222, 394] on div "Payments" at bounding box center [217, 397] width 97 height 29
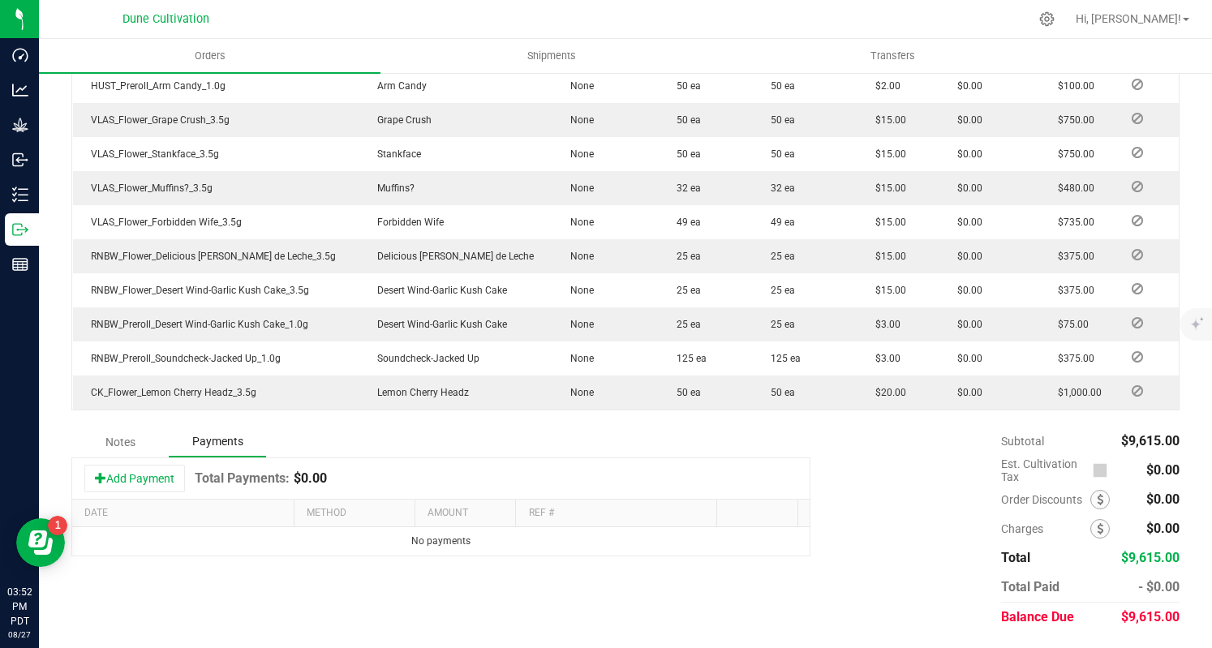
click at [166, 476] on button "Add Payment" at bounding box center [134, 479] width 101 height 28
click at [320, 545] on span "Payment Type" at bounding box center [348, 546] width 81 height 23
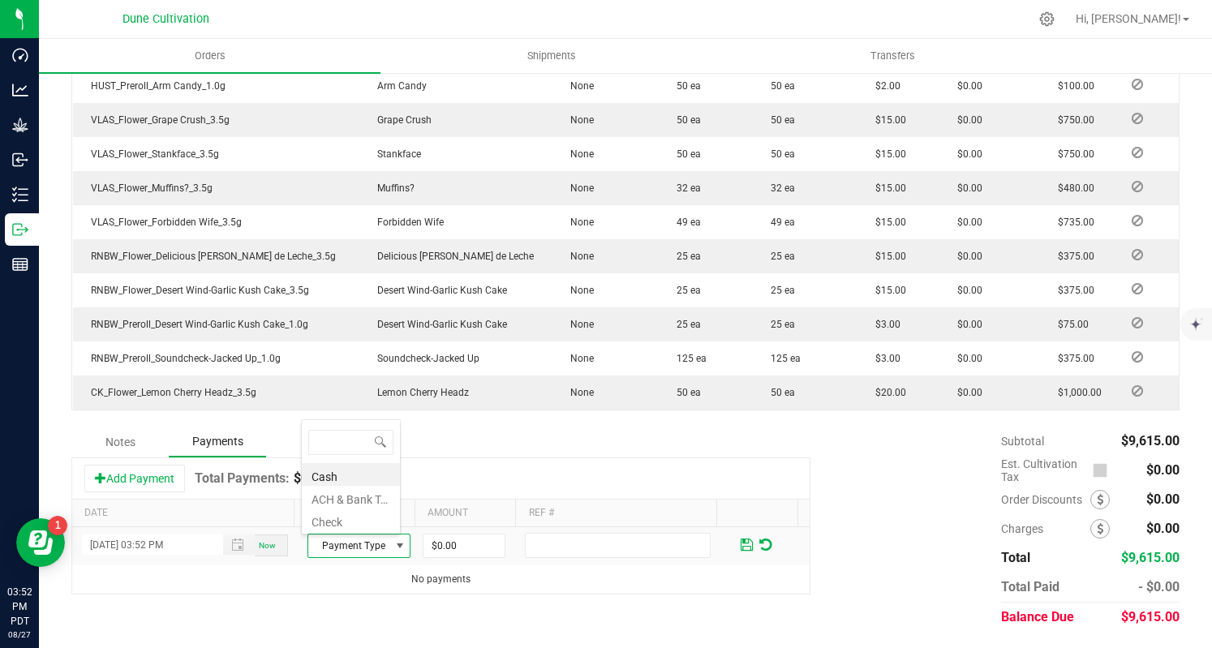
scroll to position [24, 99]
click at [359, 522] on li "Check" at bounding box center [351, 520] width 98 height 23
click at [454, 541] on input "0" at bounding box center [464, 546] width 81 height 23
paste input "9615"
type input "$9,615.00"
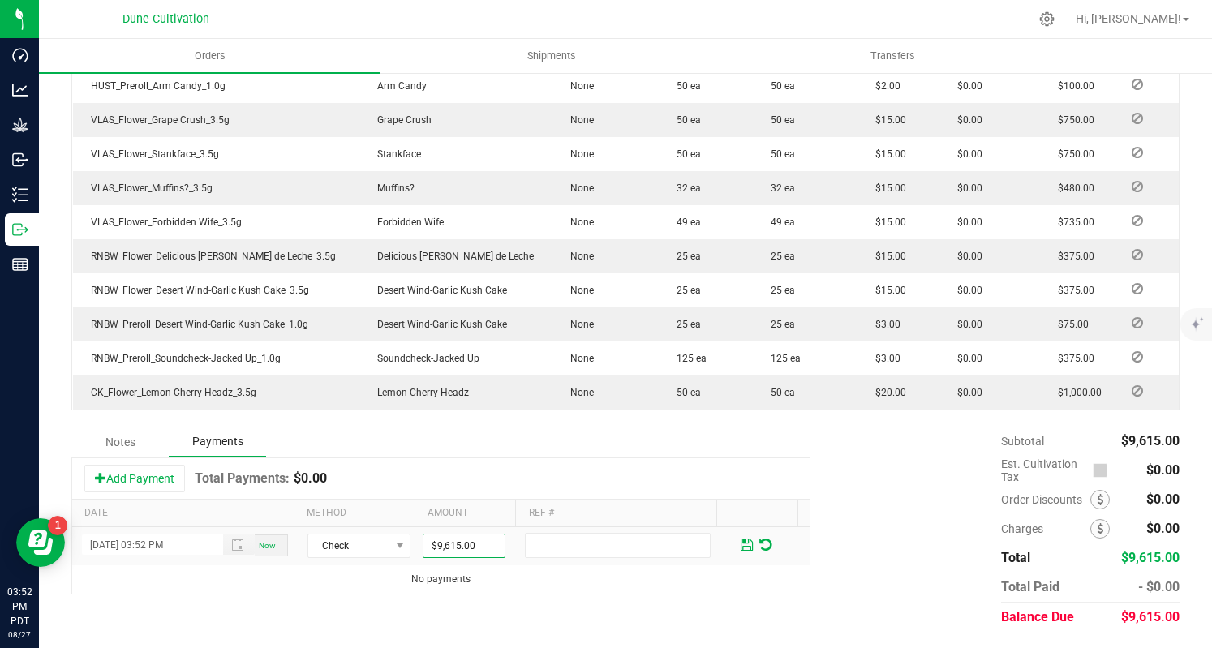
click at [741, 540] on span at bounding box center [747, 545] width 12 height 15
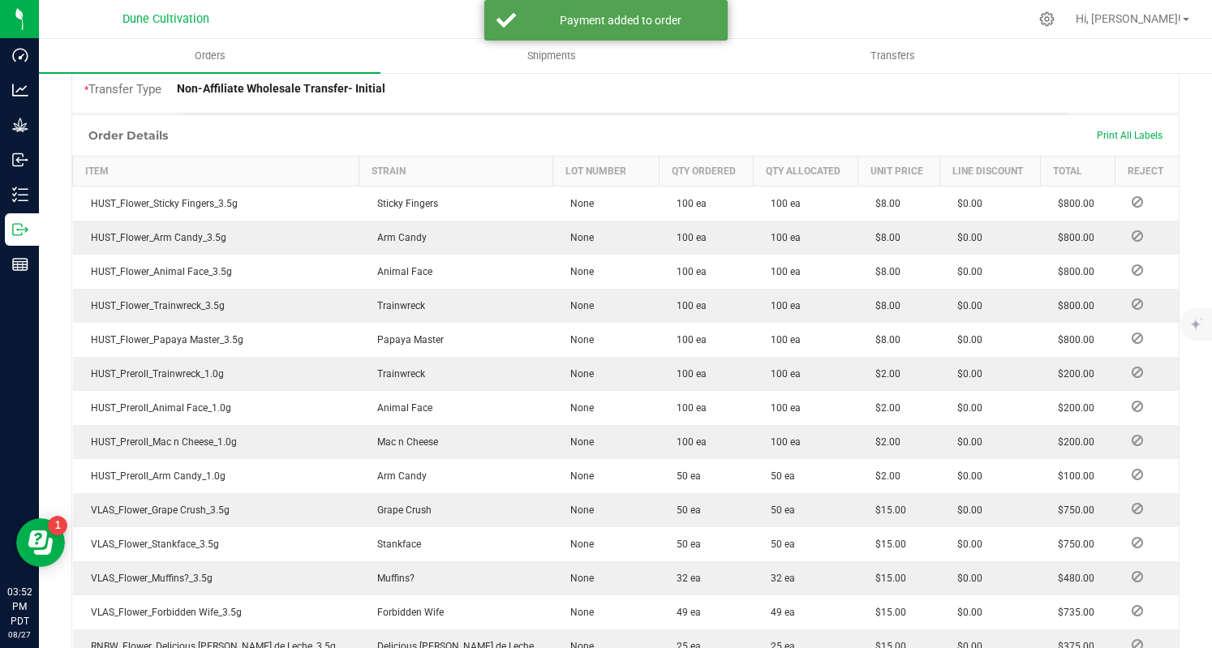
scroll to position [0, 0]
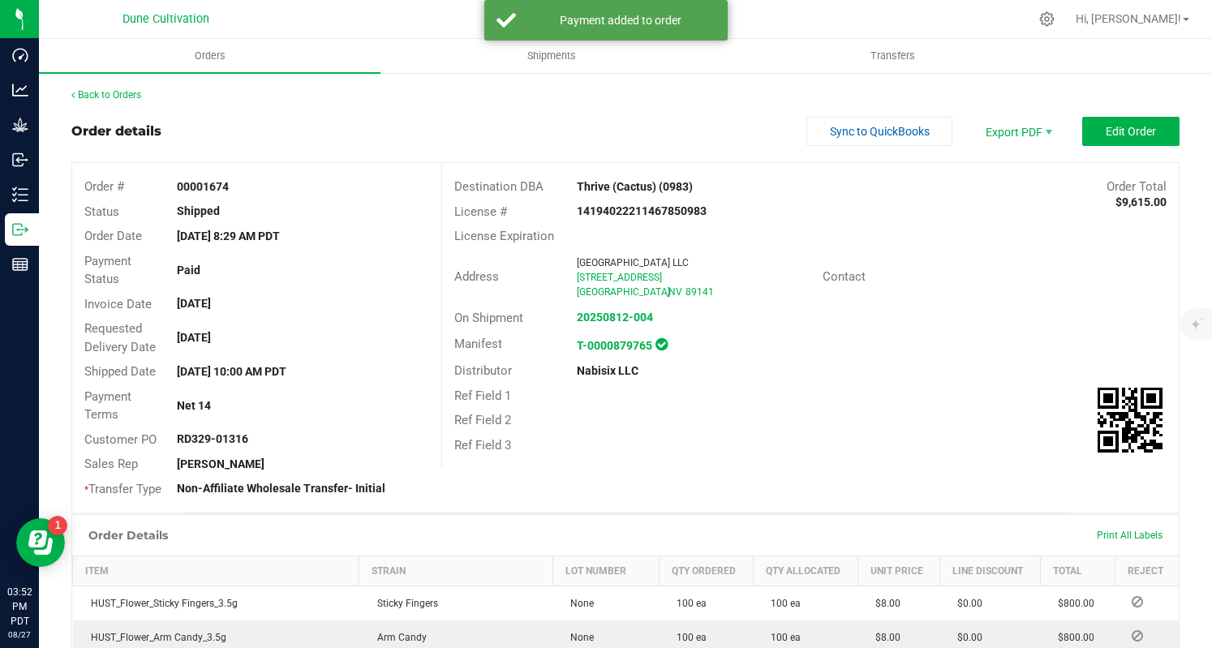
click at [138, 101] on div "Back to Orders" at bounding box center [625, 95] width 1109 height 15
click at [127, 95] on link "Back to Orders" at bounding box center [106, 94] width 70 height 11
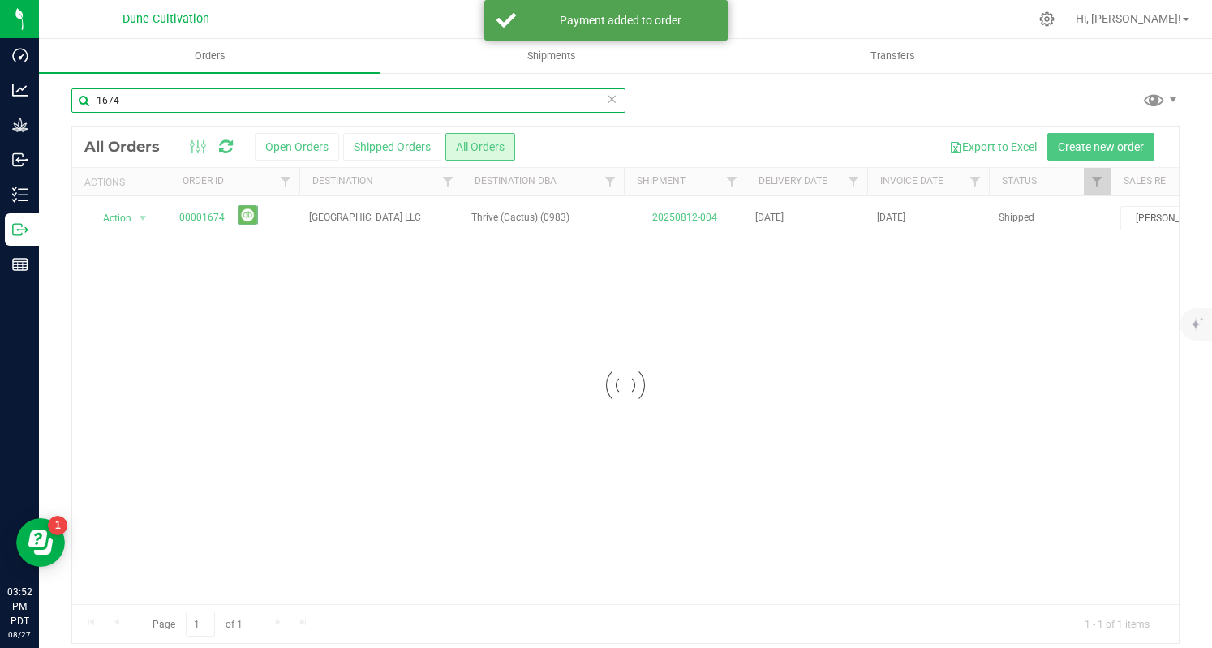
click at [291, 100] on input "1674" at bounding box center [348, 100] width 554 height 24
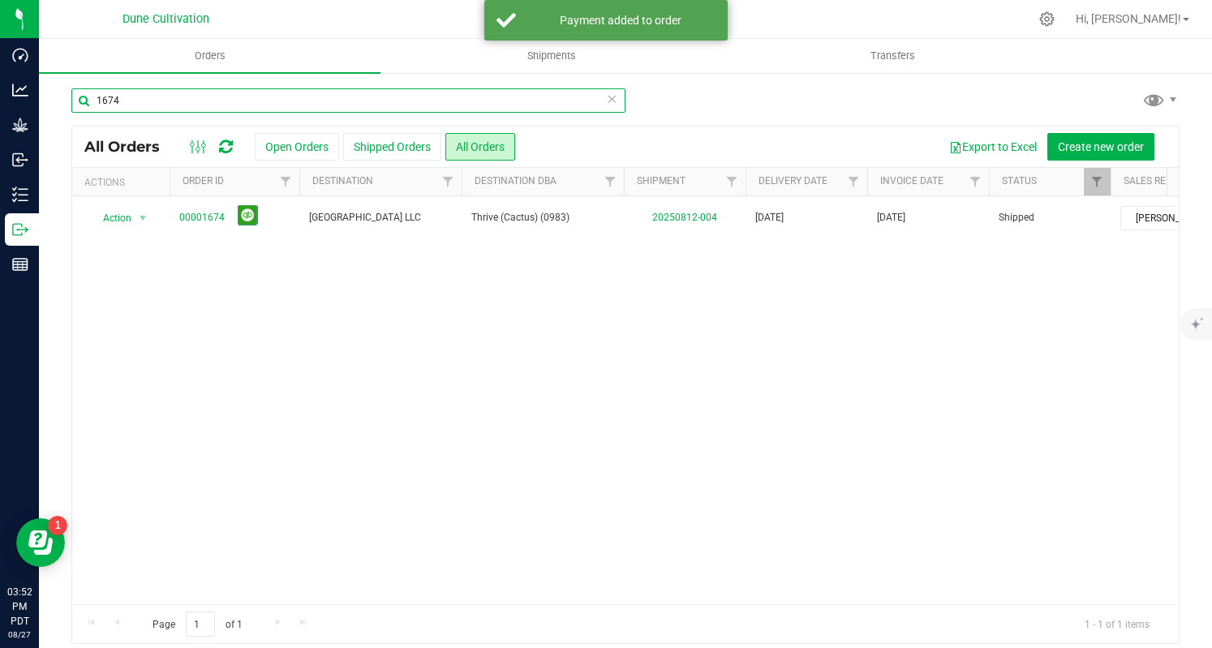
paste input "5"
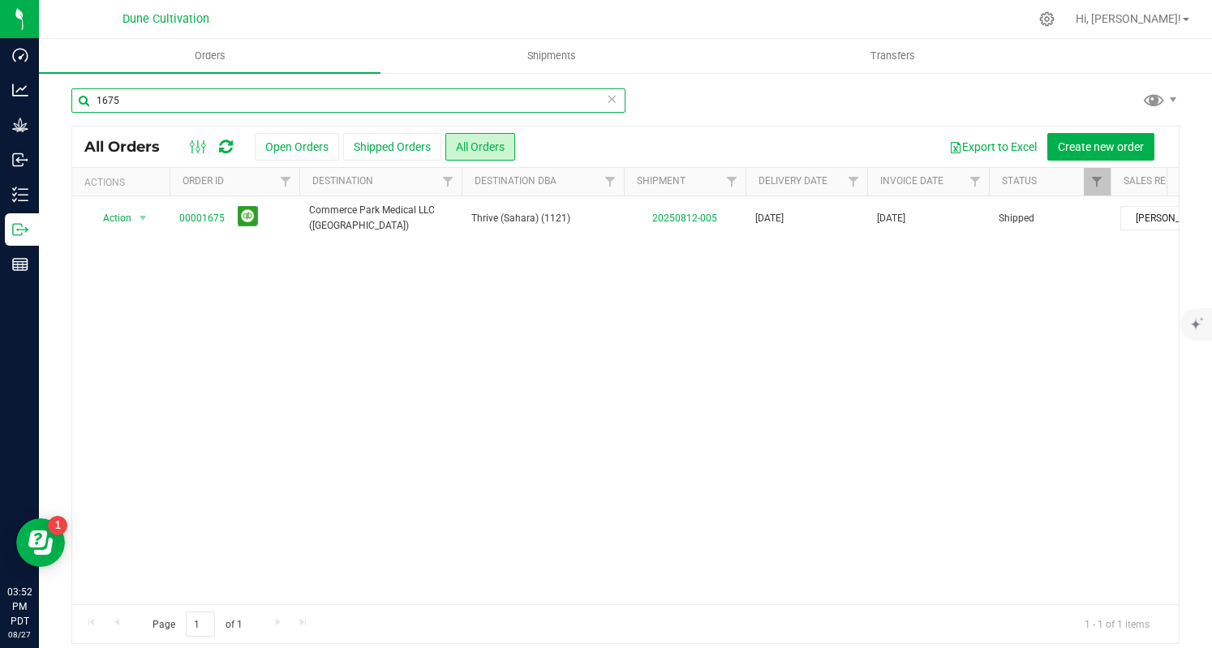
type input "1675"
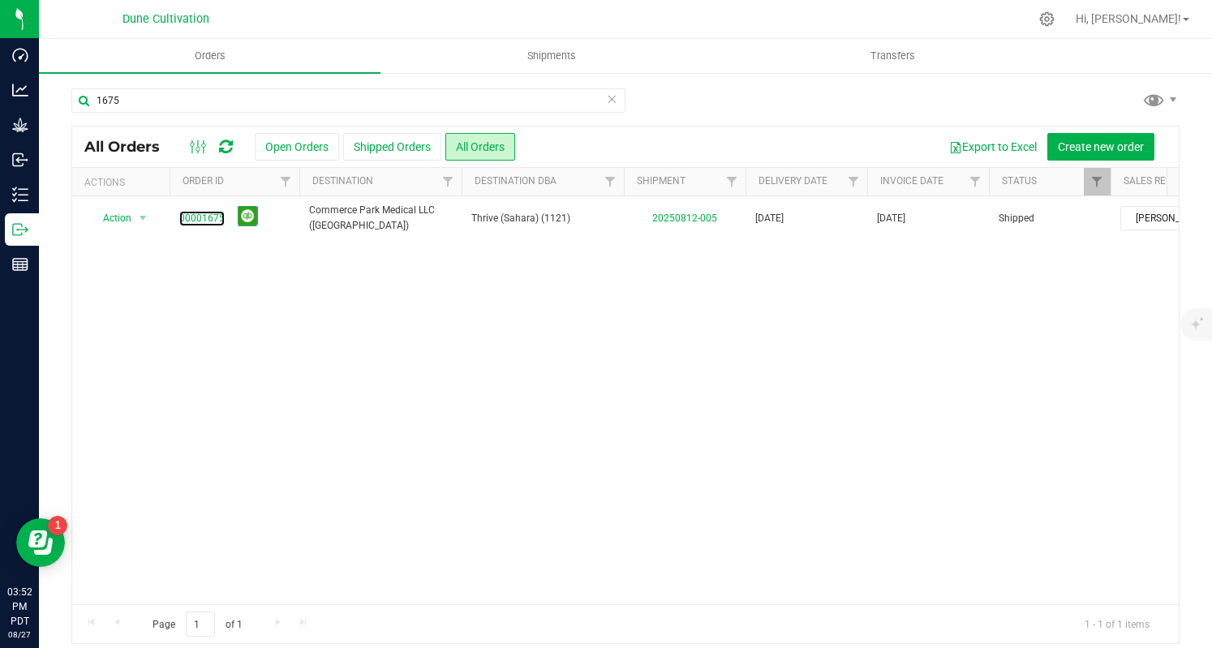
click at [185, 211] on link "00001675" at bounding box center [201, 218] width 45 height 15
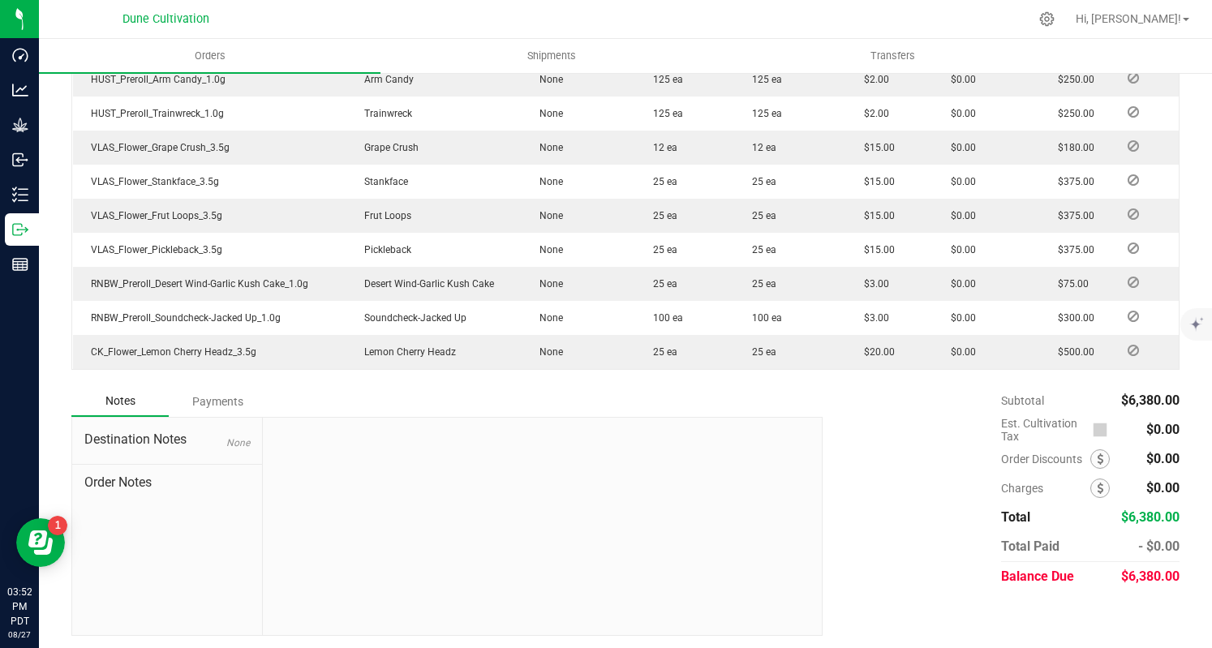
scroll to position [782, 0]
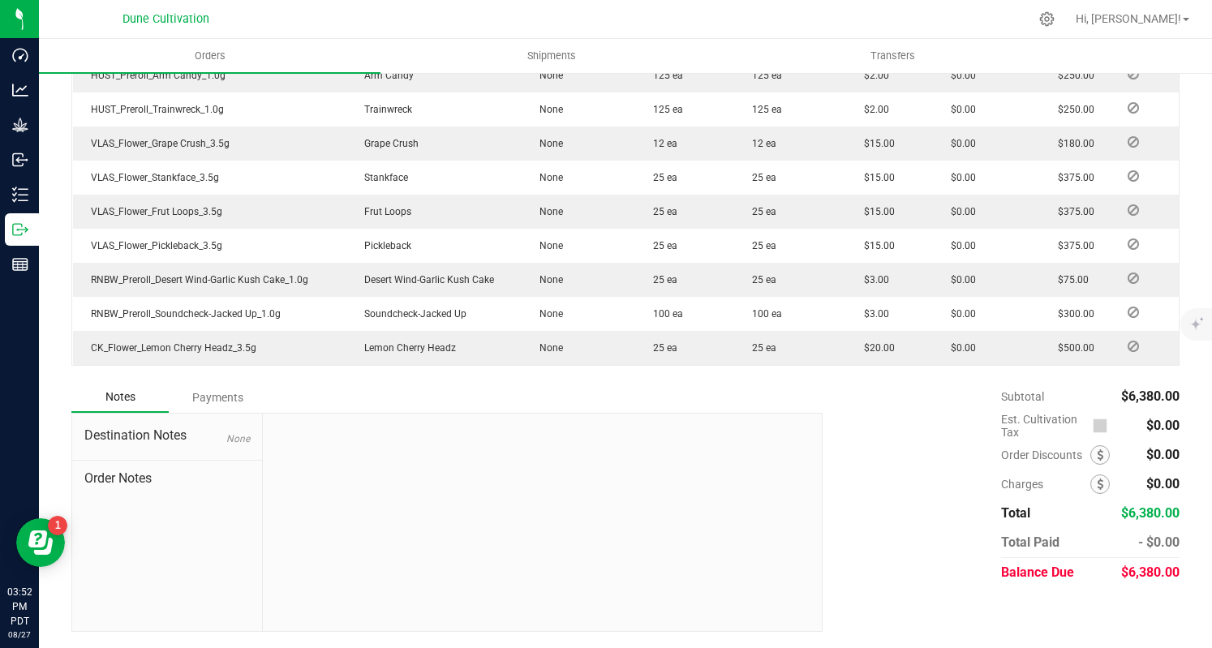
click at [1122, 566] on span "$6,380.00" at bounding box center [1151, 572] width 58 height 15
copy span "6,380.00"
click at [226, 397] on div "Payments" at bounding box center [217, 397] width 97 height 29
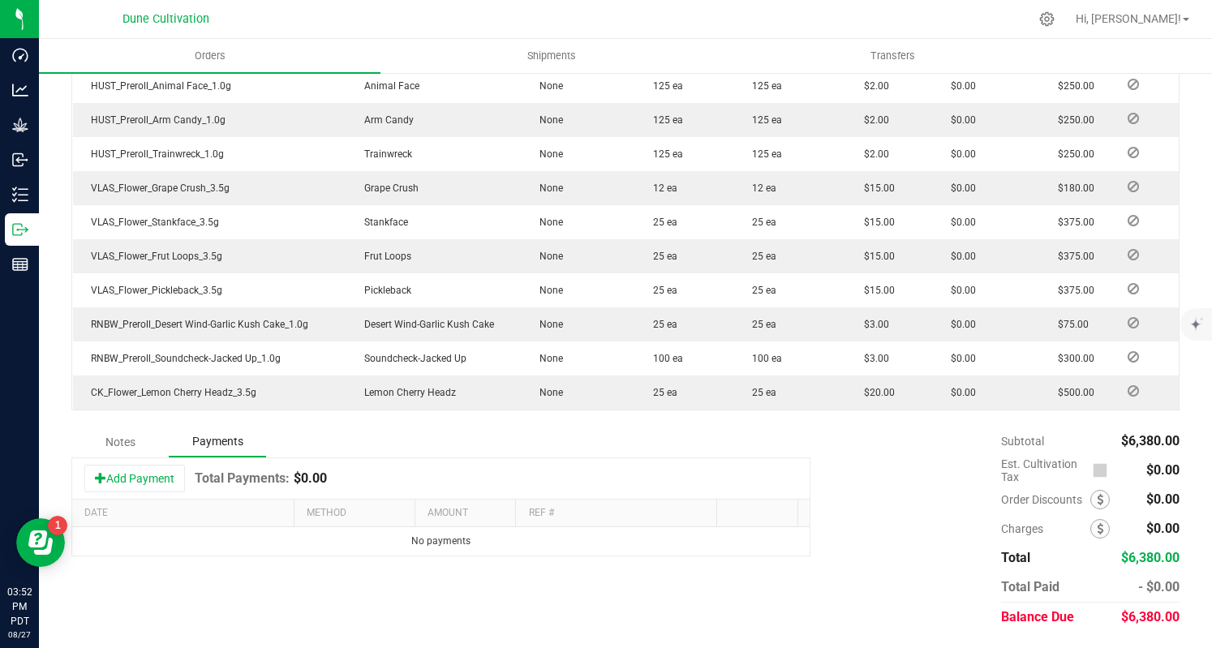
click at [166, 483] on button "Add Payment" at bounding box center [134, 479] width 101 height 28
click at [394, 552] on span at bounding box center [400, 546] width 13 height 13
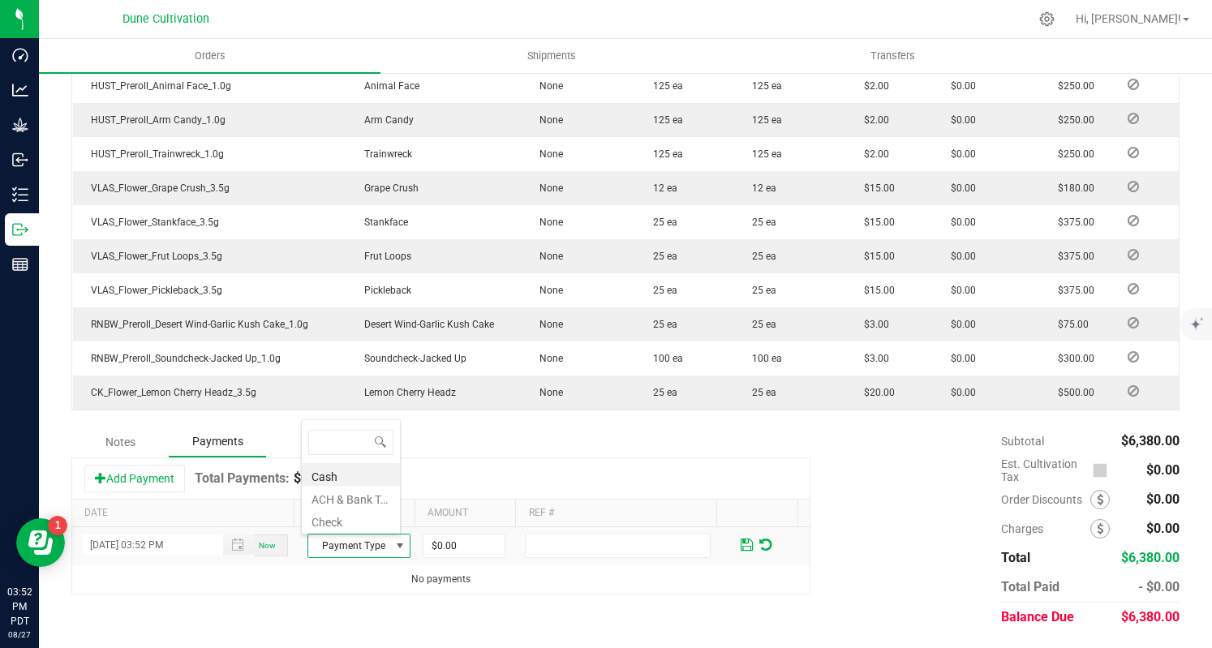
scroll to position [24, 99]
click at [361, 520] on li "Check" at bounding box center [351, 520] width 98 height 23
click at [448, 537] on input "0" at bounding box center [464, 546] width 81 height 23
paste input "638"
type input "$6,380.00"
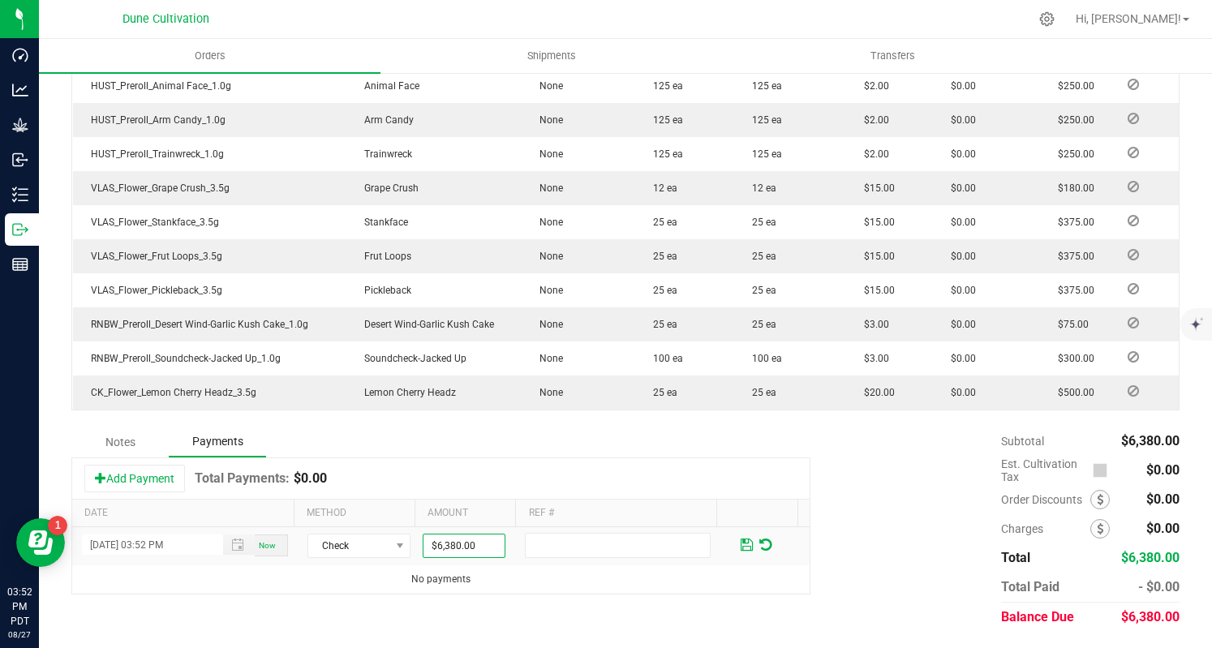
click at [610, 593] on td "No payments" at bounding box center [441, 580] width 738 height 28
click at [738, 540] on span at bounding box center [747, 545] width 19 height 24
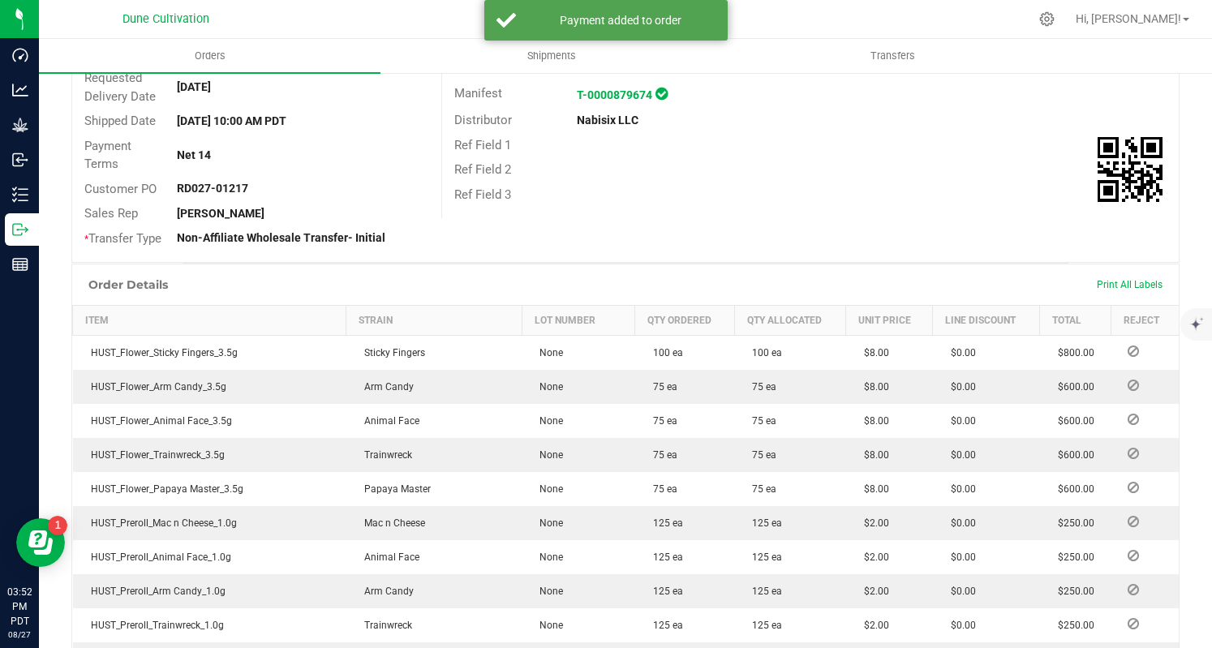
scroll to position [7, 0]
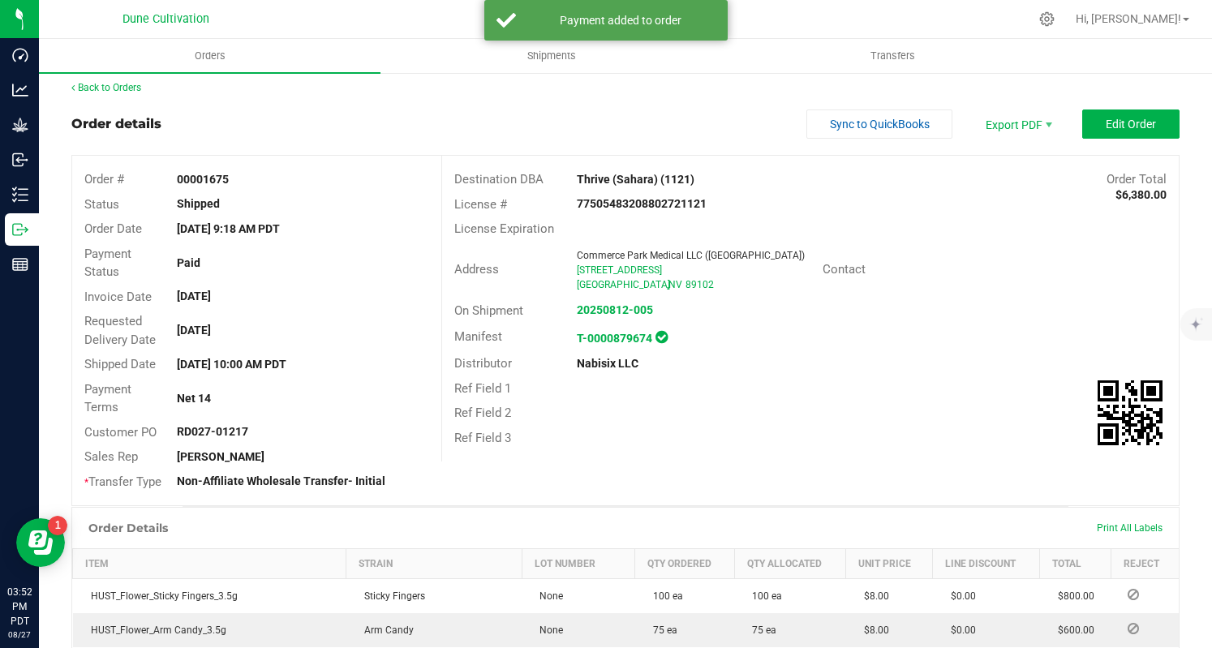
click at [107, 86] on link "Back to Orders" at bounding box center [106, 87] width 70 height 11
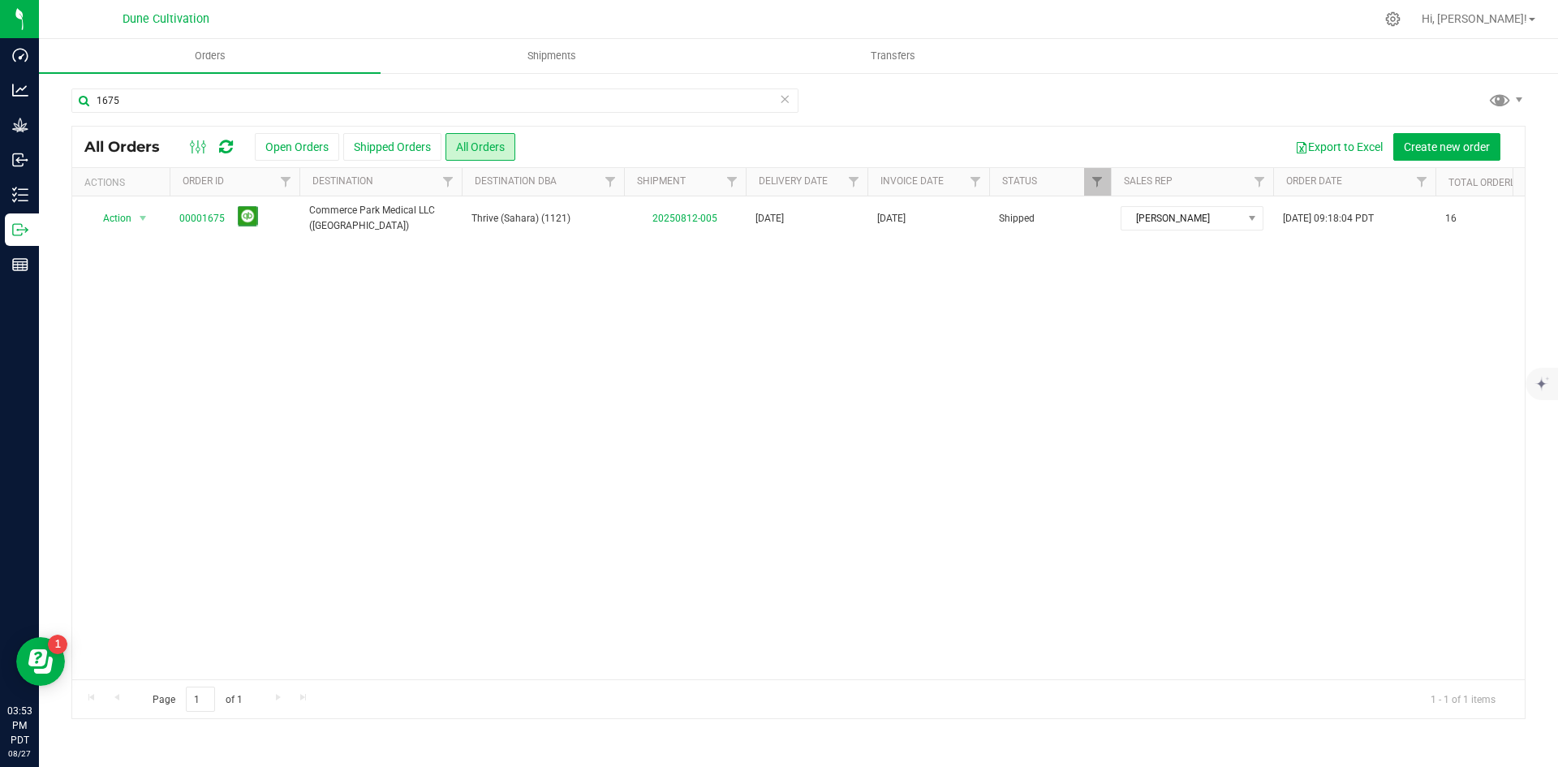
click at [1499, 27] on link "Hi, [PERSON_NAME]!" at bounding box center [1478, 19] width 127 height 17
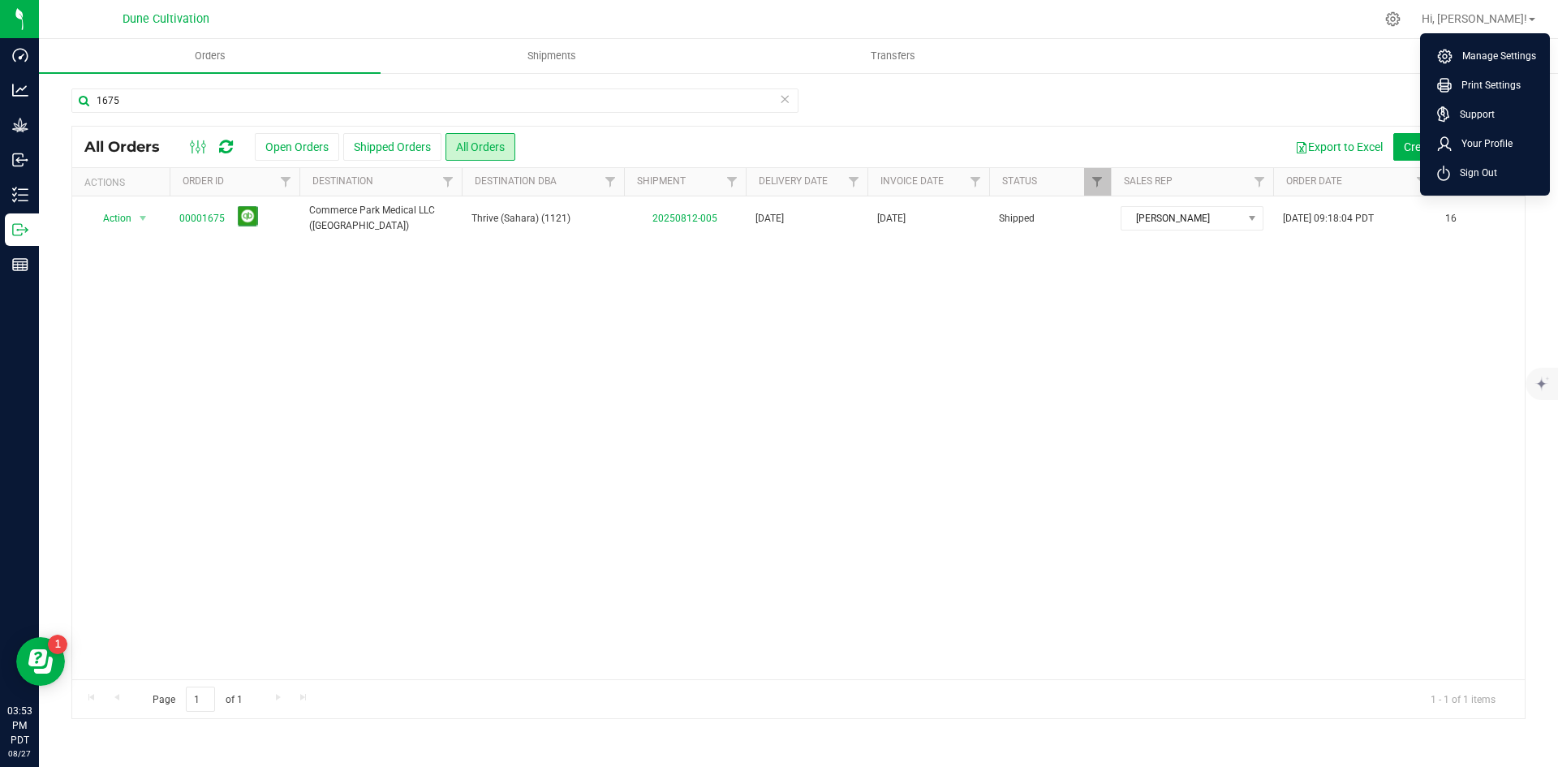
click at [1496, 173] on span "Sign Out" at bounding box center [1473, 173] width 47 height 16
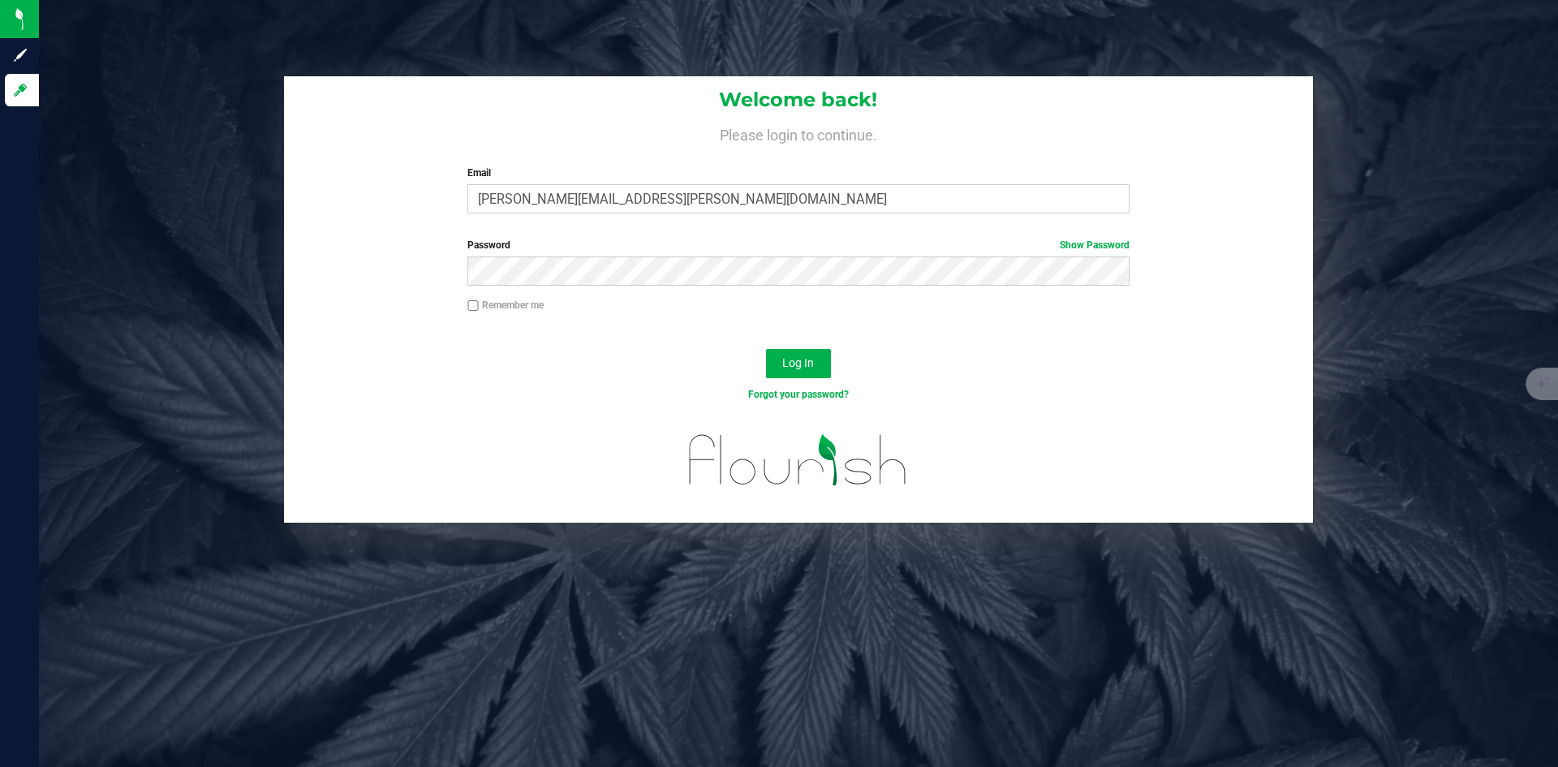
click at [714, 188] on input "[PERSON_NAME][EMAIL_ADDRESS][PERSON_NAME][DOMAIN_NAME]" at bounding box center [797, 198] width 661 height 29
type input "[PERSON_NAME][DOMAIN_NAME][EMAIL_ADDRESS][PERSON_NAME][DOMAIN_NAME]"
click at [794, 372] on button "Log In" at bounding box center [798, 363] width 65 height 29
